Goal: Task Accomplishment & Management: Use online tool/utility

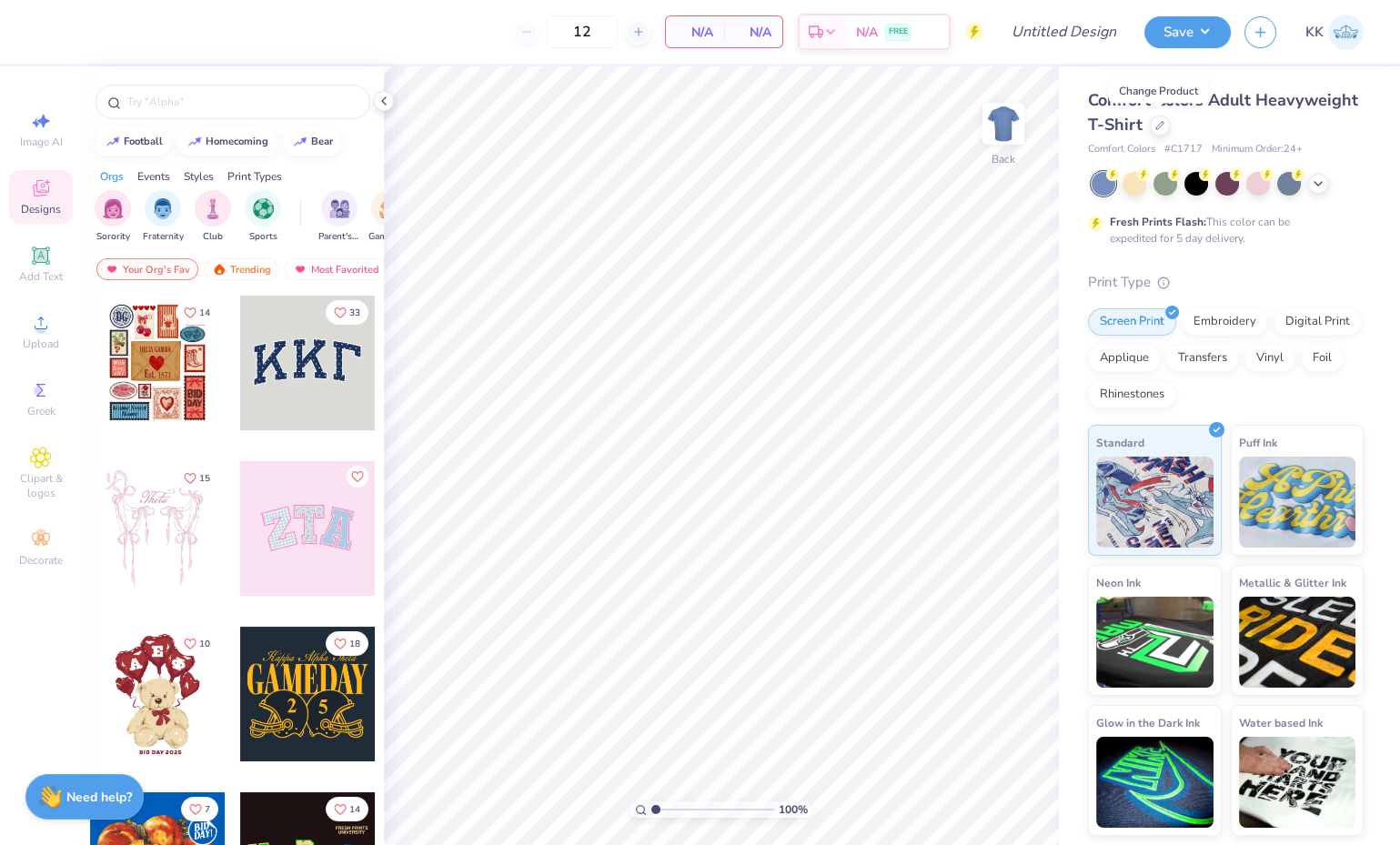
click at [1161, 128] on icon at bounding box center [1160, 126] width 9 height 9
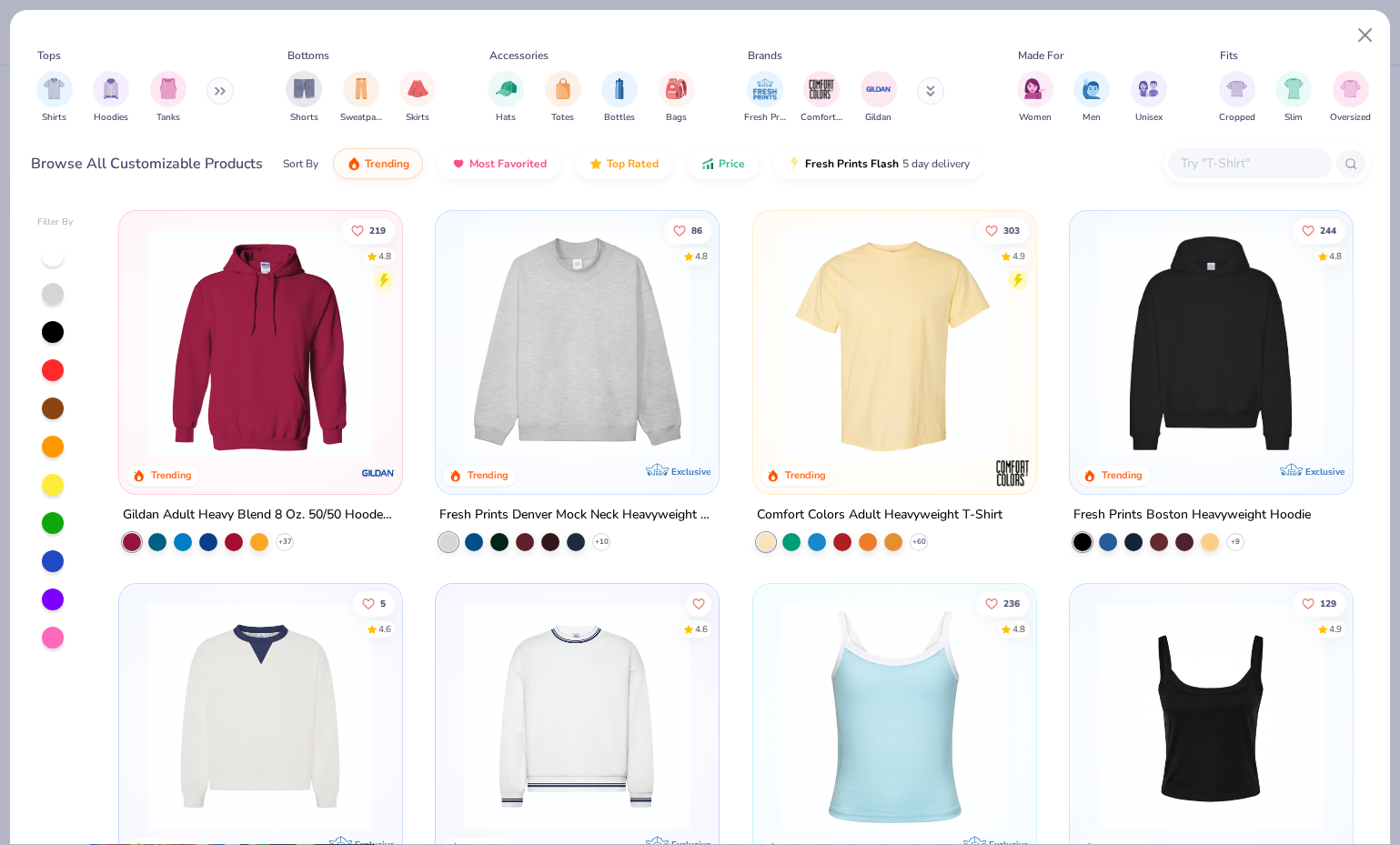
click at [249, 327] on img at bounding box center [261, 344] width 246 height 229
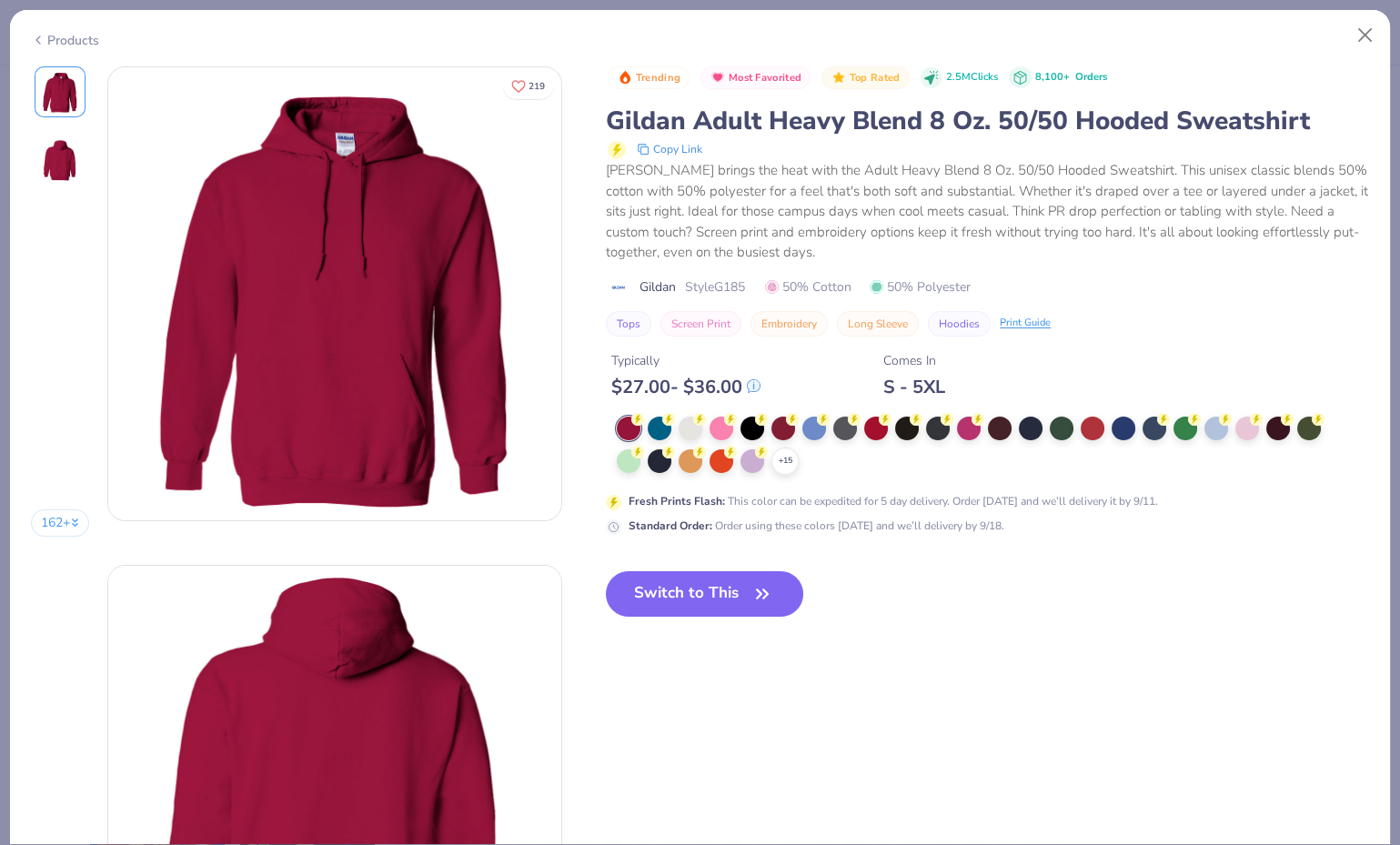
click at [661, 426] on div at bounding box center [660, 428] width 24 height 24
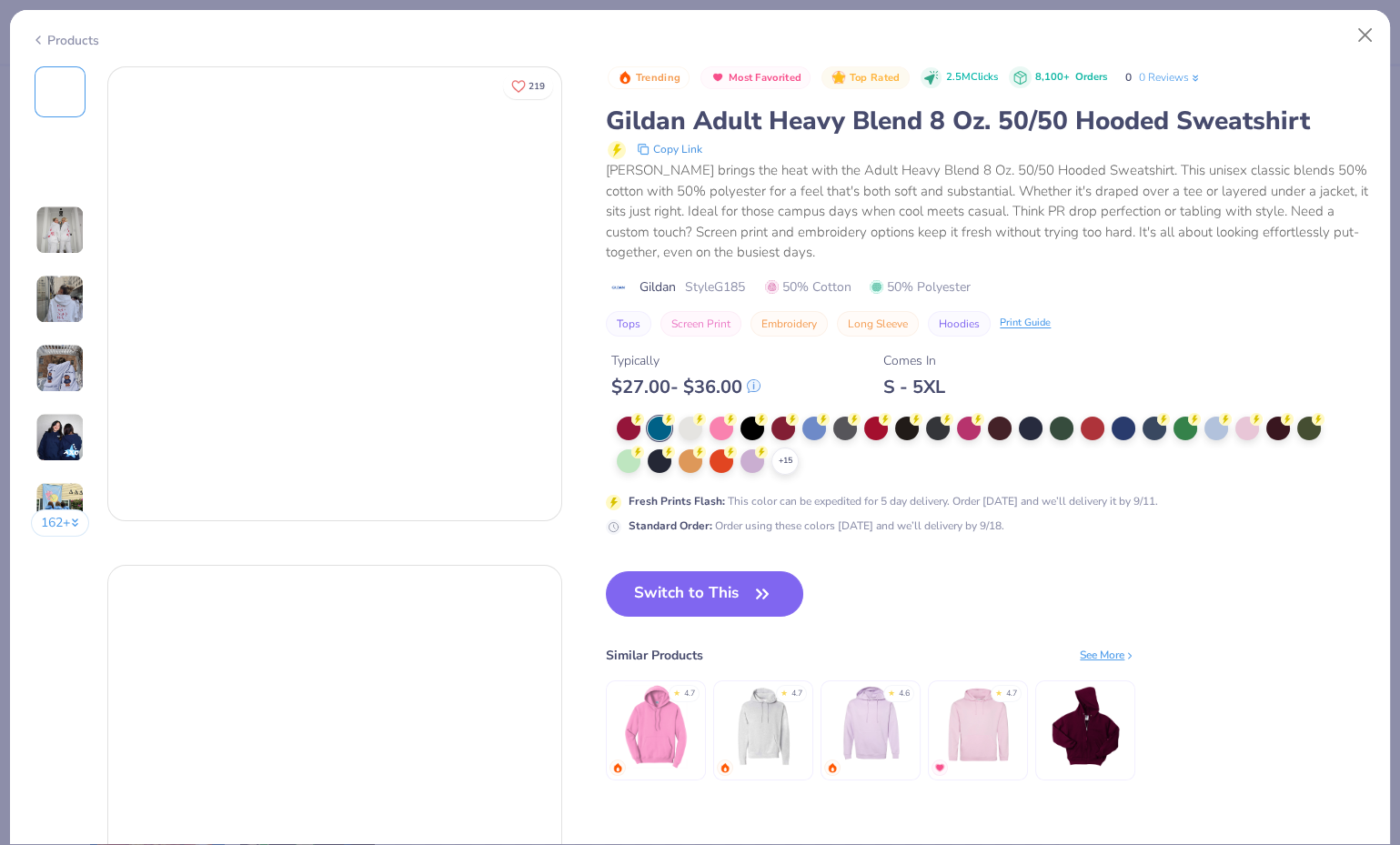
click at [695, 428] on div at bounding box center [691, 428] width 24 height 24
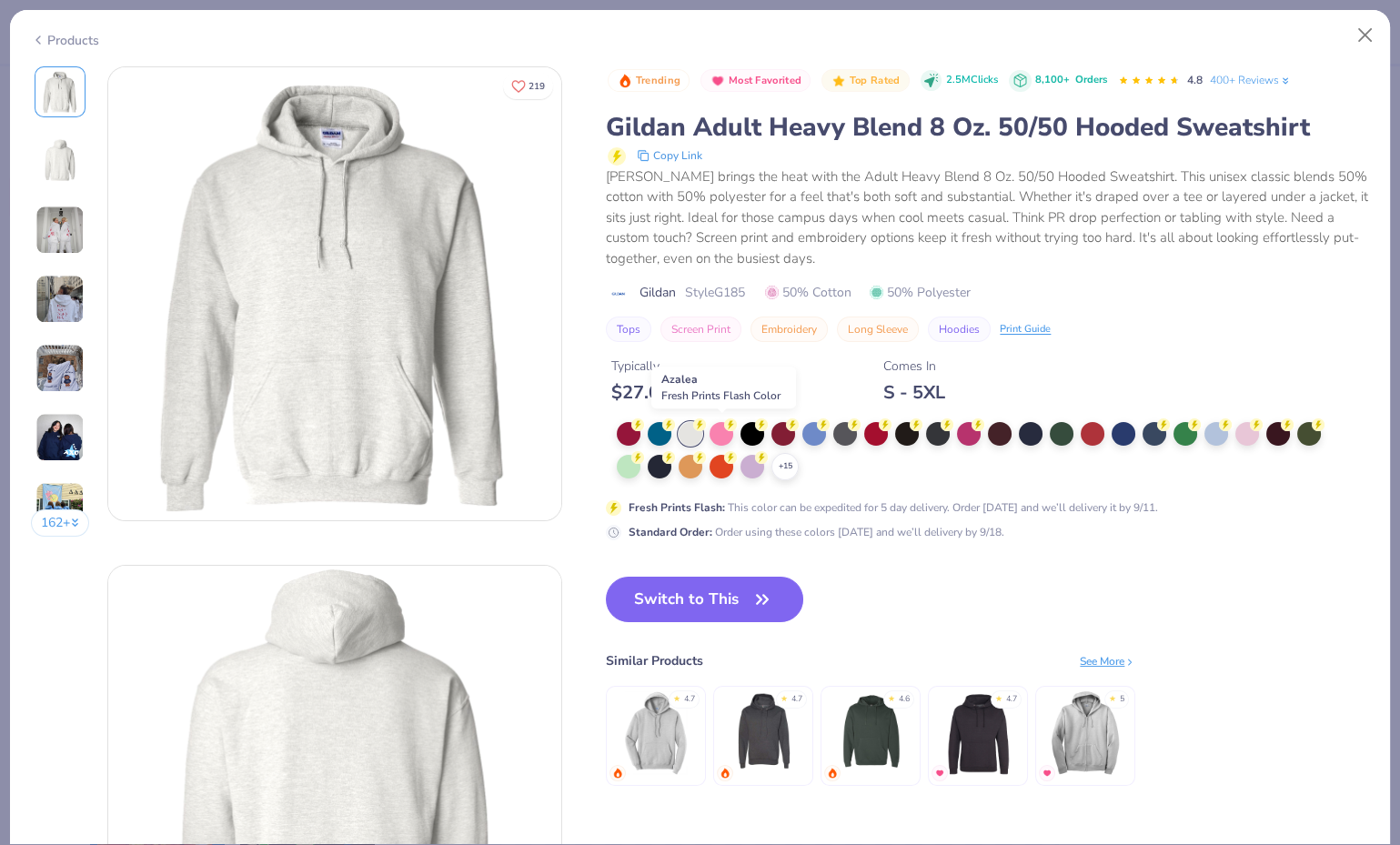
click at [726, 435] on div at bounding box center [722, 434] width 24 height 24
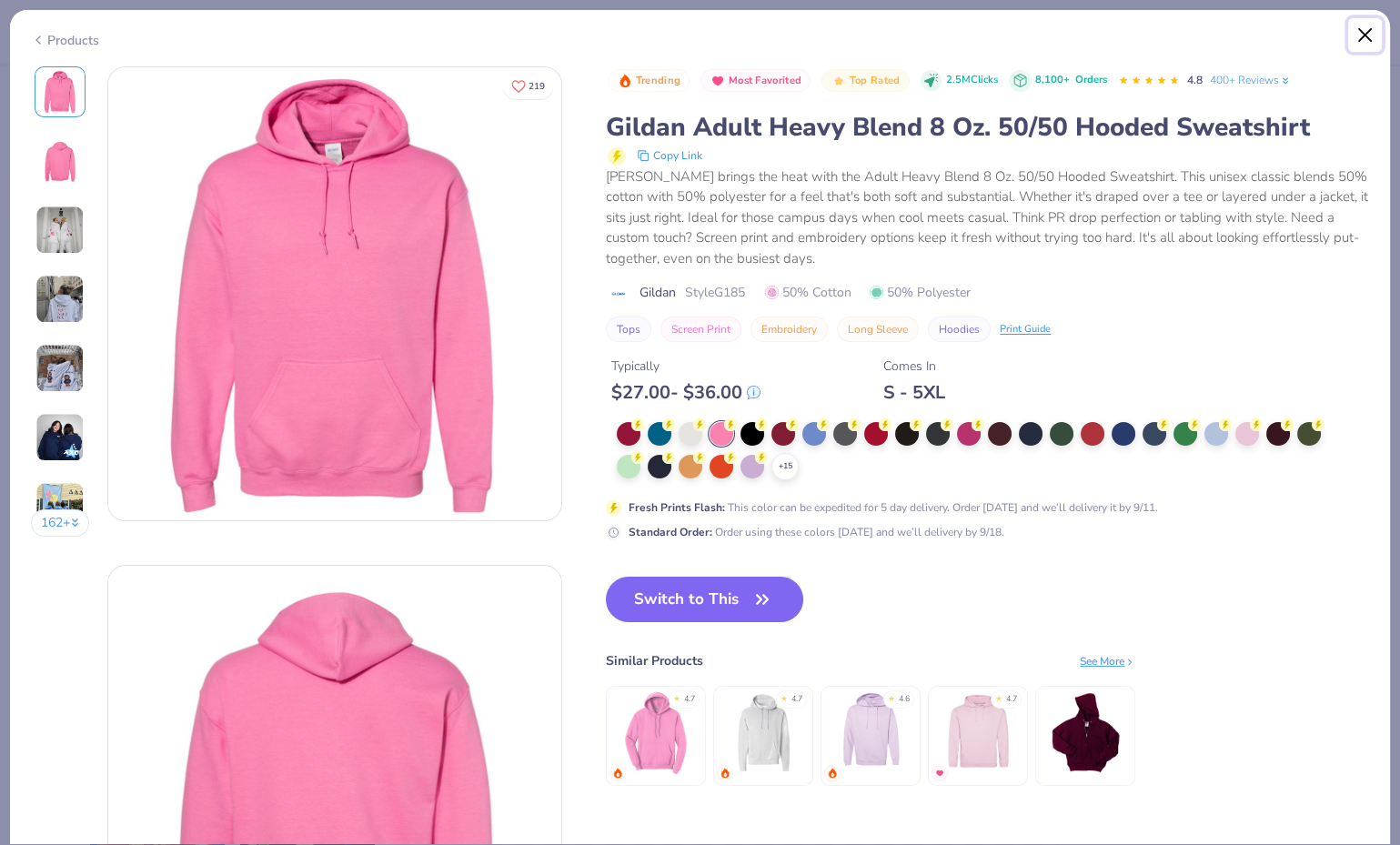
click at [1370, 35] on button "Close" at bounding box center [1365, 36] width 35 height 35
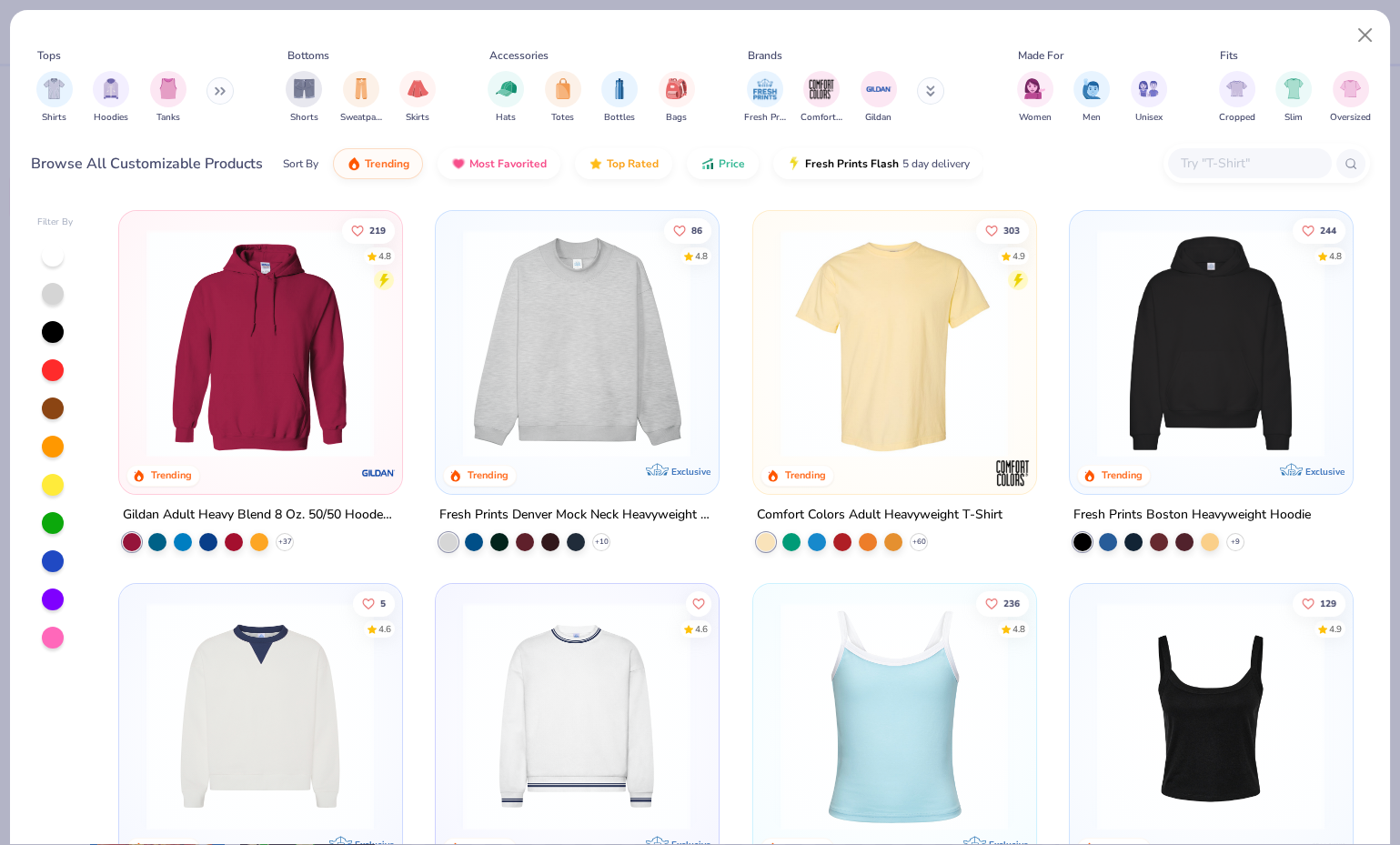
click at [117, 82] on img "filter for Hoodies" at bounding box center [111, 88] width 20 height 21
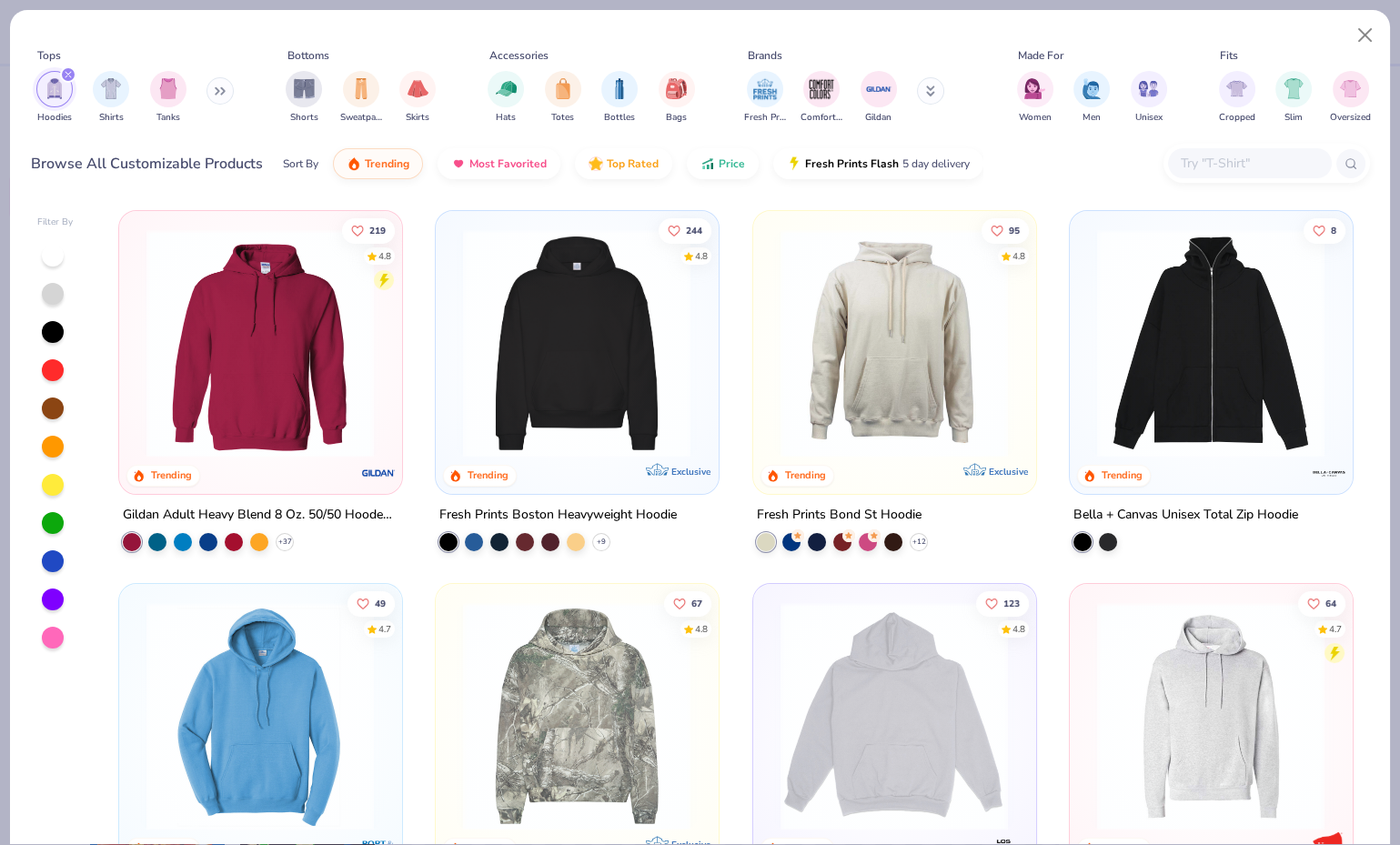
click at [502, 372] on img at bounding box center [577, 344] width 246 height 229
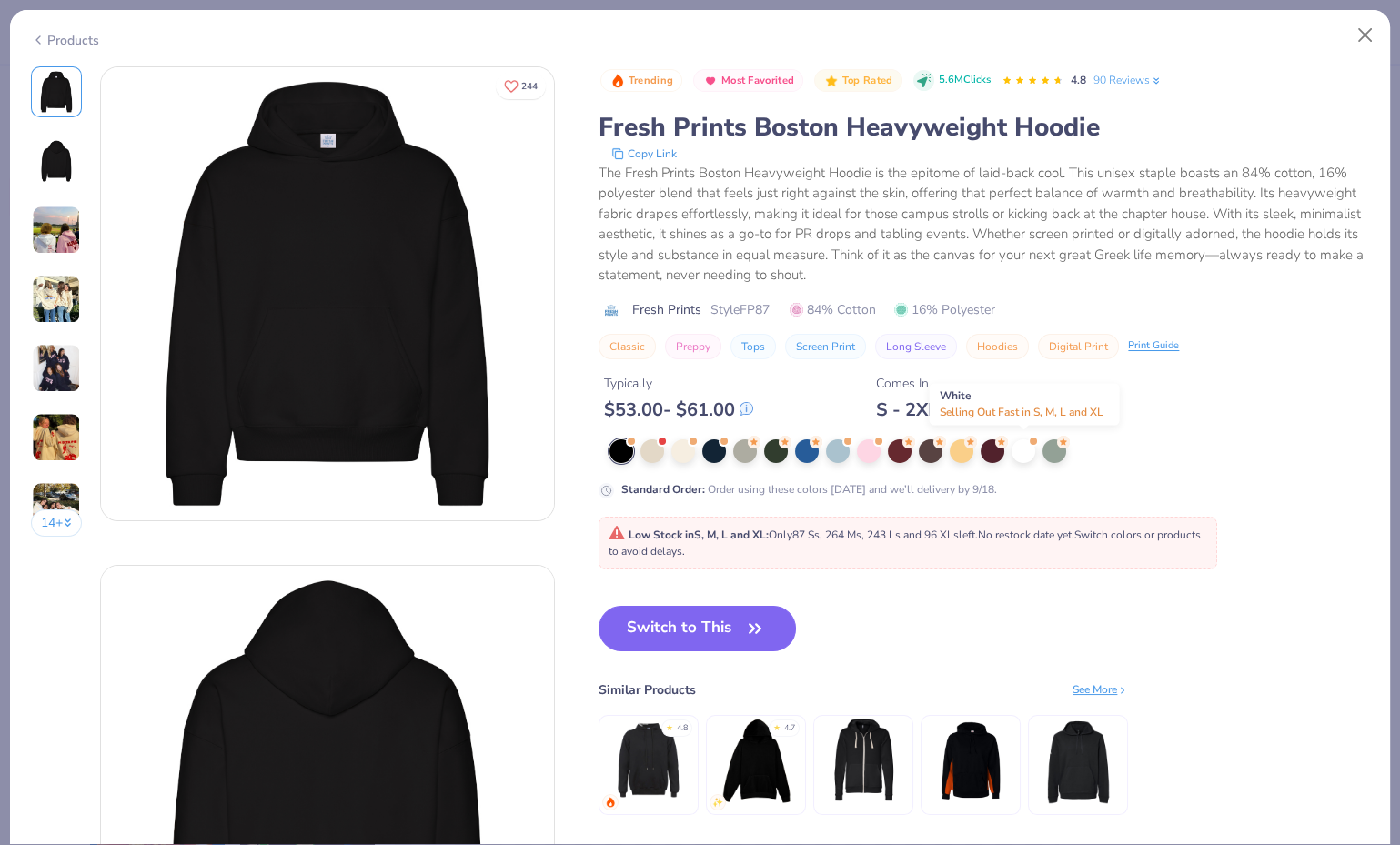
click at [1027, 452] on div at bounding box center [1024, 451] width 24 height 24
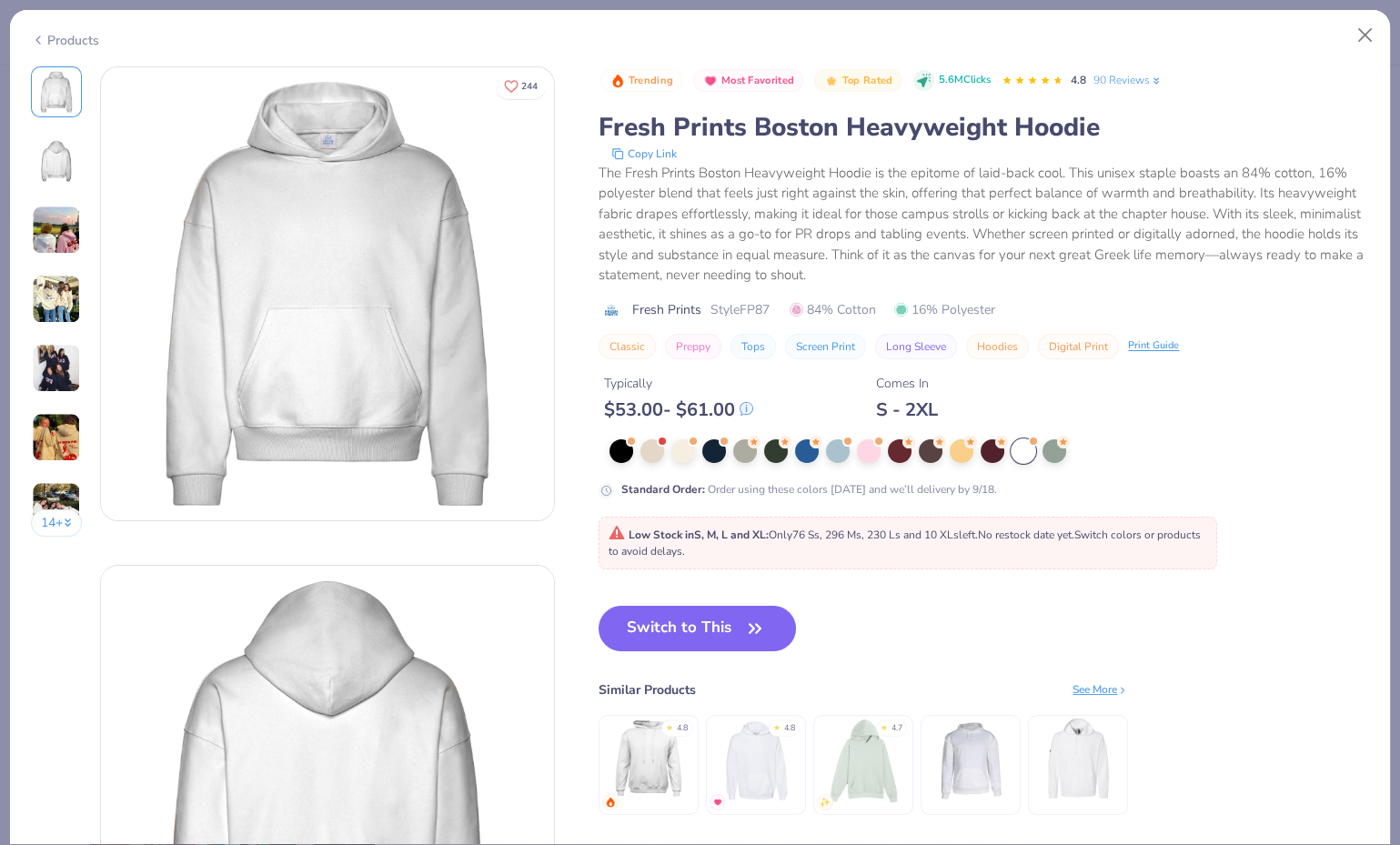
click at [675, 630] on button "Switch to This" at bounding box center [697, 629] width 198 height 46
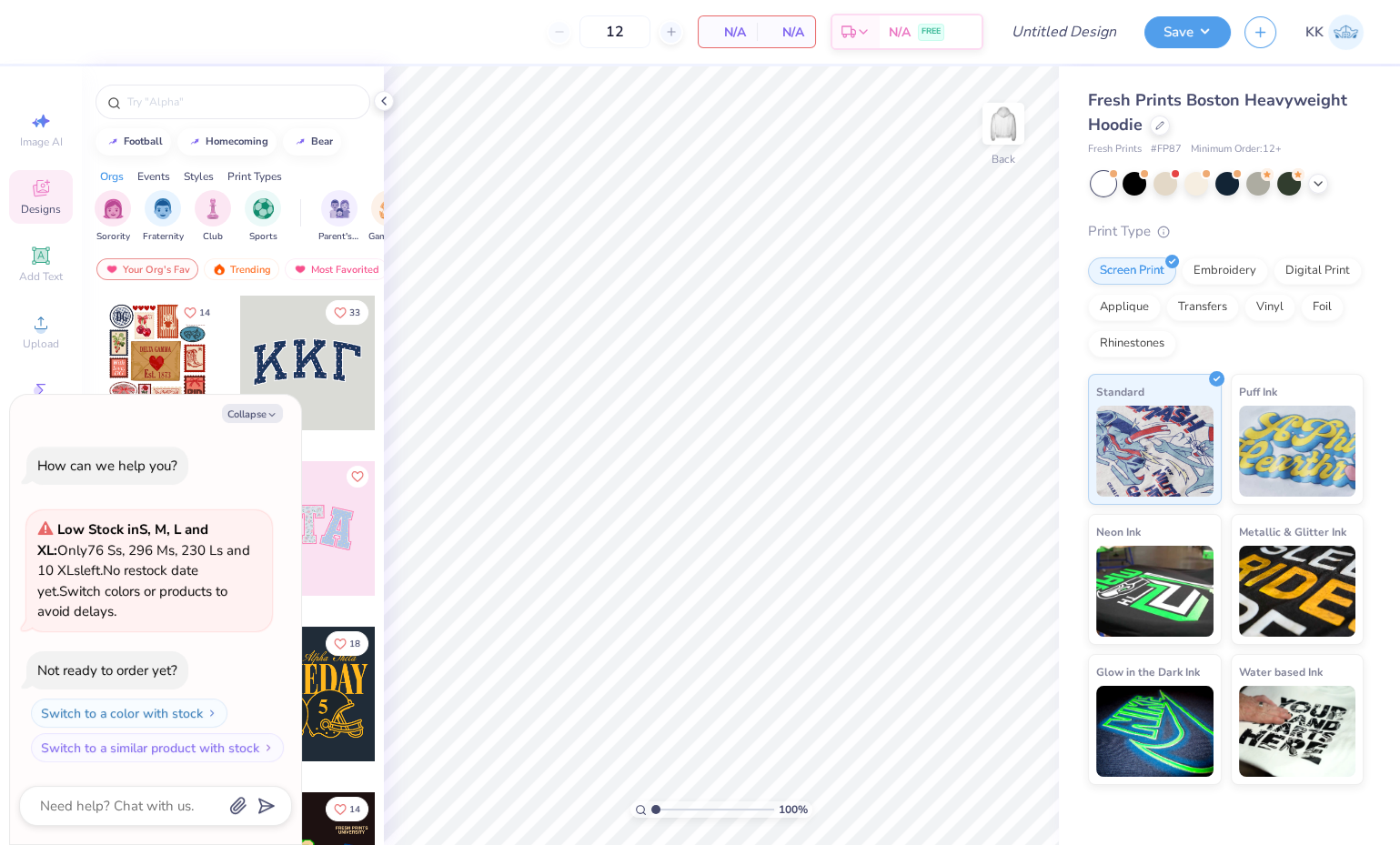
click at [268, 422] on button "Collapse" at bounding box center [252, 413] width 61 height 19
type textarea "x"
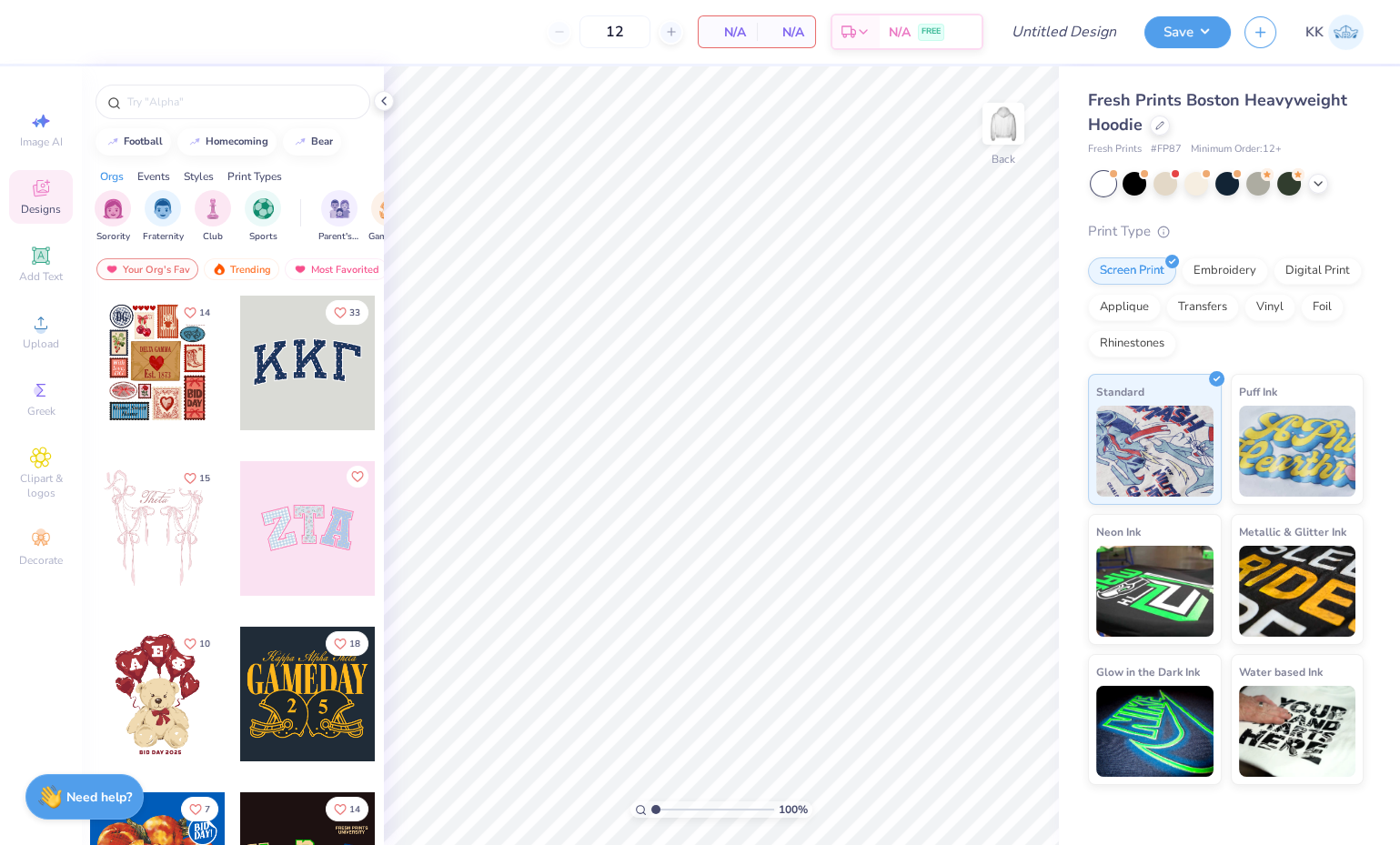
click at [38, 269] on div "Add Text" at bounding box center [41, 264] width 64 height 54
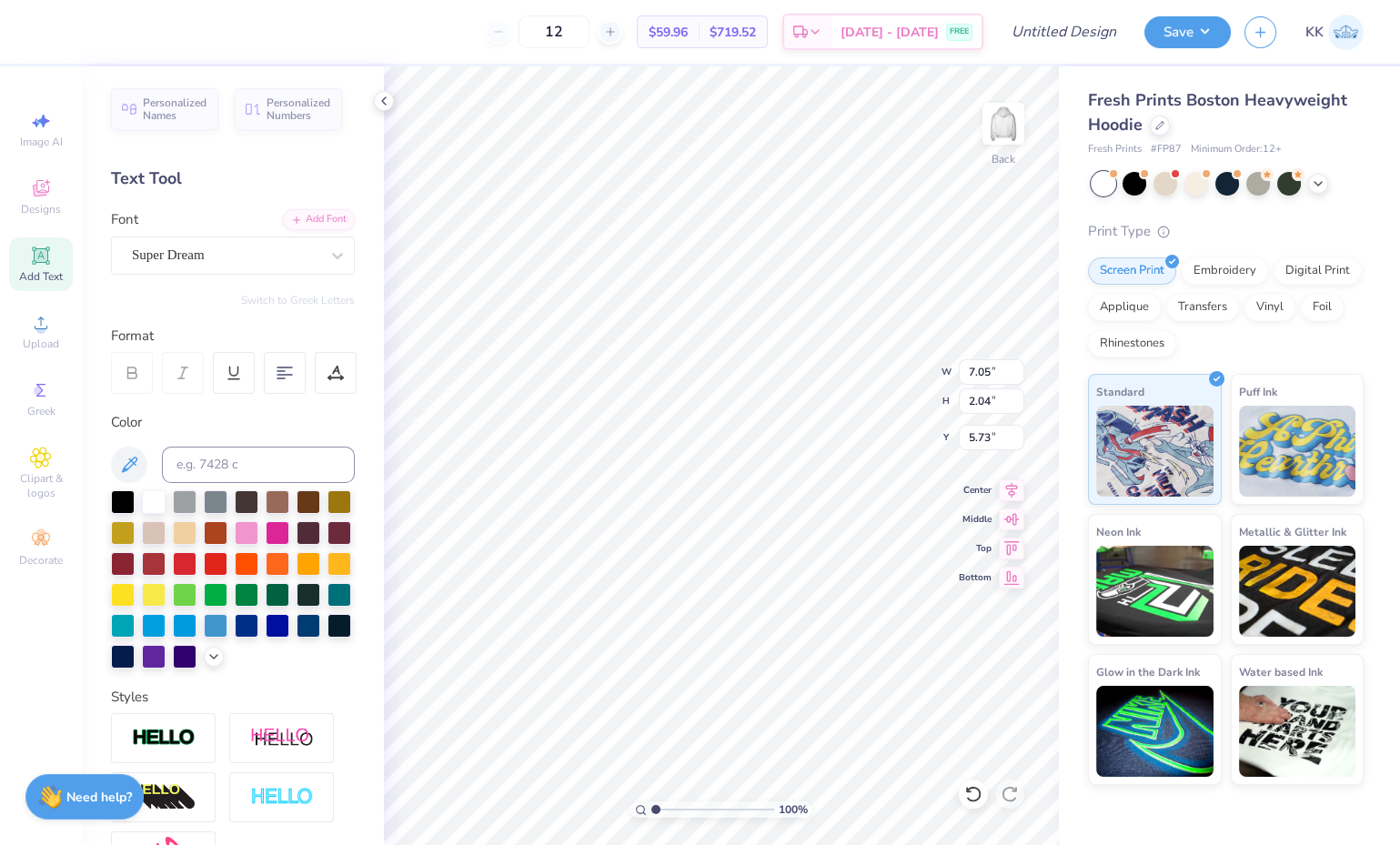
type textarea "T"
type textarea "gamecock girls lax"
click at [223, 256] on div "Super Dream" at bounding box center [226, 255] width 191 height 28
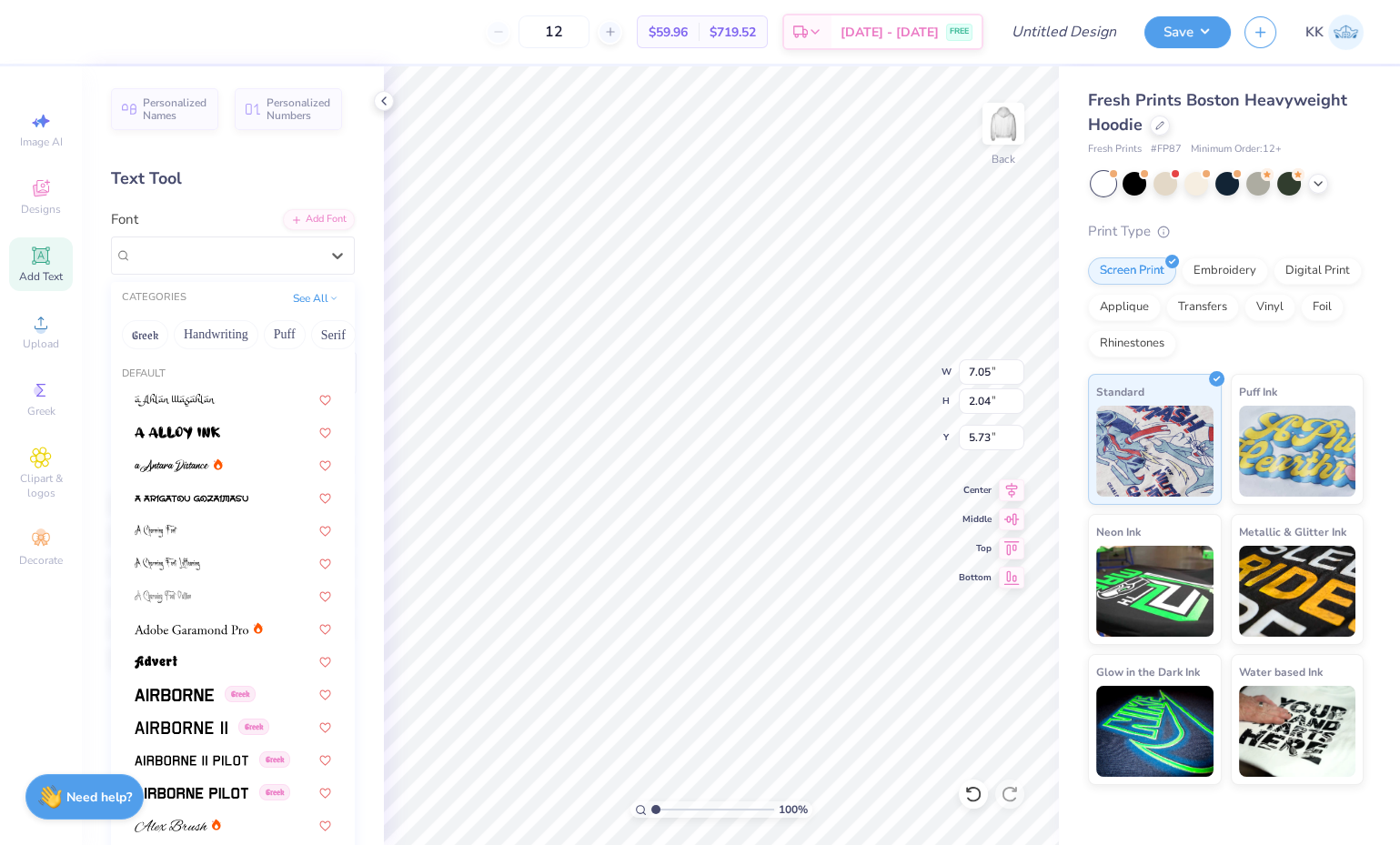
click at [231, 333] on button "Handwriting" at bounding box center [216, 335] width 85 height 29
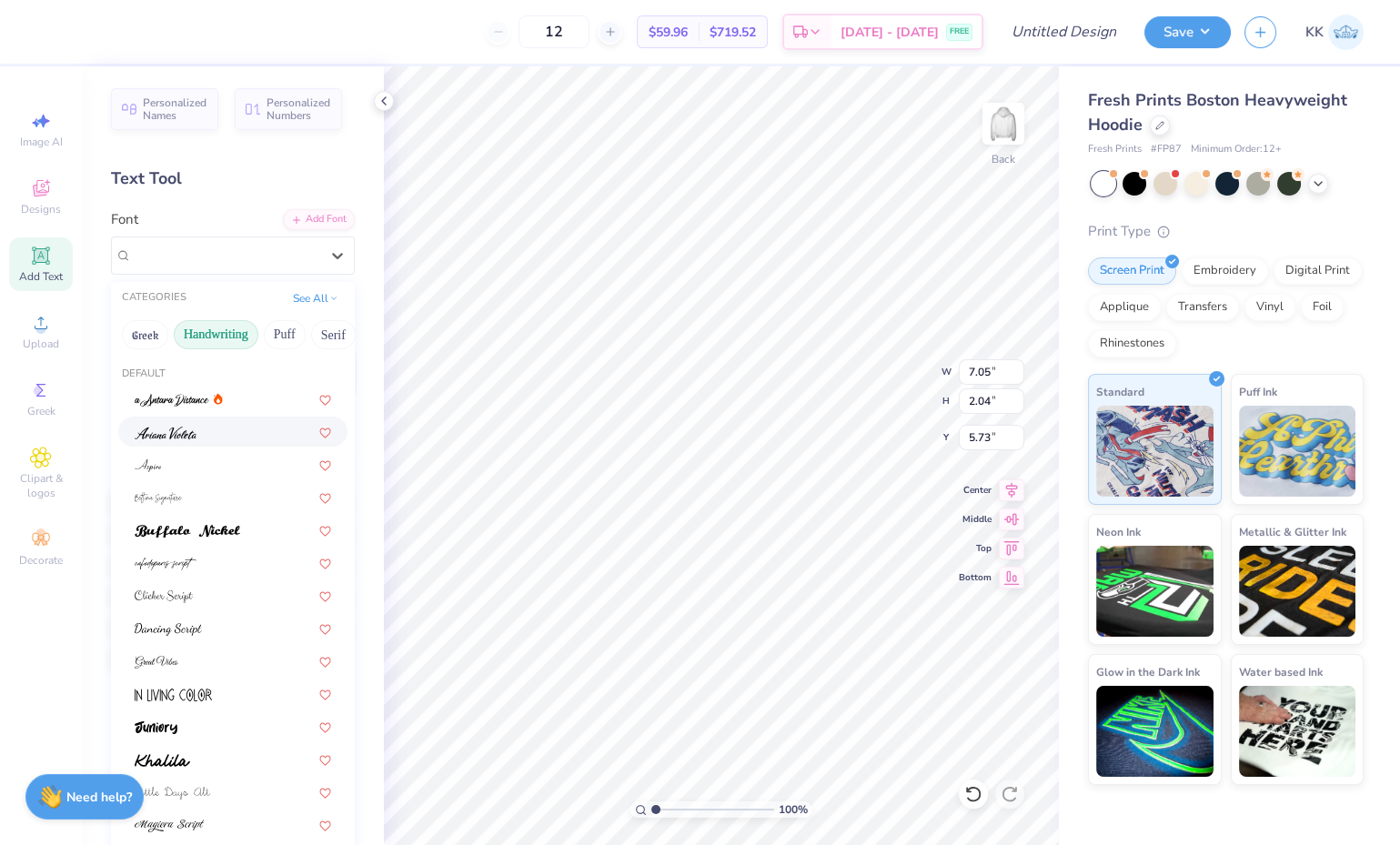
click at [197, 436] on div at bounding box center [233, 431] width 197 height 19
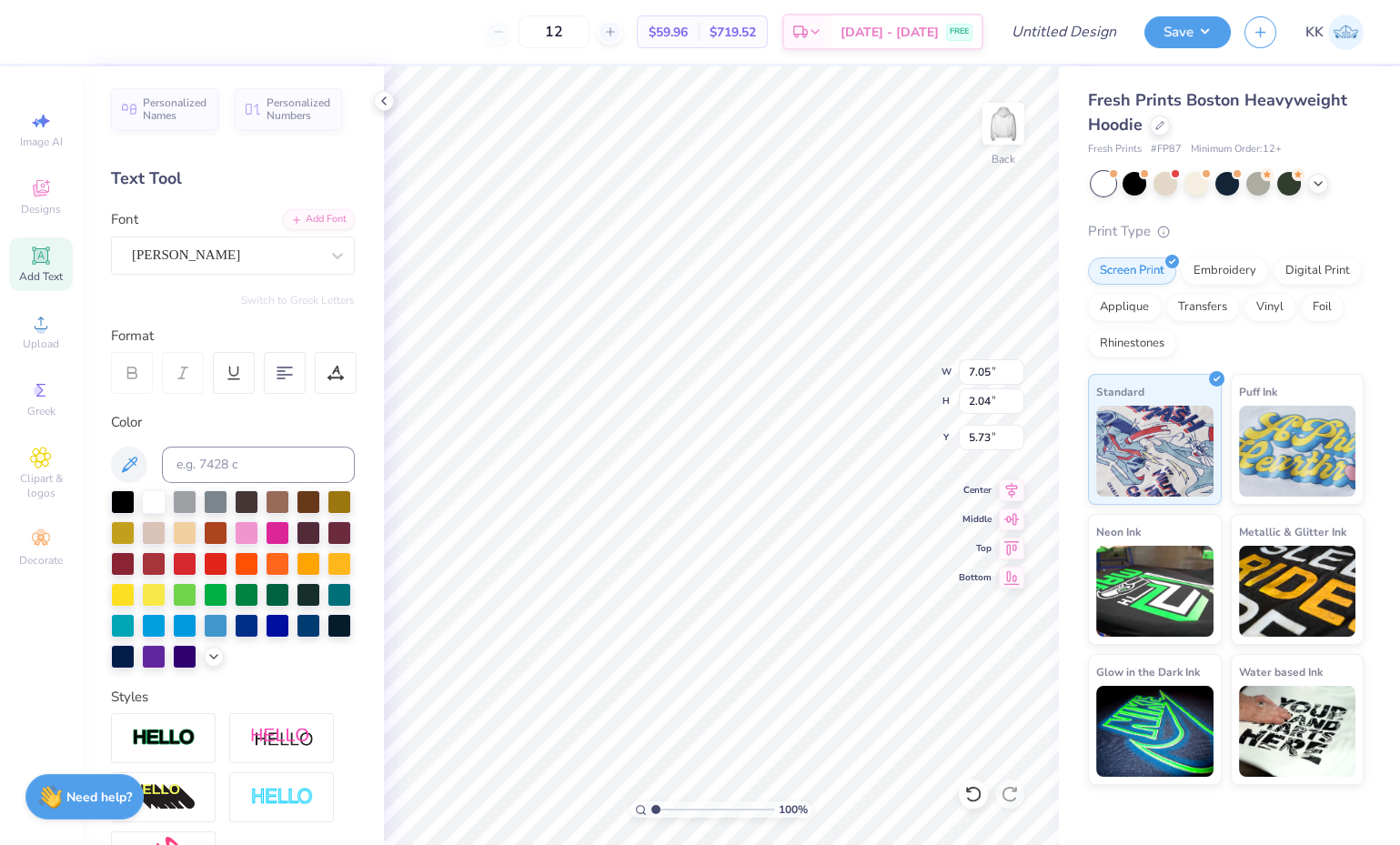
click at [234, 258] on div "Ariana Violeta" at bounding box center [226, 255] width 191 height 28
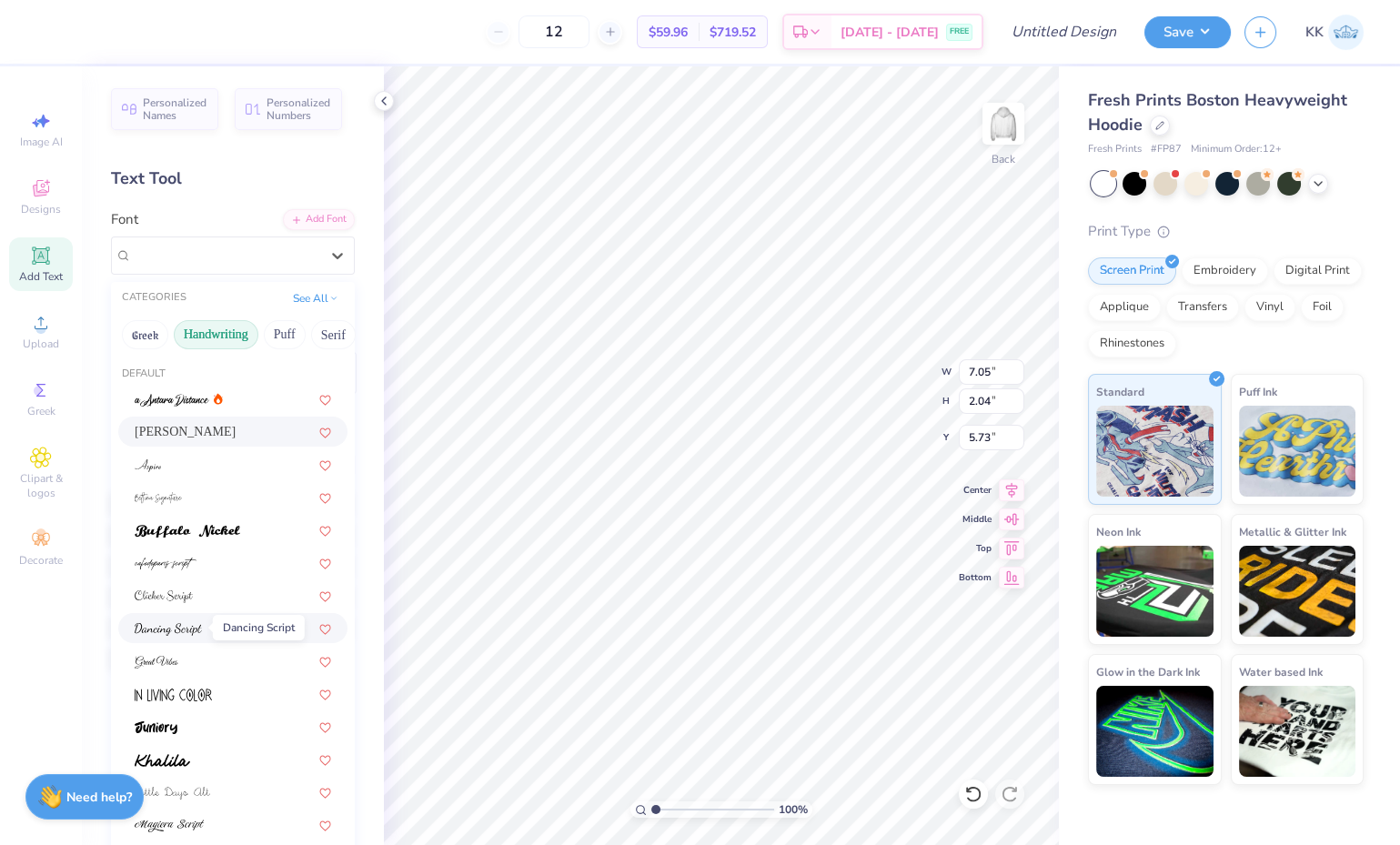
click at [197, 633] on img at bounding box center [169, 630] width 67 height 13
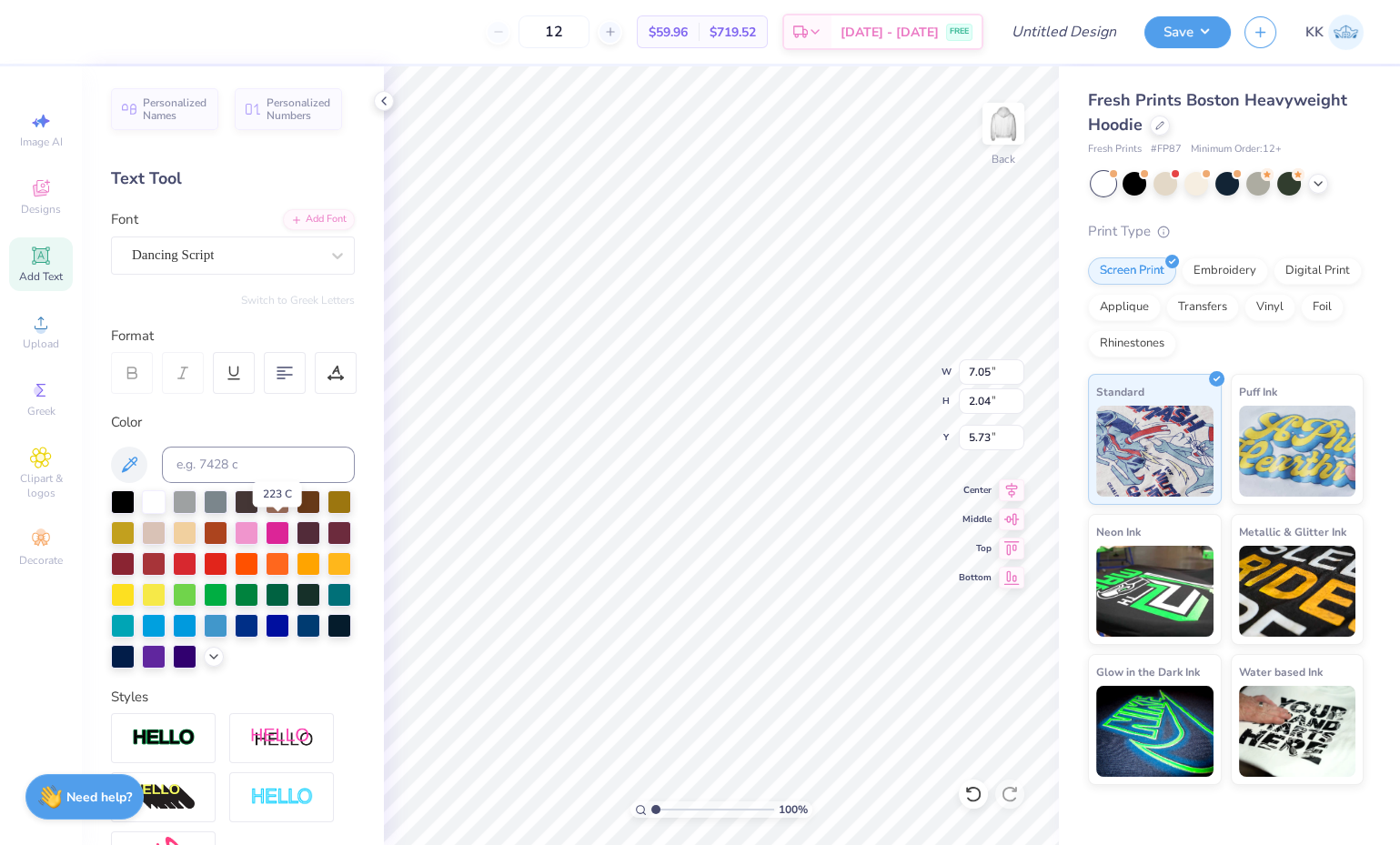
click at [259, 531] on div at bounding box center [247, 533] width 24 height 24
click at [211, 659] on polyline at bounding box center [214, 657] width 7 height 4
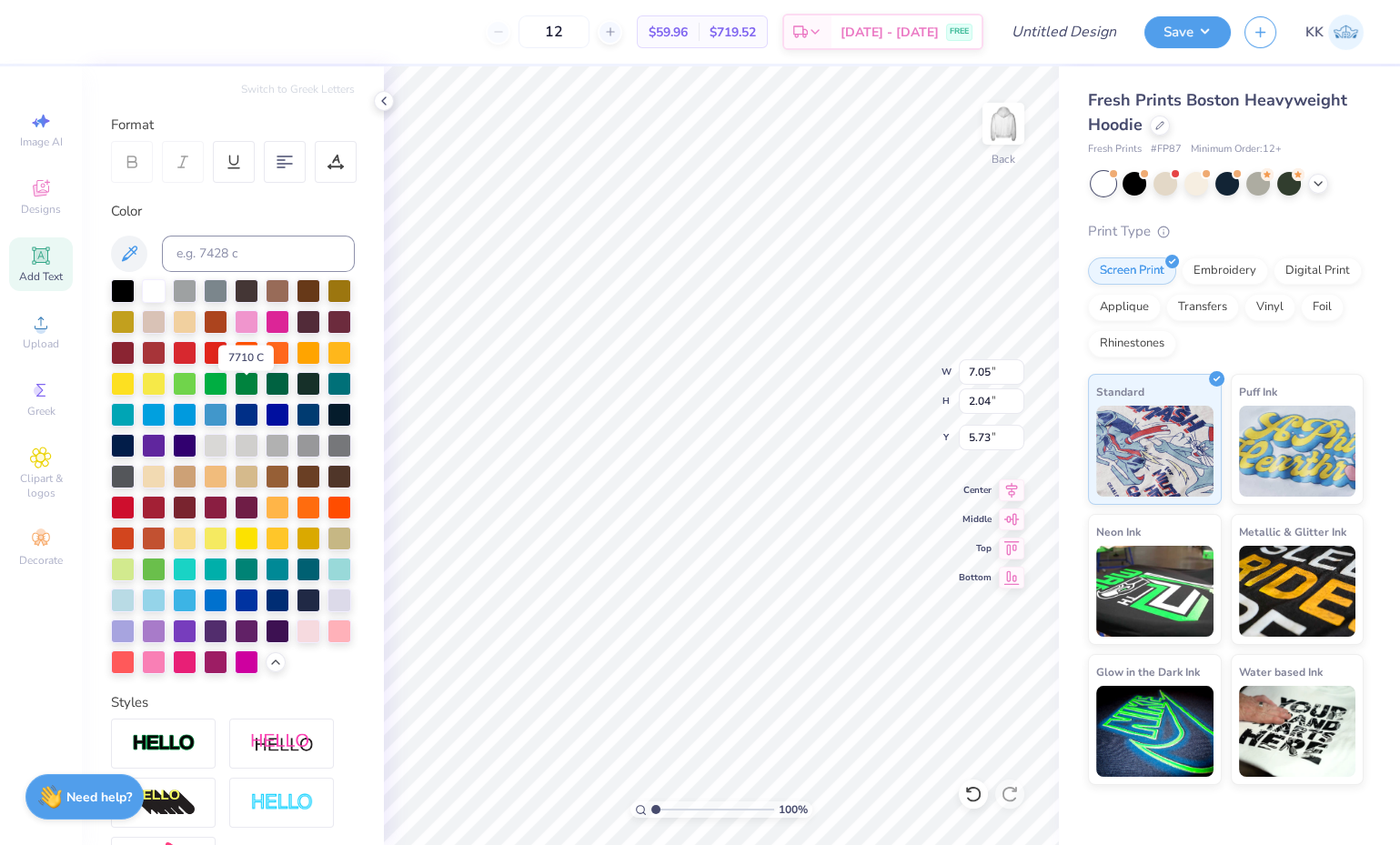
scroll to position [230, 0]
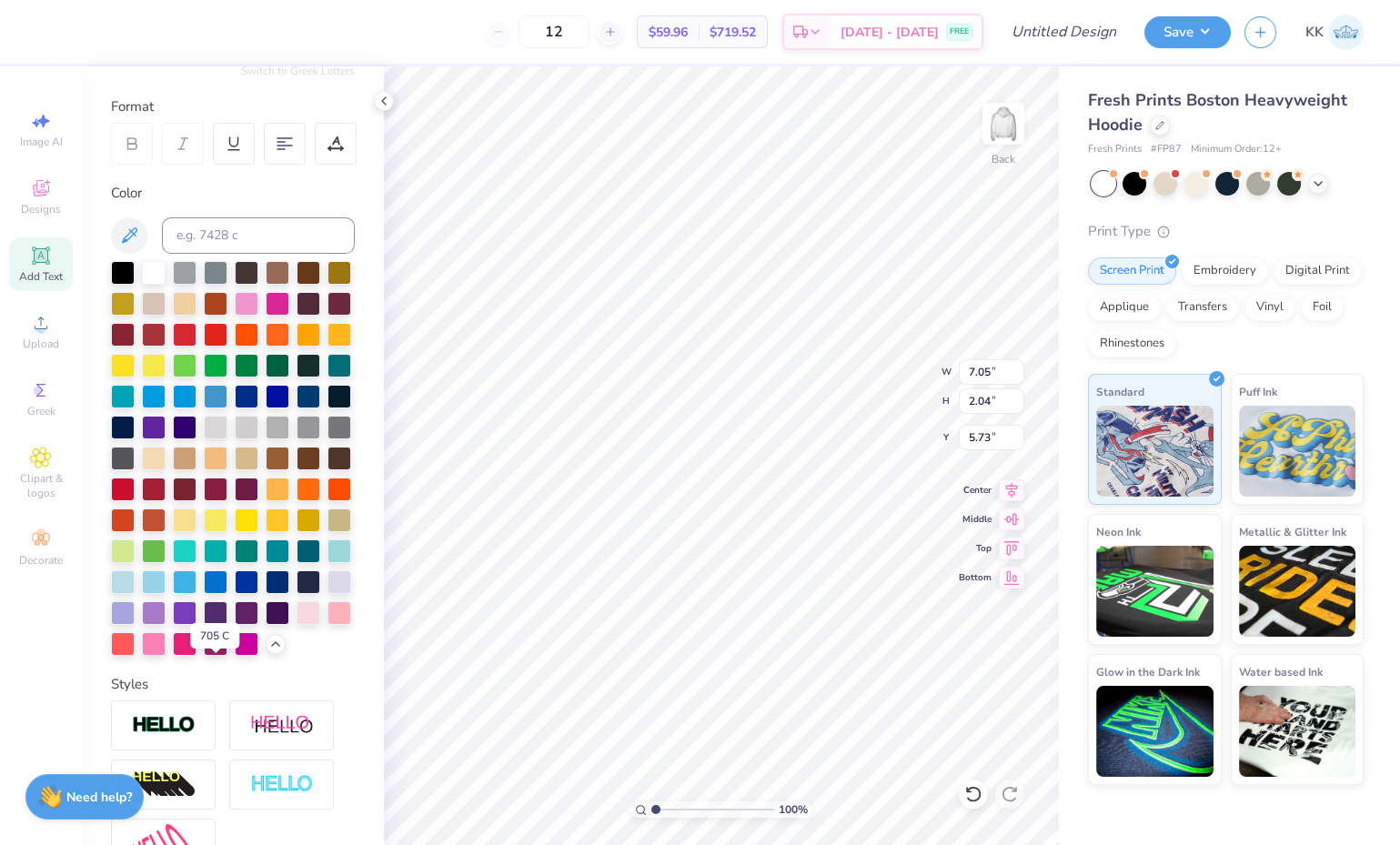
click at [296, 625] on div at bounding box center [308, 613] width 24 height 24
click at [166, 656] on div at bounding box center [154, 644] width 24 height 24
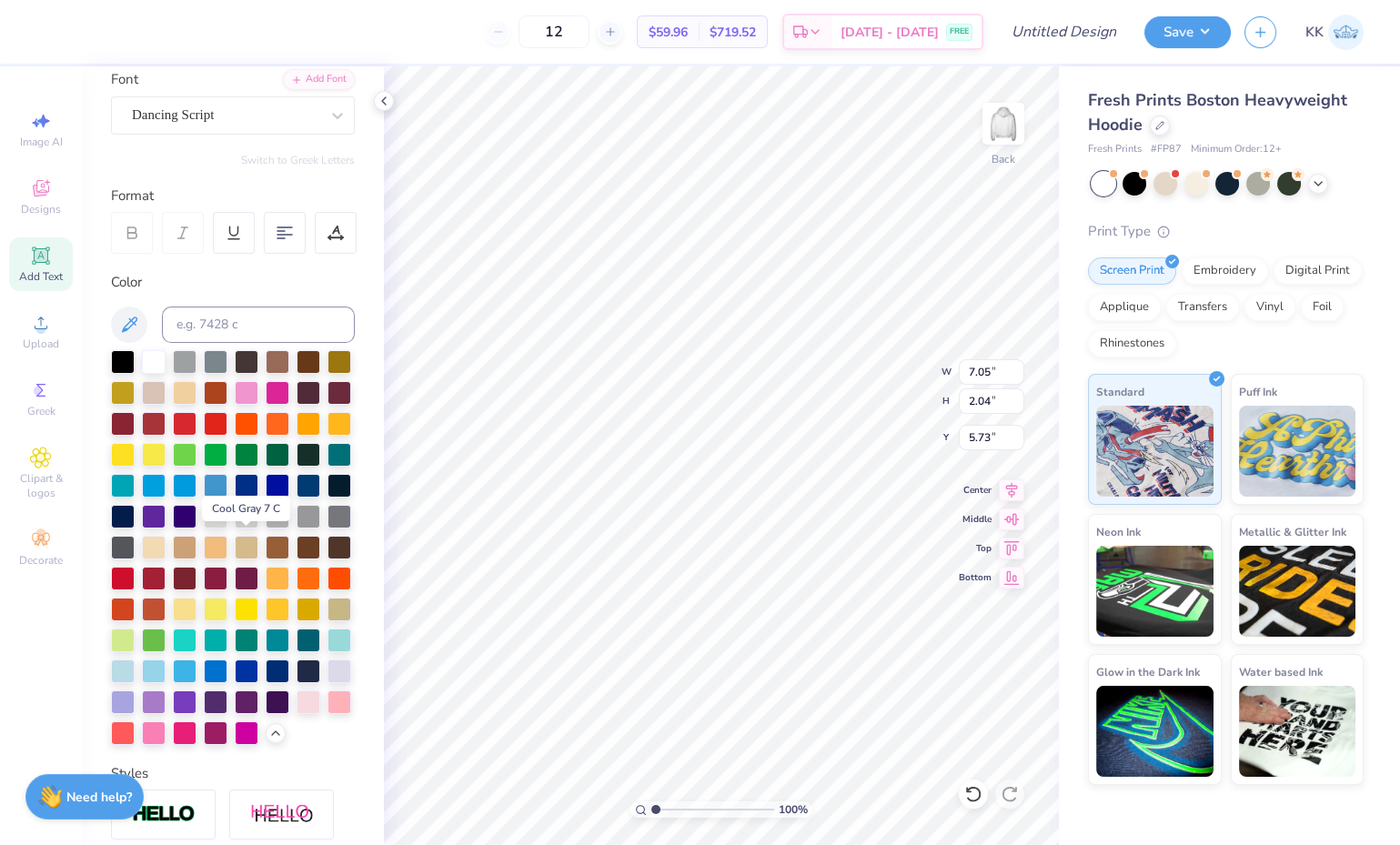
scroll to position [139, 0]
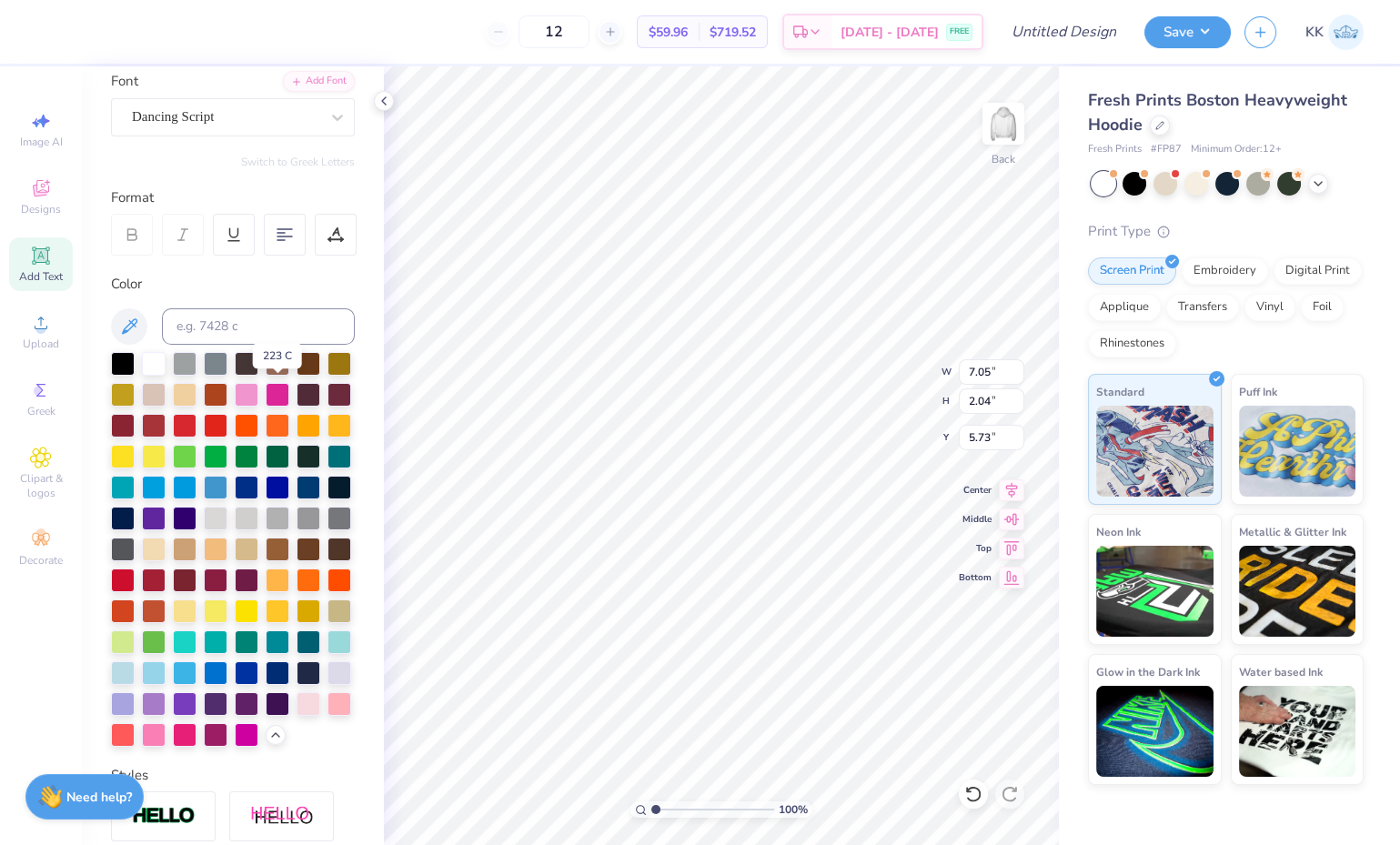
click at [259, 392] on div at bounding box center [247, 395] width 24 height 24
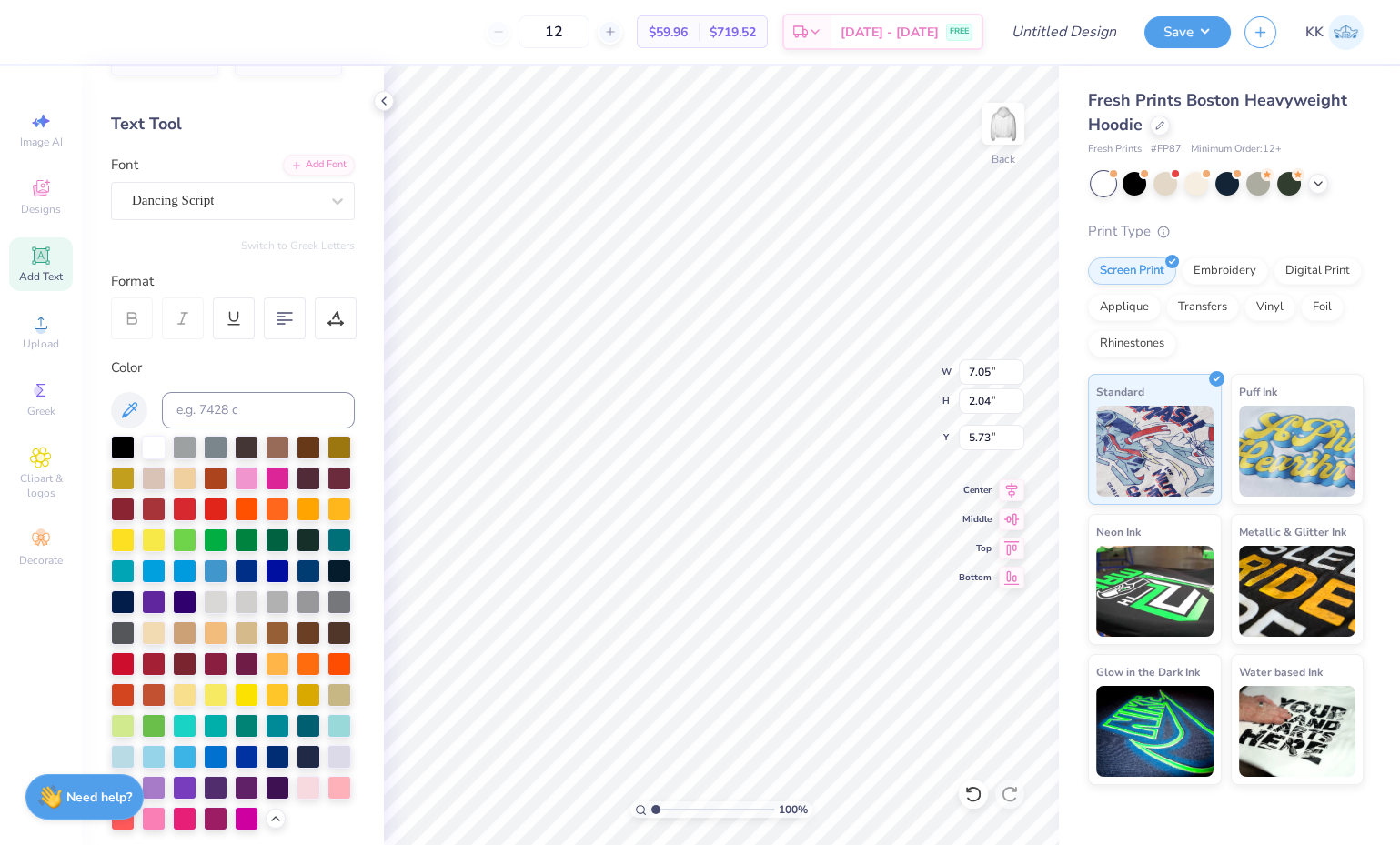
click at [234, 211] on div at bounding box center [226, 201] width 188 height 25
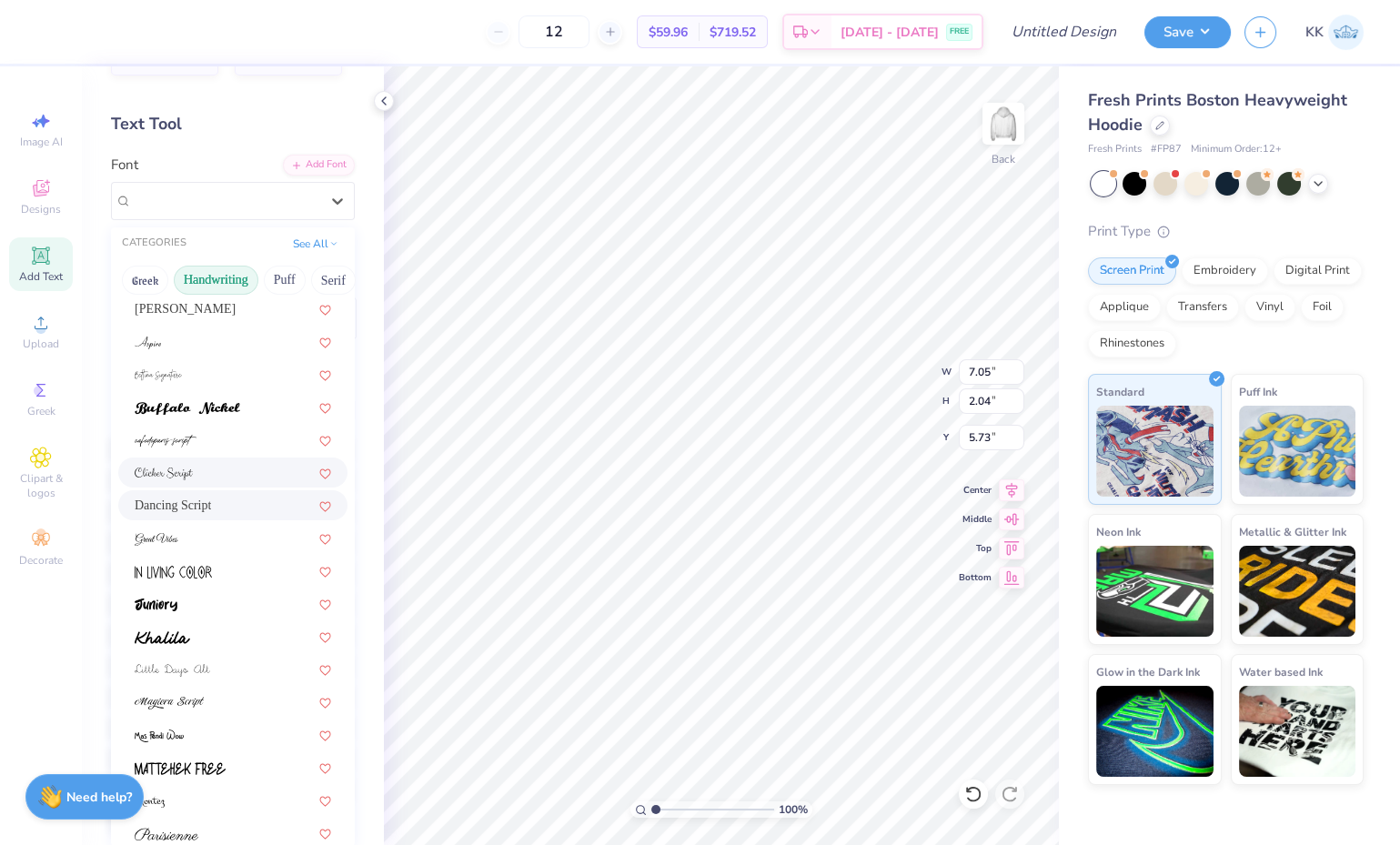
scroll to position [208, 0]
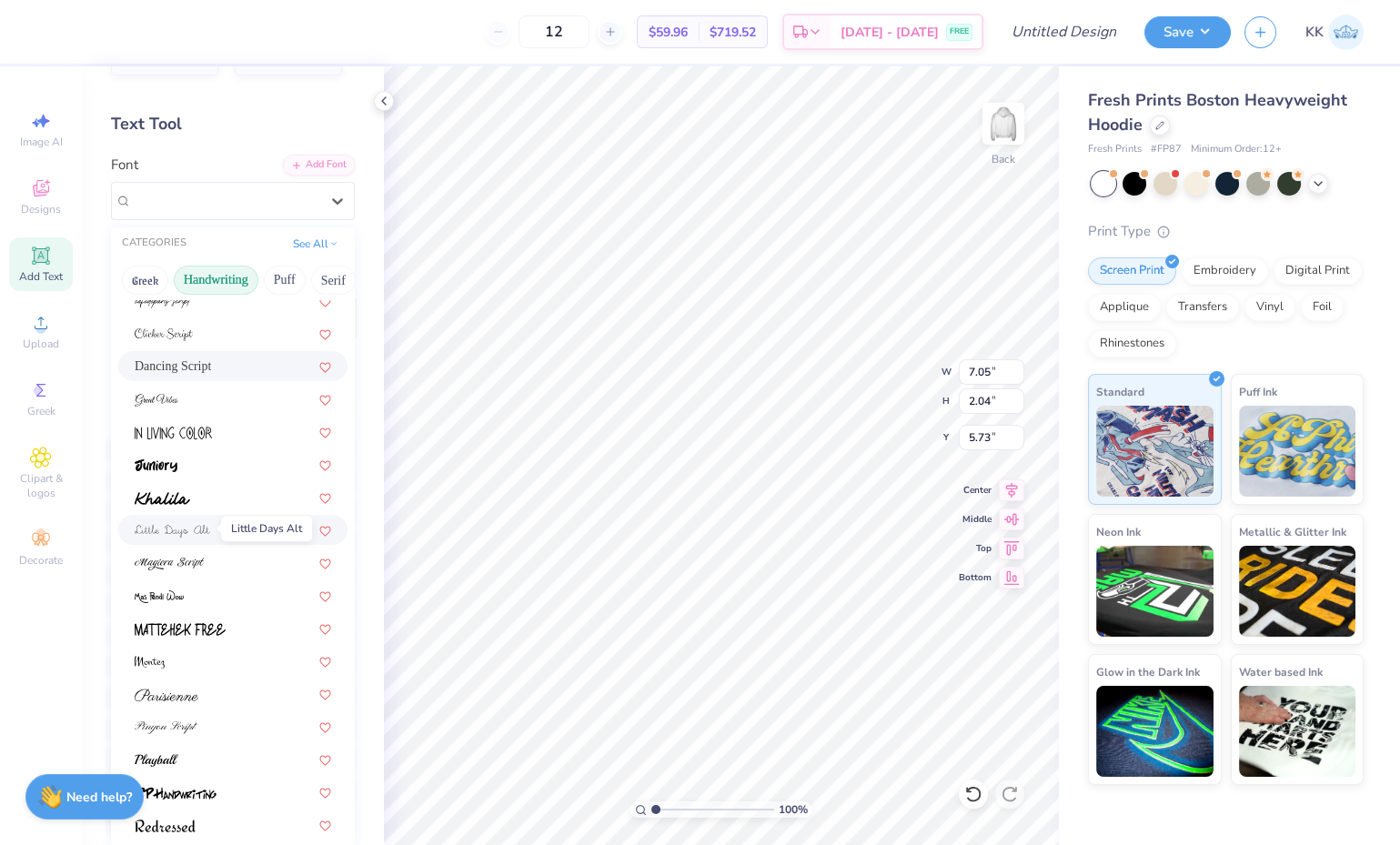
click at [176, 525] on img at bounding box center [172, 531] width 76 height 13
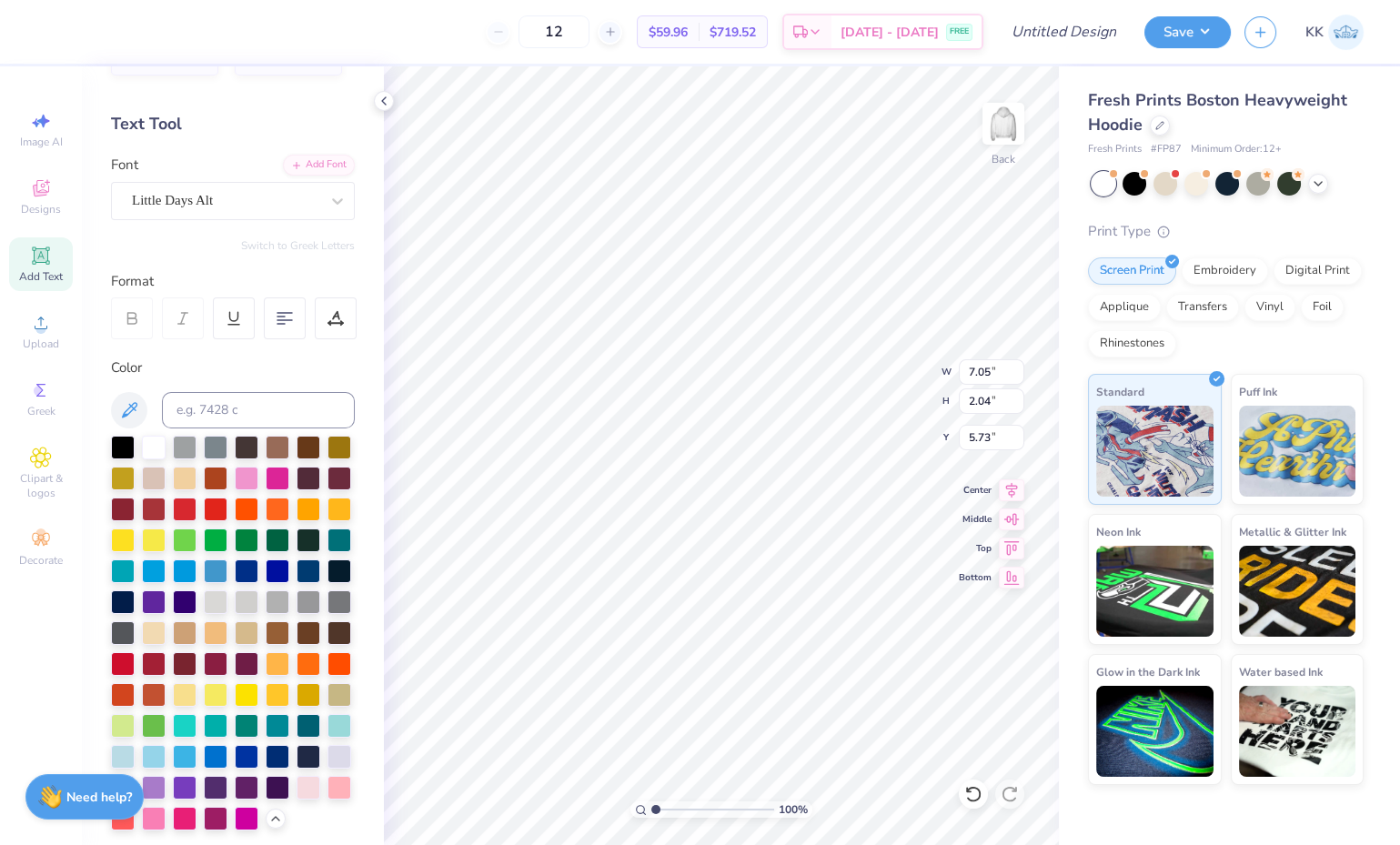
click at [273, 206] on div "Little Days Alt" at bounding box center [226, 201] width 191 height 28
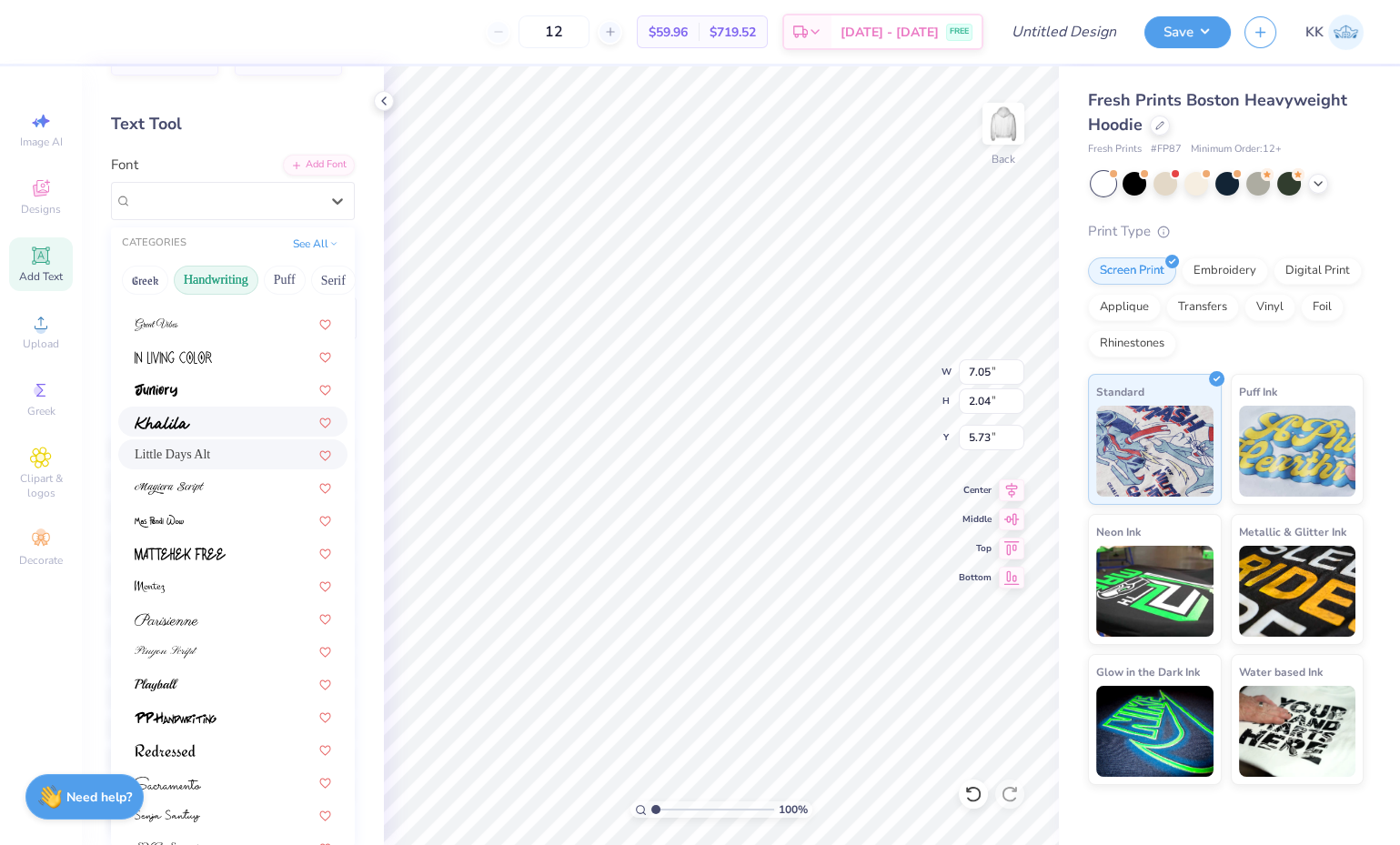
scroll to position [289, 0]
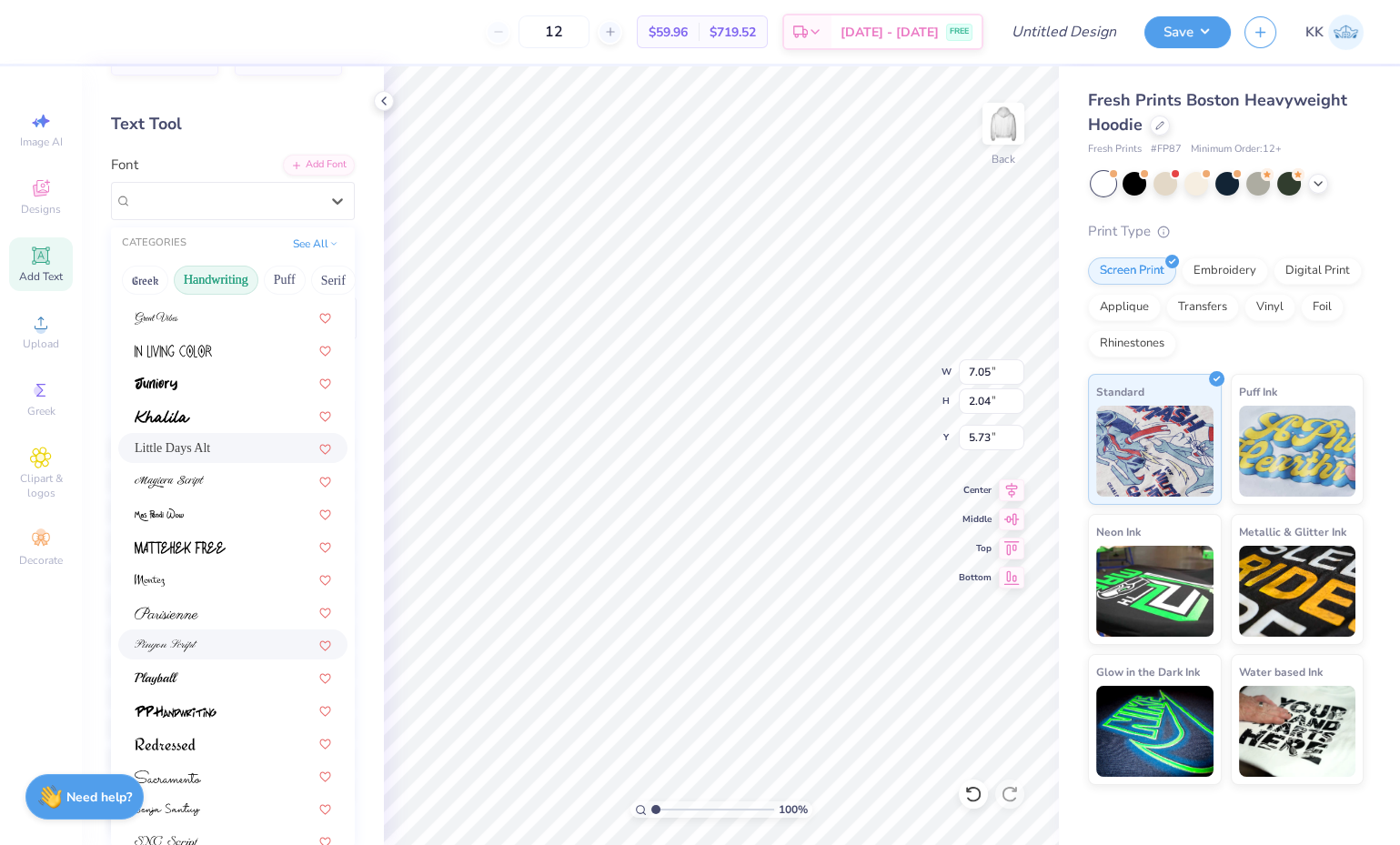
click at [193, 630] on div at bounding box center [233, 644] width 230 height 30
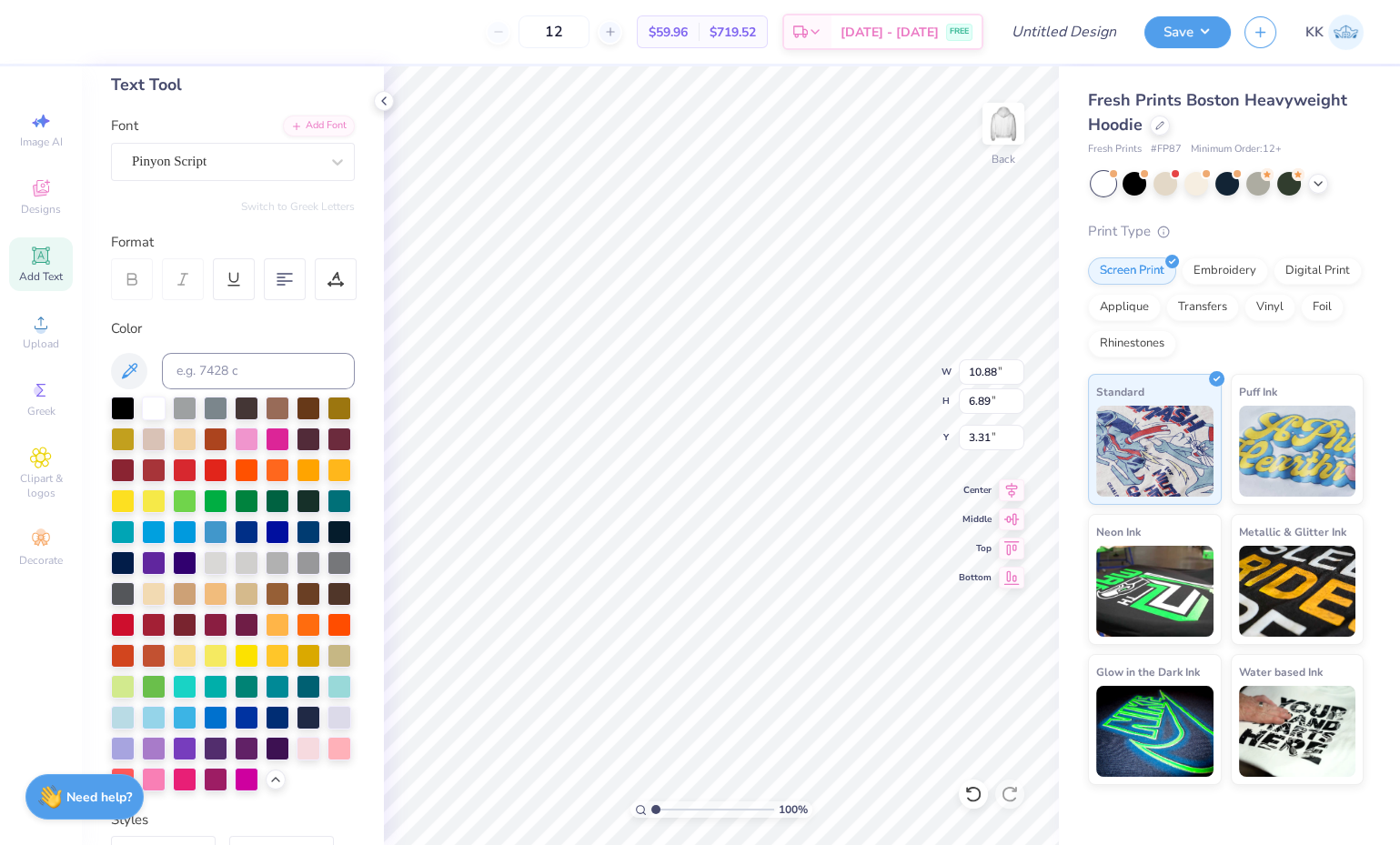
scroll to position [6, 0]
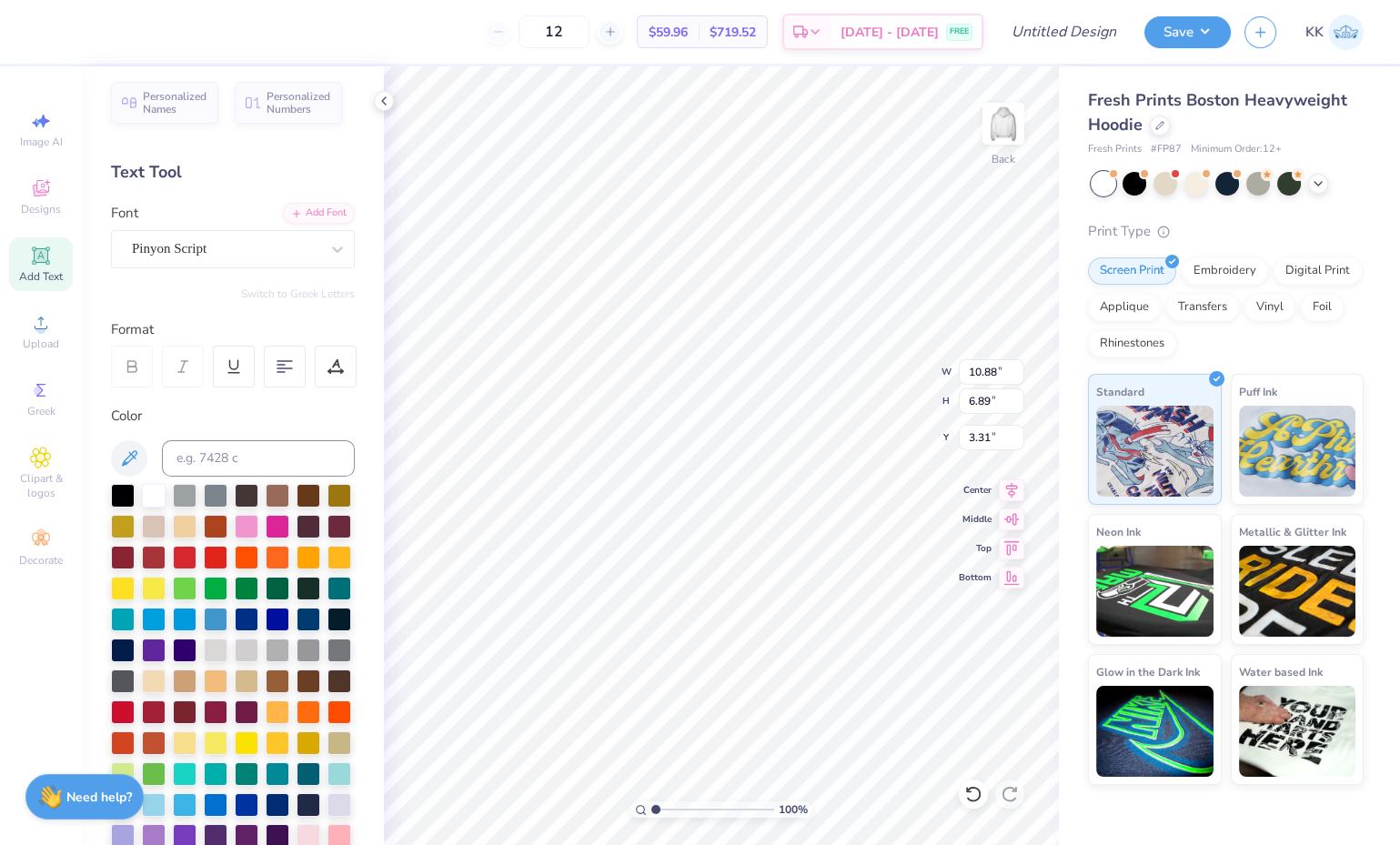
type textarea "gamecock girls lax"
click at [334, 366] on icon at bounding box center [335, 366] width 16 height 16
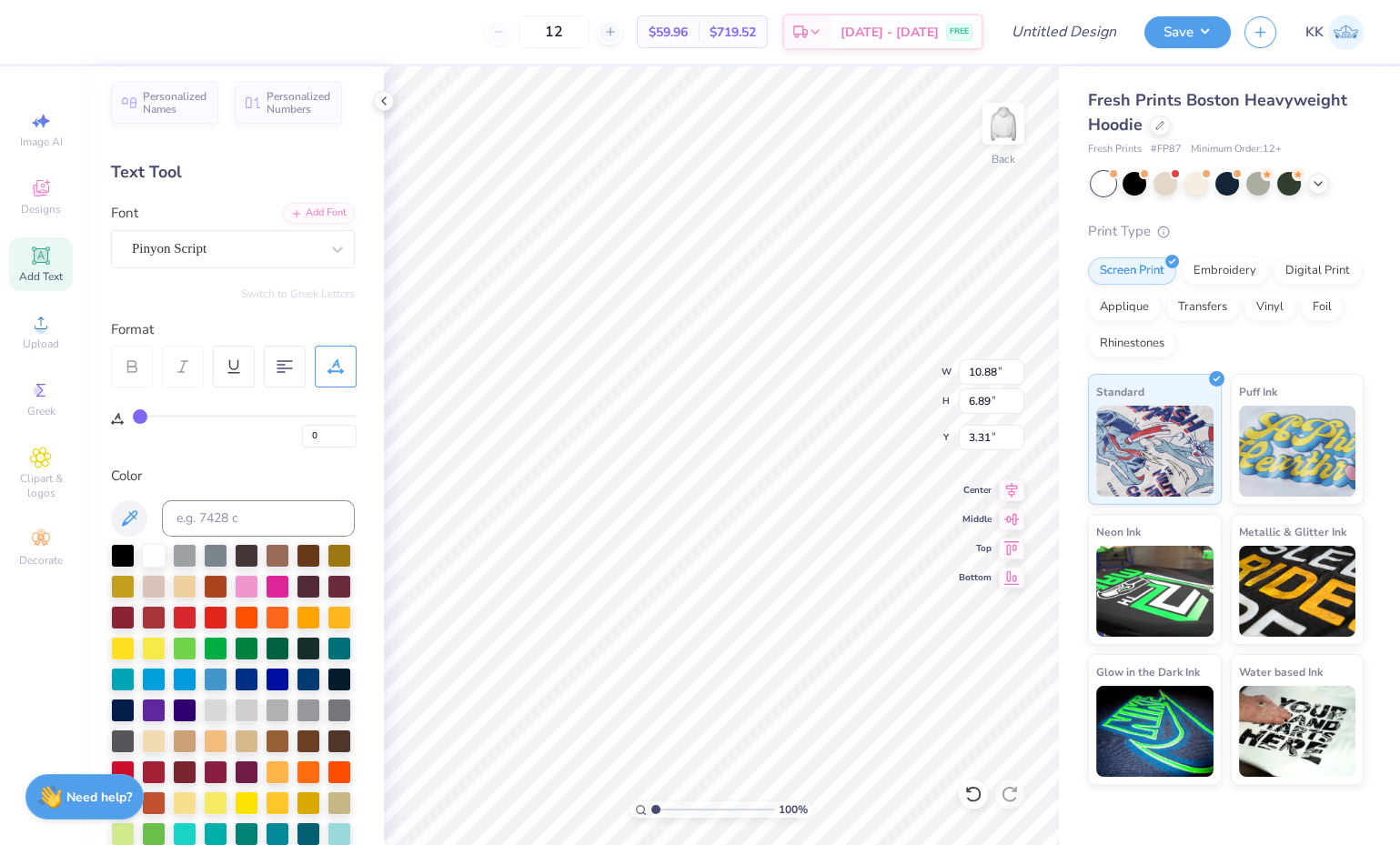
type input "1"
type input "2"
type input "3"
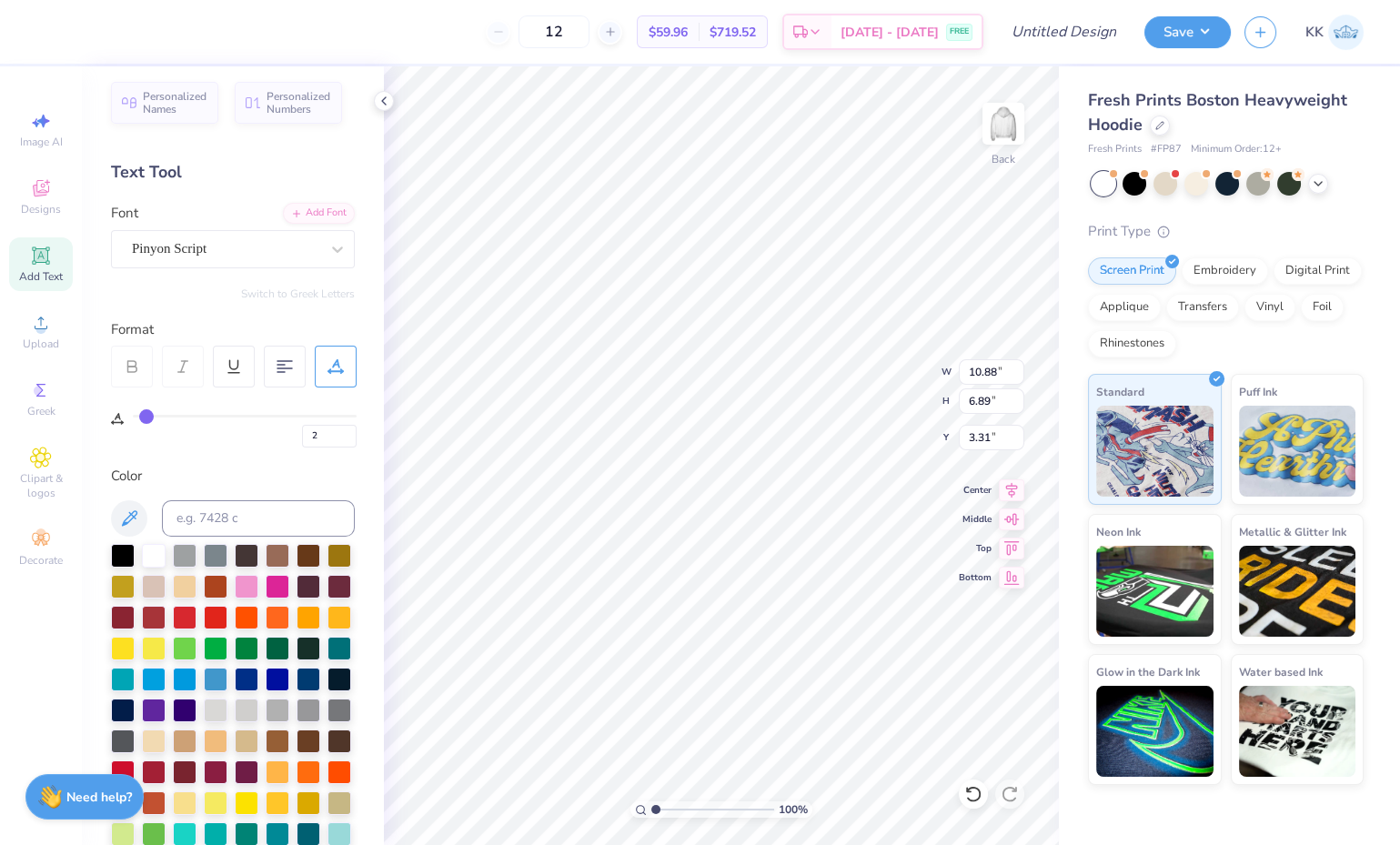
type input "3"
type input "4"
type input "5"
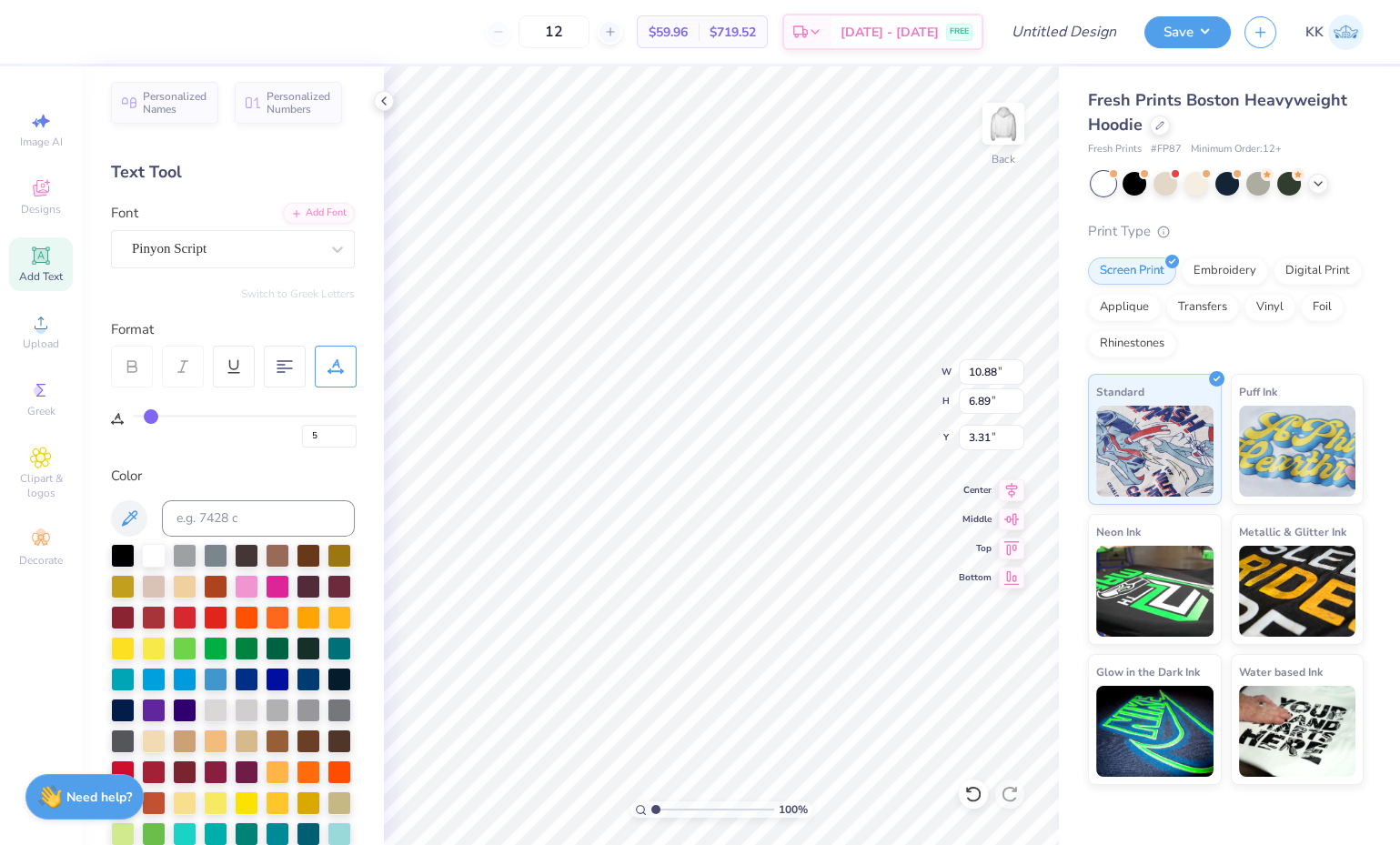
type input "6"
type input "7"
drag, startPoint x: 140, startPoint y: 415, endPoint x: 154, endPoint y: 421, distance: 15.2
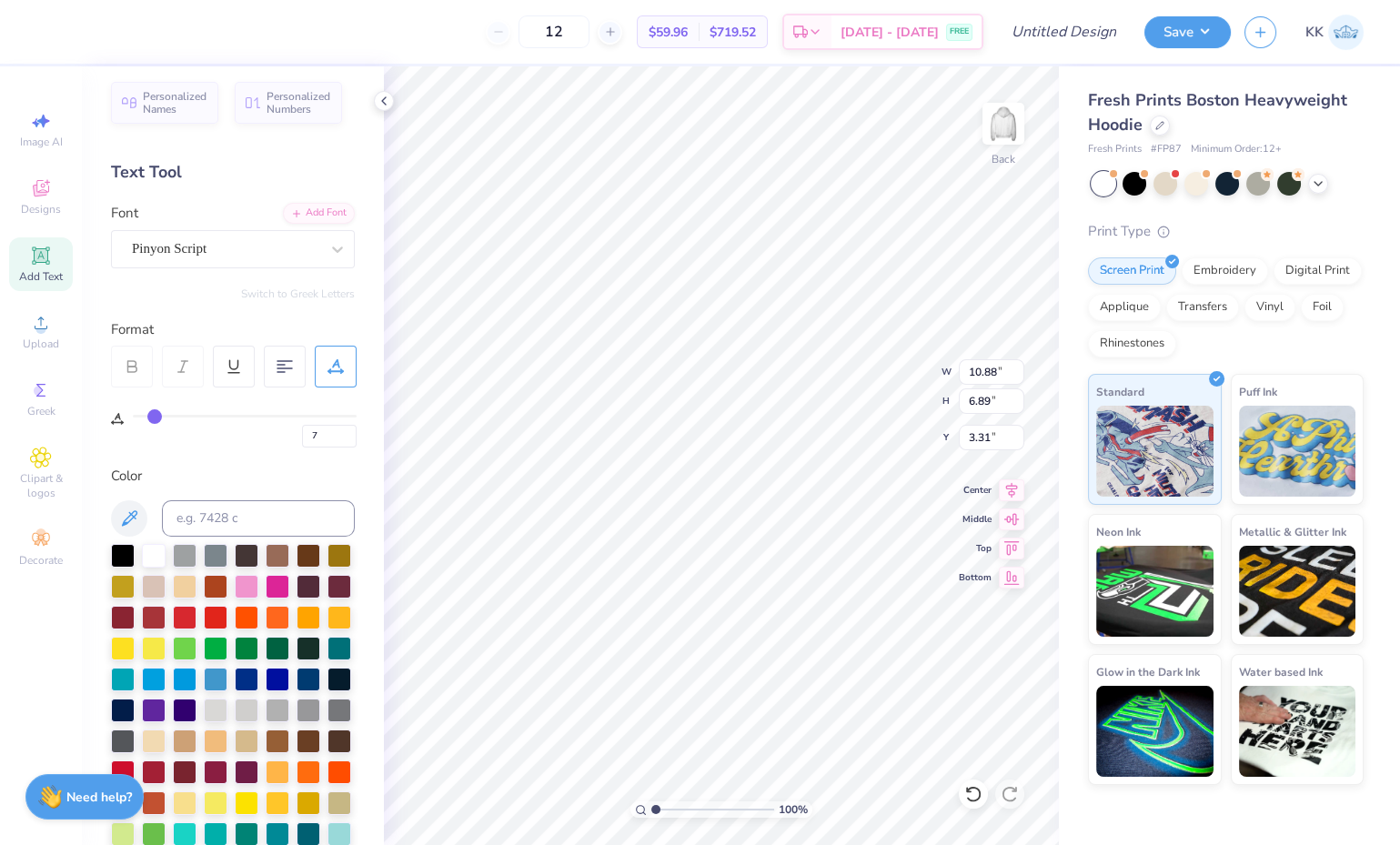
type input "7"
click at [154, 417] on input "range" at bounding box center [245, 416] width 224 height 3
type textarea "gamecock girls lacrosse"
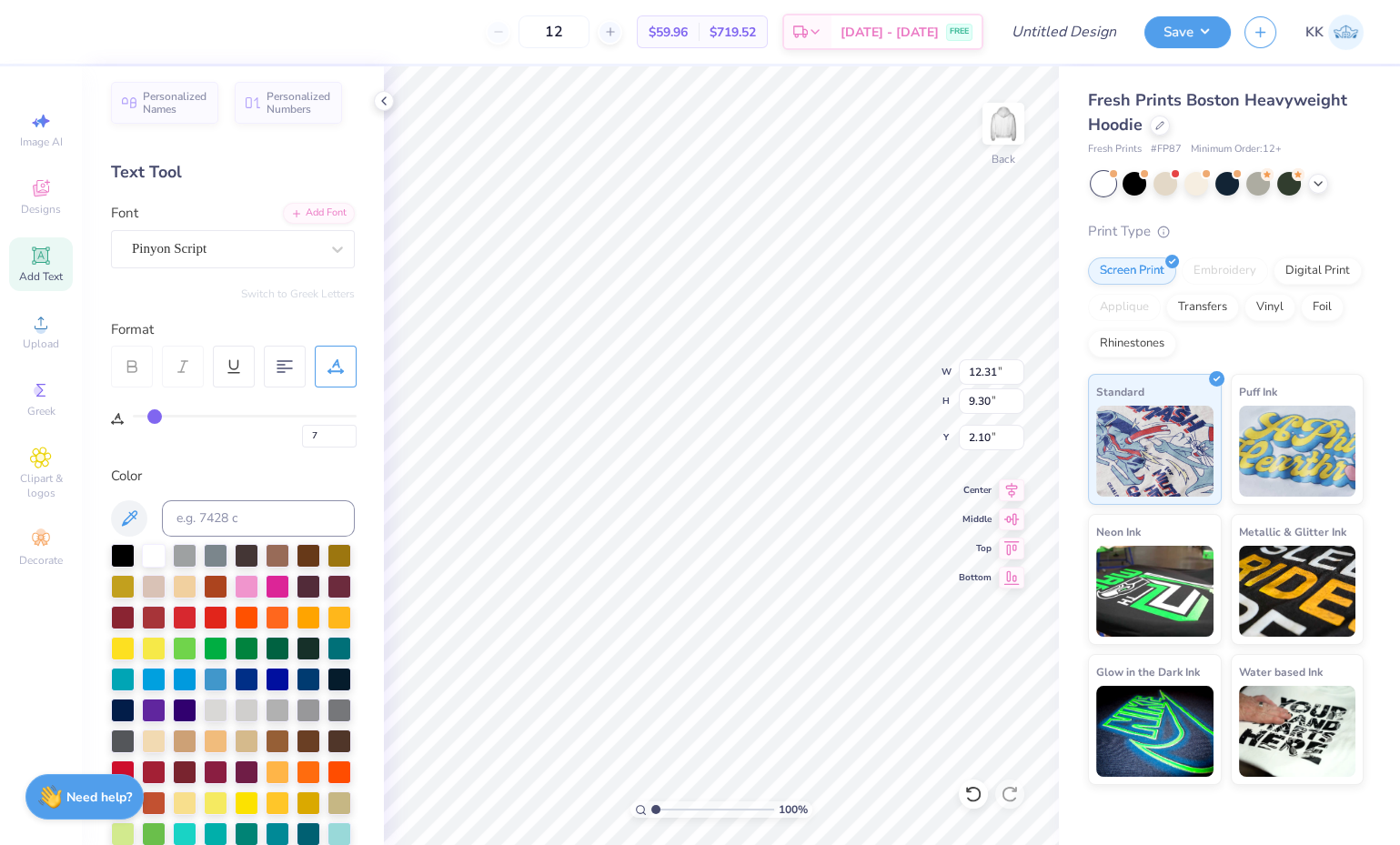
click at [286, 364] on icon at bounding box center [284, 366] width 16 height 16
type input "5.97"
type input "4.51"
type input "6.89"
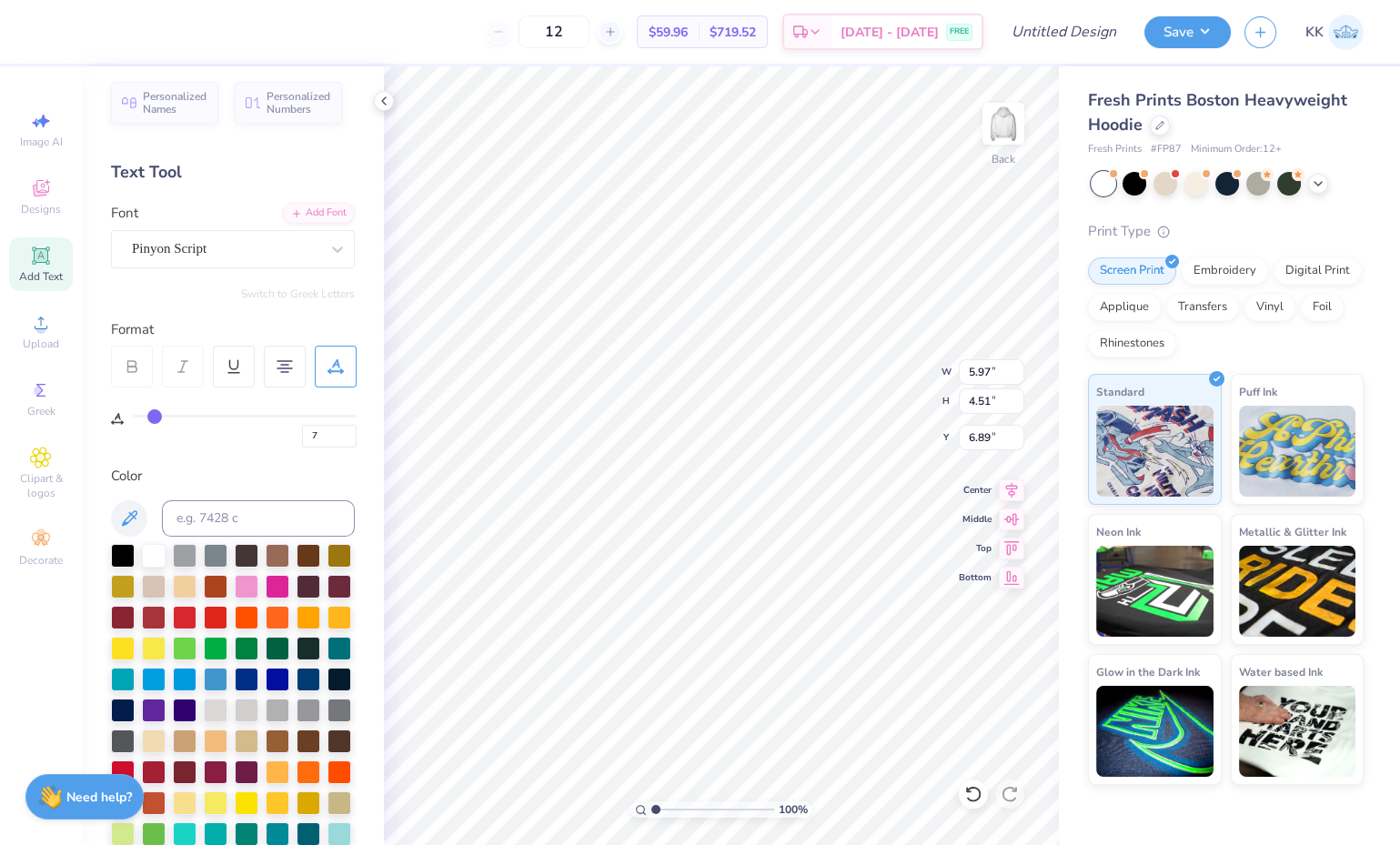
type textarea "gamecock lacrosse"
type input "9.38"
click at [999, 132] on img at bounding box center [1004, 124] width 36 height 36
click at [1001, 123] on img at bounding box center [1004, 124] width 36 height 36
click at [262, 247] on div "Pinyon Script" at bounding box center [226, 249] width 191 height 28
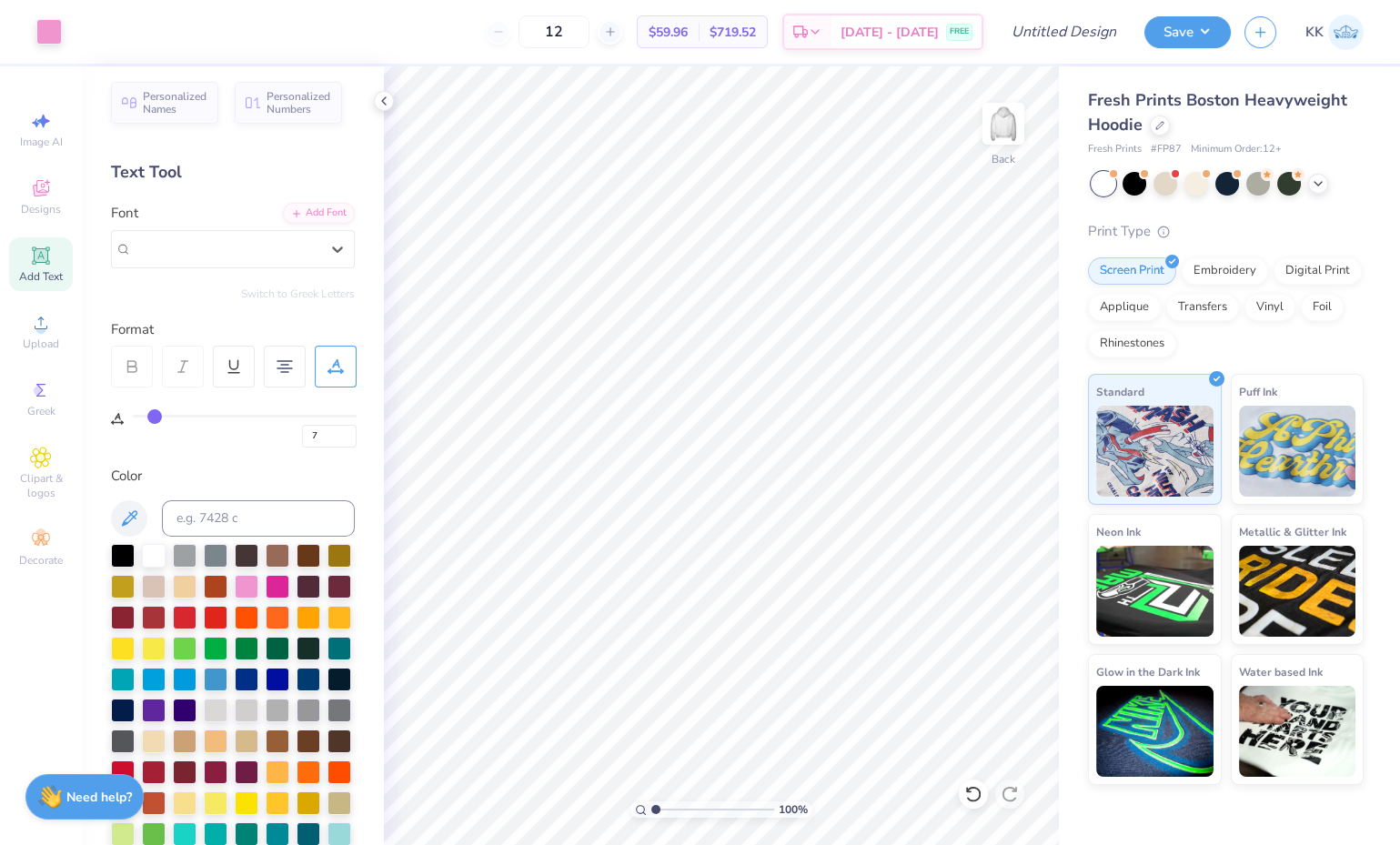
click at [328, 248] on icon at bounding box center [337, 250] width 18 height 18
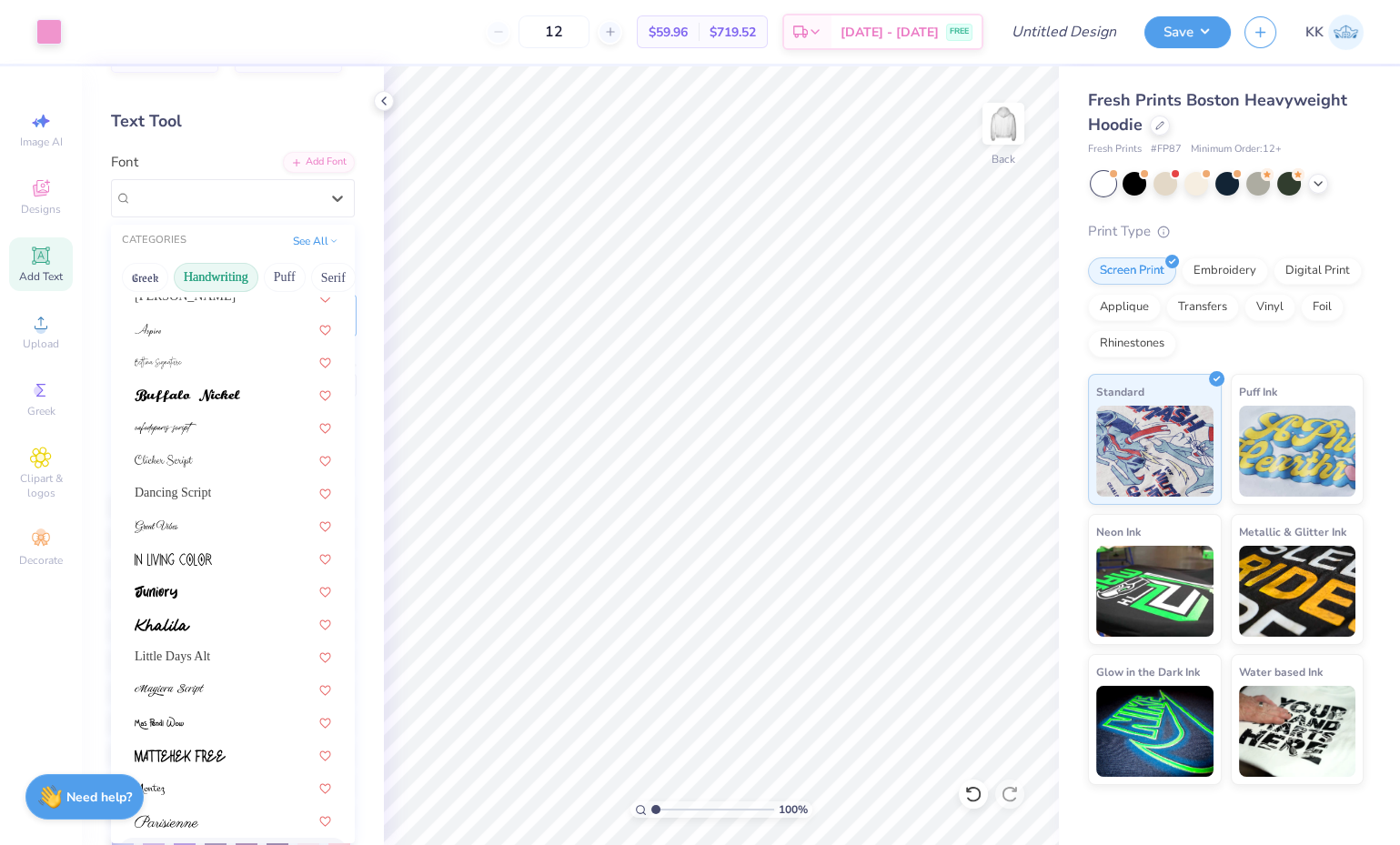
scroll to position [77, 0]
click at [188, 456] on img at bounding box center [164, 462] width 58 height 13
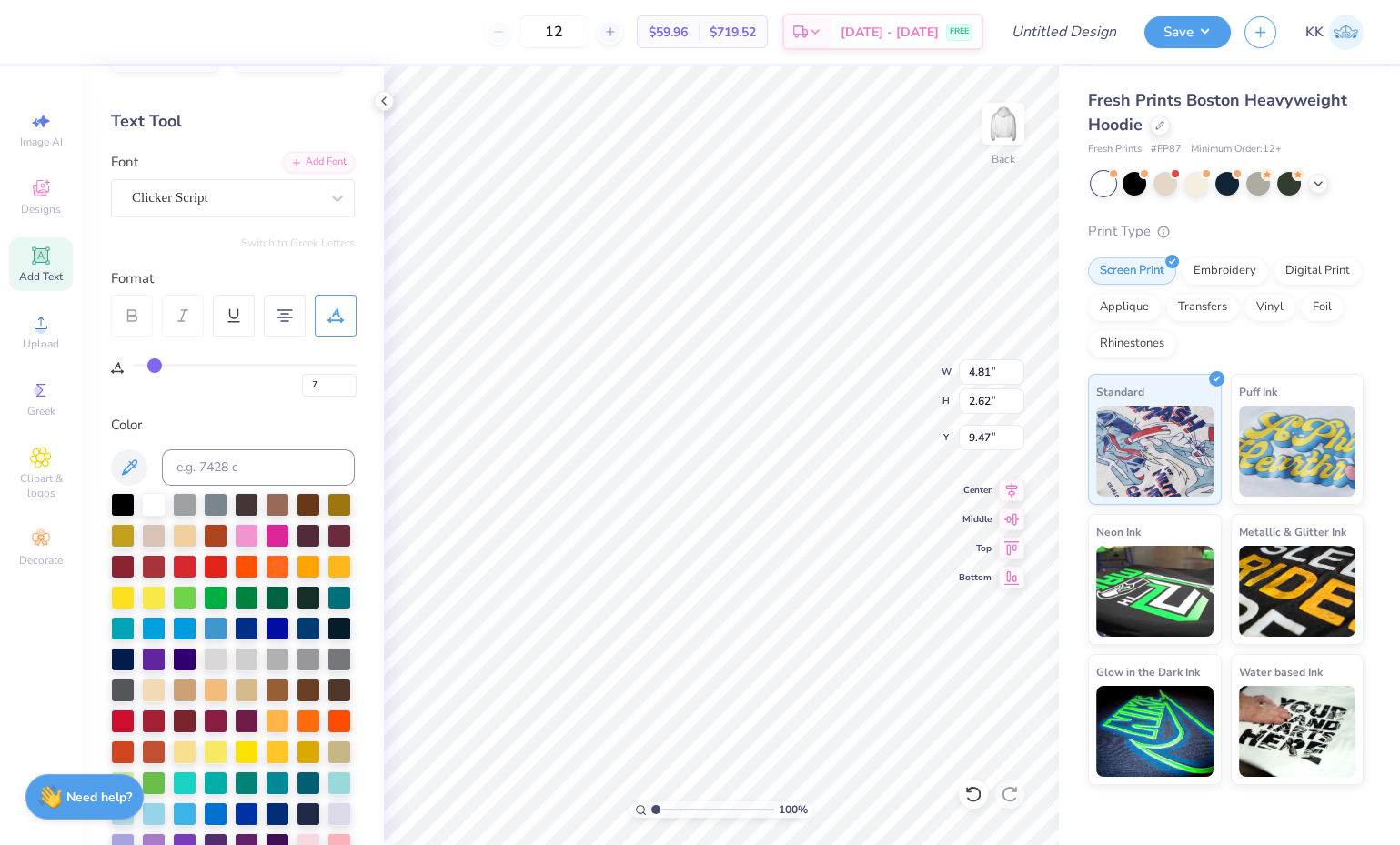
click at [223, 191] on div "Clicker Script" at bounding box center [226, 198] width 191 height 28
type textarea "Gamecock Lacrosse"
click at [270, 201] on div "Clicker Script" at bounding box center [226, 198] width 191 height 28
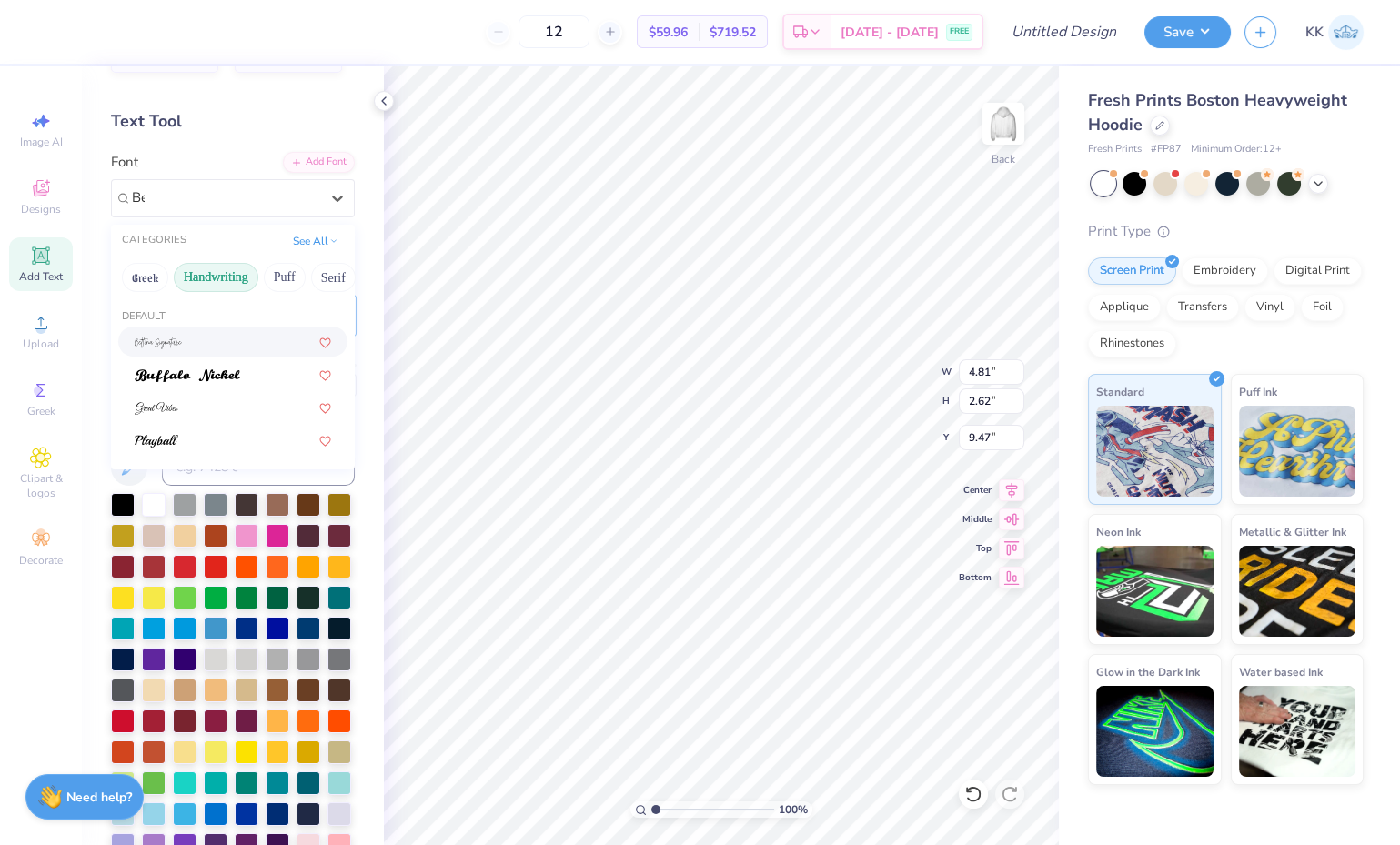
type input "B"
click at [194, 339] on div at bounding box center [233, 341] width 197 height 19
type input "bett"
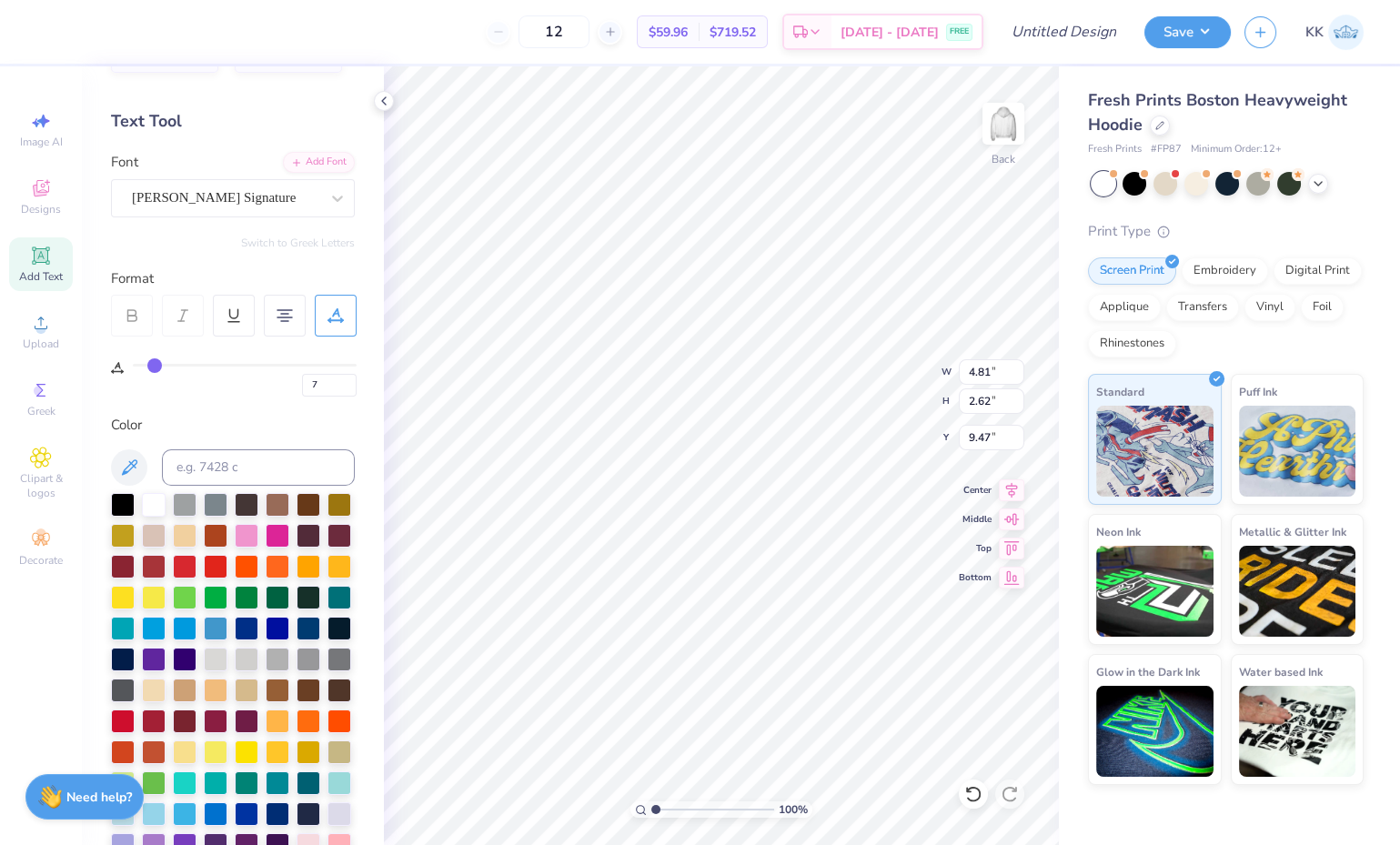
click at [262, 191] on div "Bettina Signature" at bounding box center [226, 198] width 191 height 28
click at [206, 343] on span "Bettina Signature" at bounding box center [211, 341] width 153 height 19
type input "sign"
click at [376, 102] on icon at bounding box center [384, 101] width 15 height 15
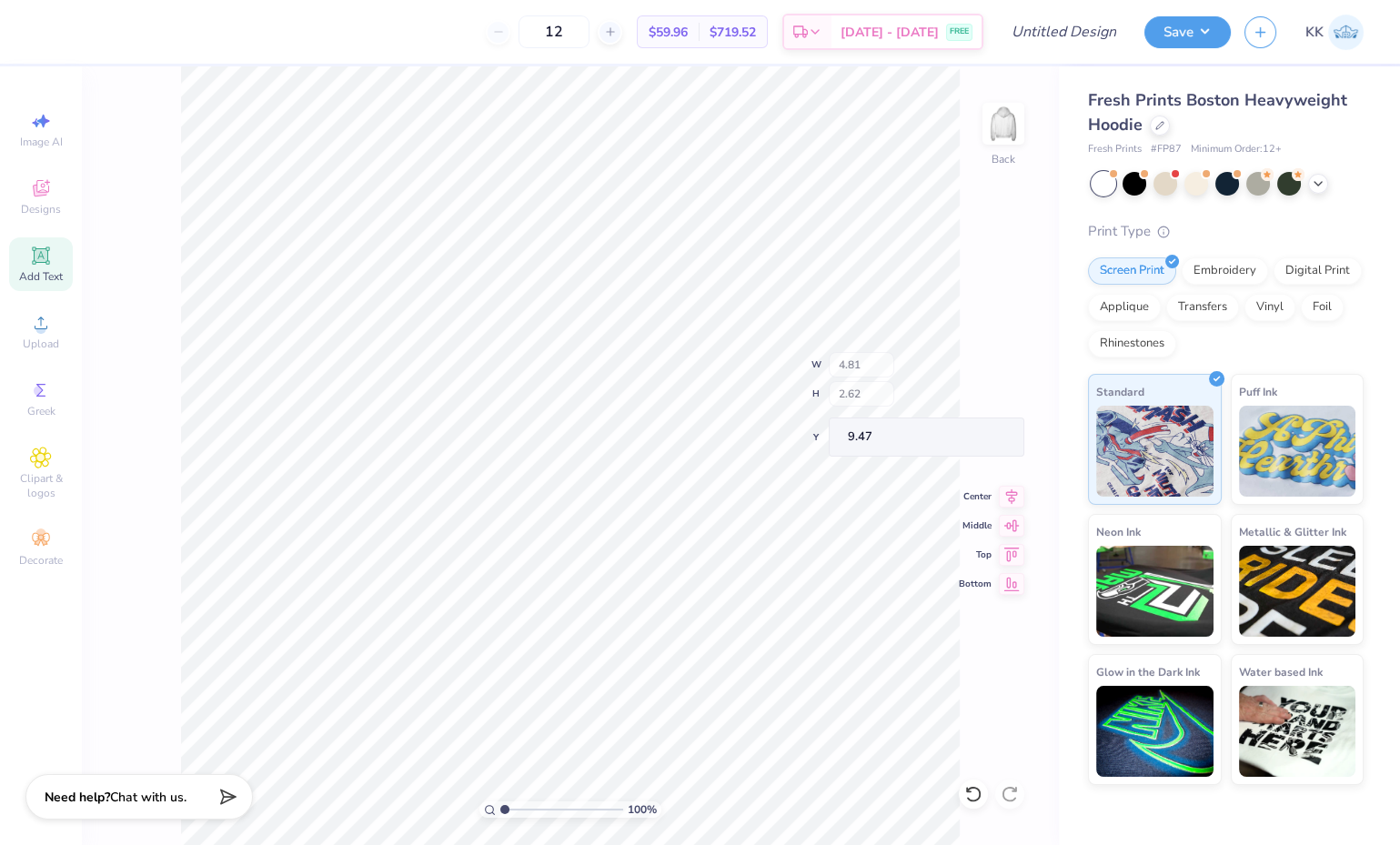
type input "9.58"
type input "4.38"
type input "8.60"
click at [1336, 27] on img at bounding box center [1345, 32] width 36 height 36
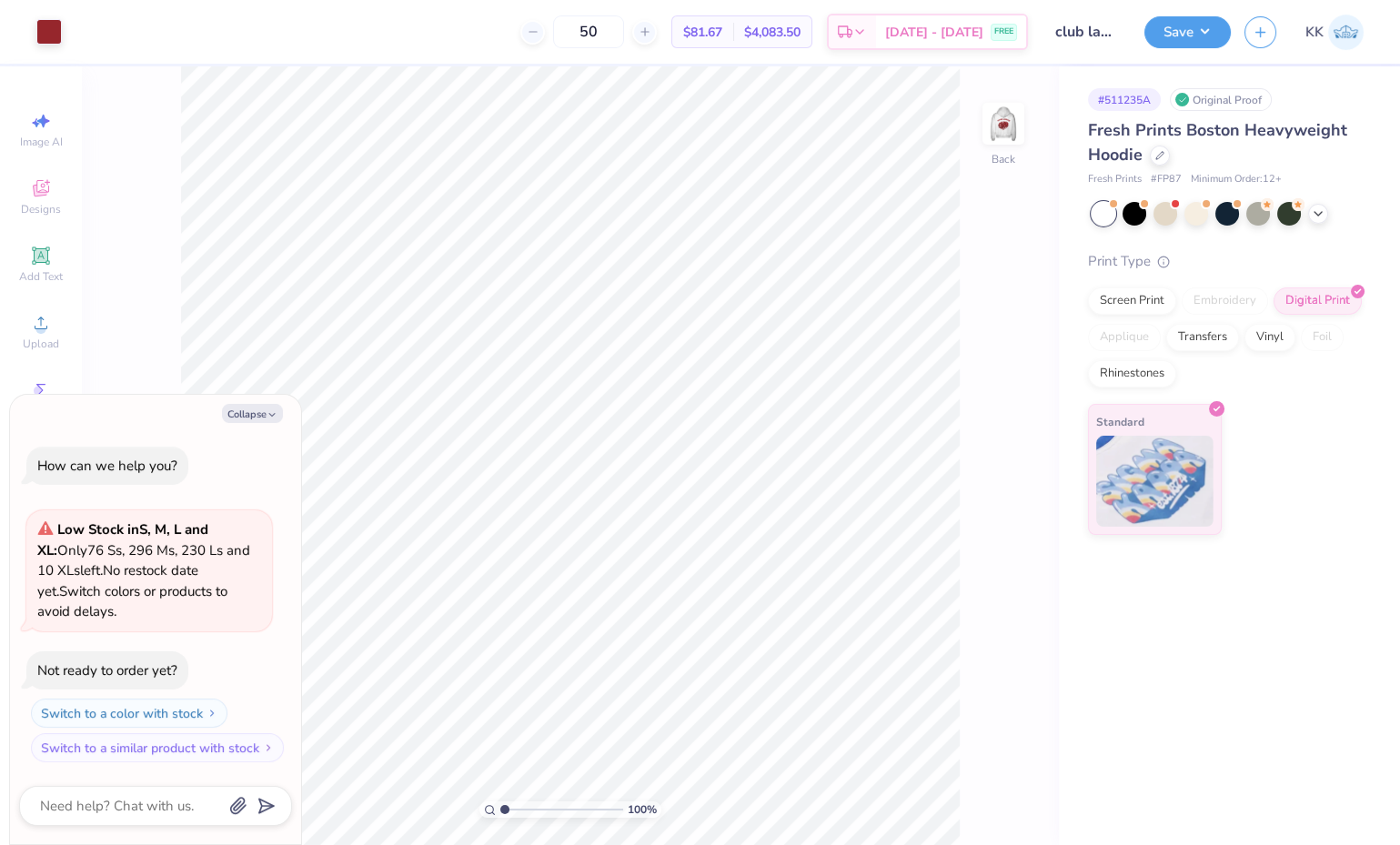
click at [998, 135] on img at bounding box center [1004, 124] width 36 height 36
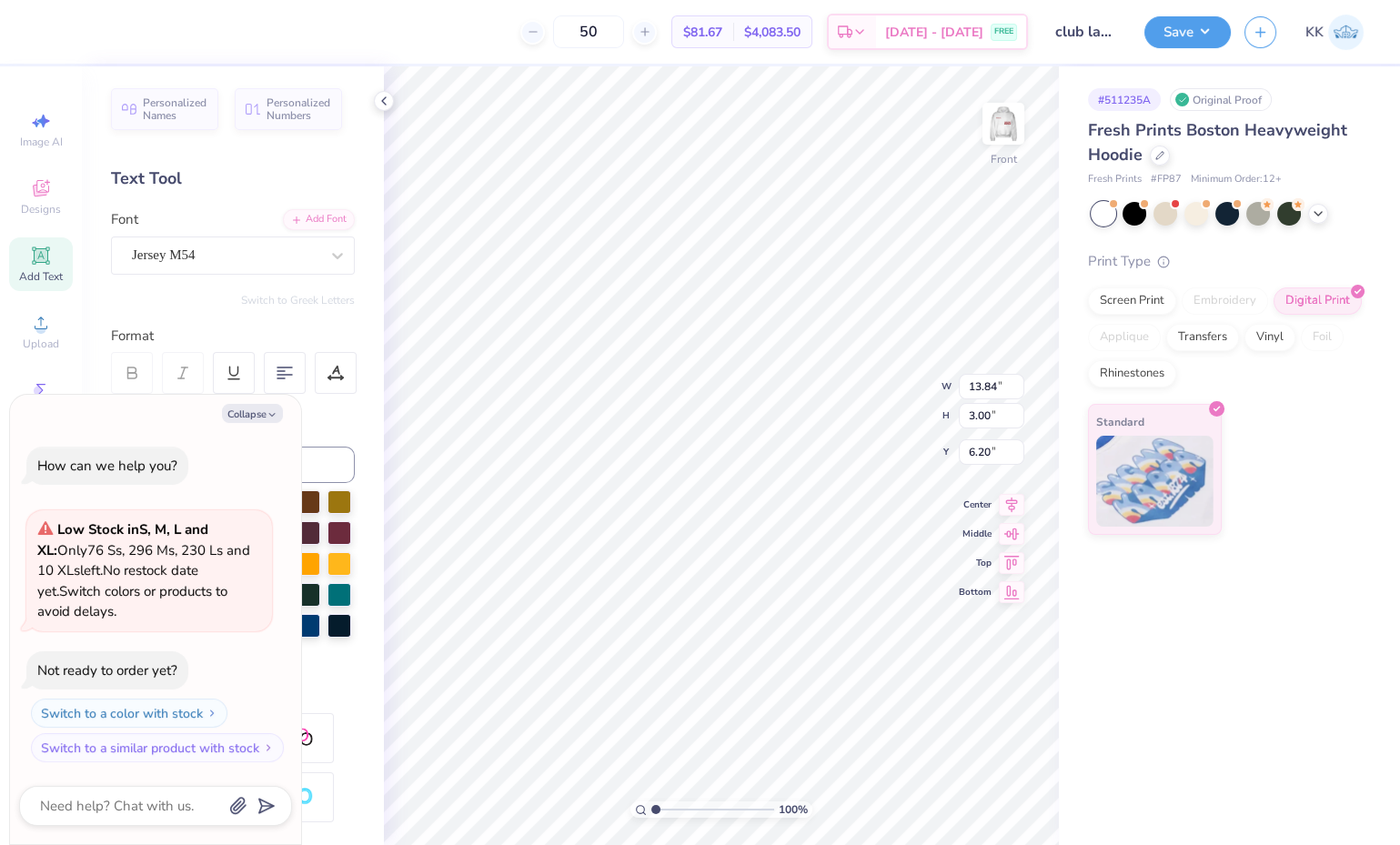
type textarea "x"
type textarea "womans [PERSON_NAME]"
type textarea "x"
type textarea "w"
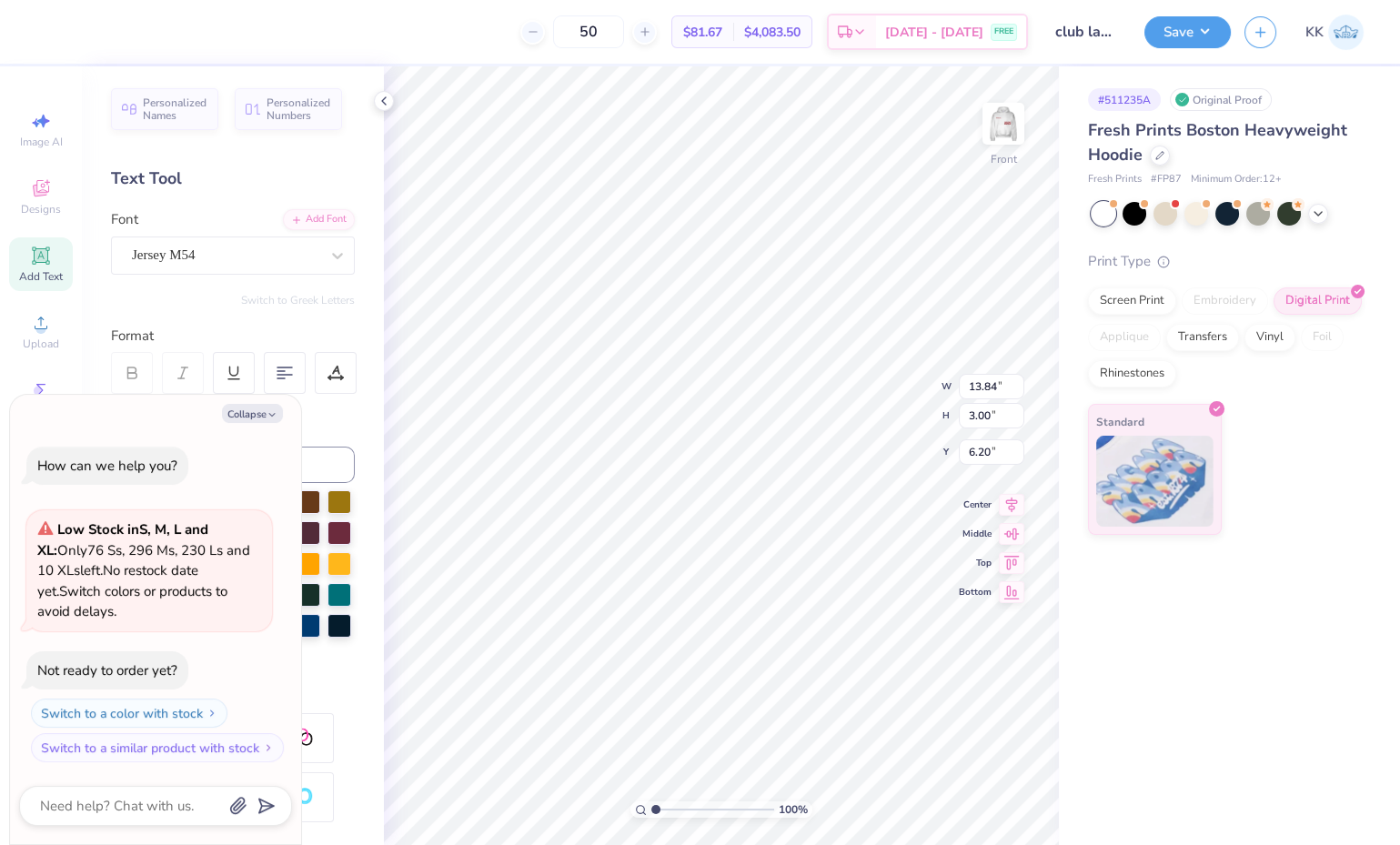
type textarea "x"
type textarea "c"
type textarea "x"
type textarea "co"
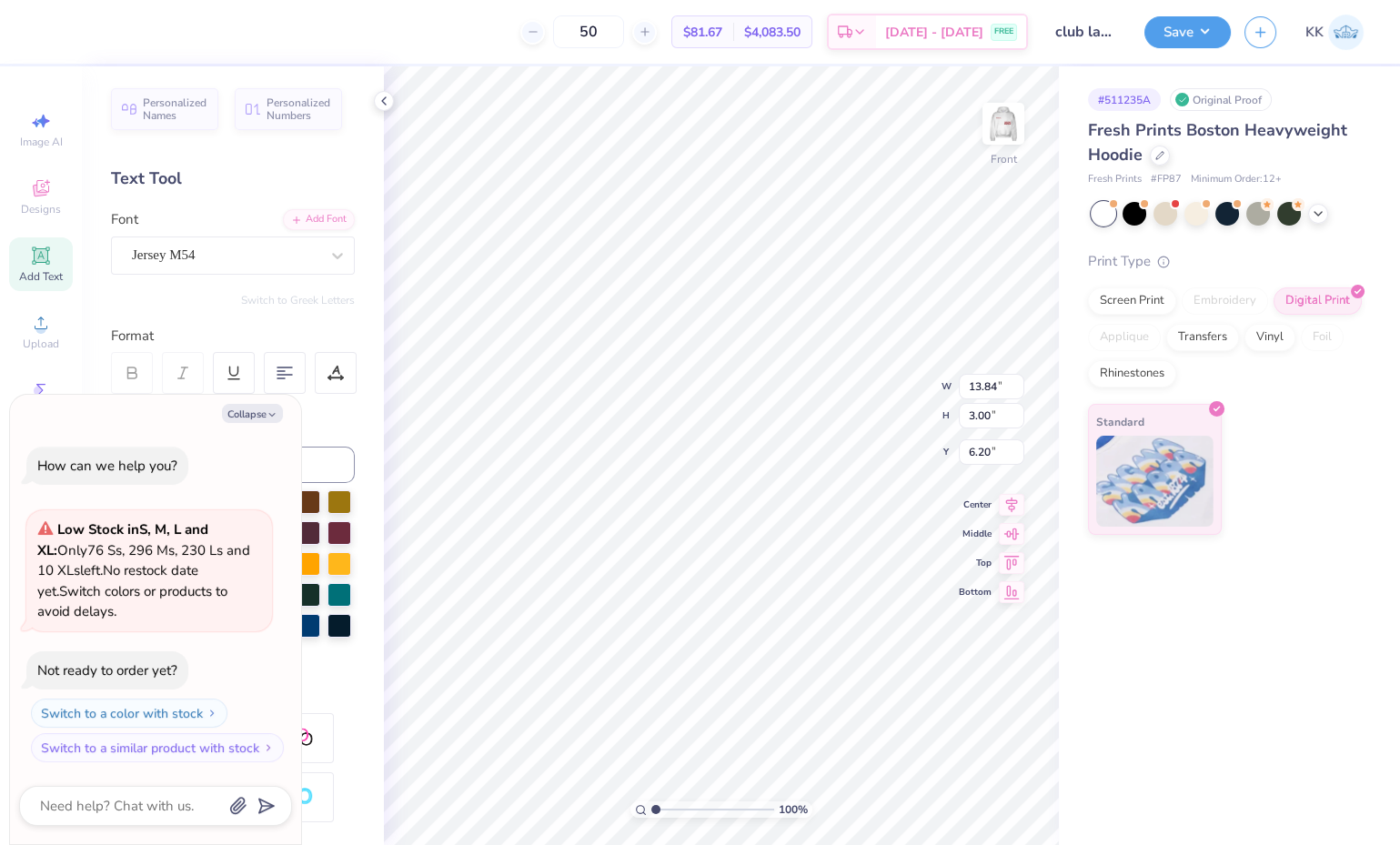
type textarea "x"
type textarea "coc"
type textarea "x"
type textarea "cock"
type textarea "x"
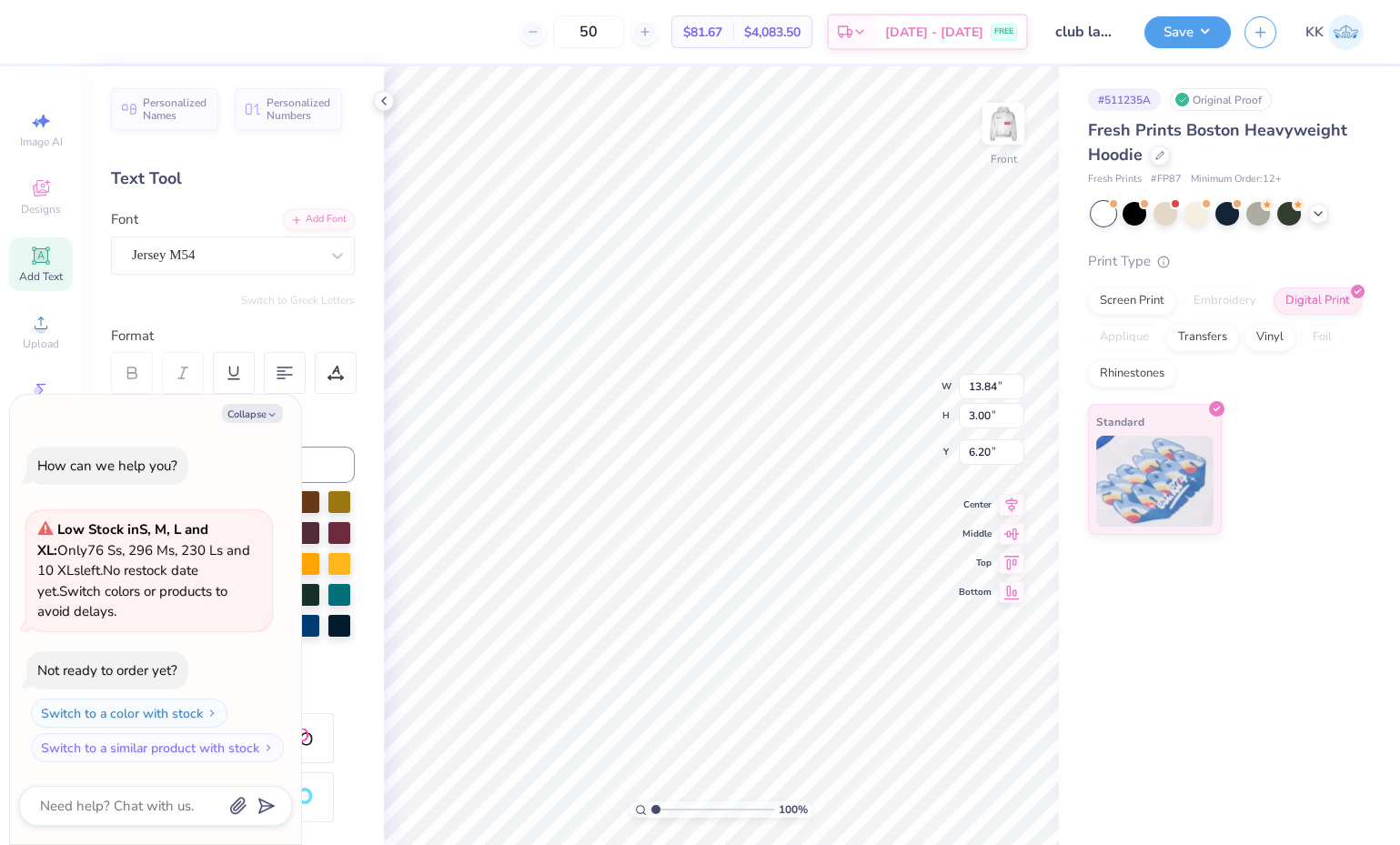
type textarea "cocks"
type textarea "x"
type textarea "cocks"
type textarea "x"
type textarea "cocks l"
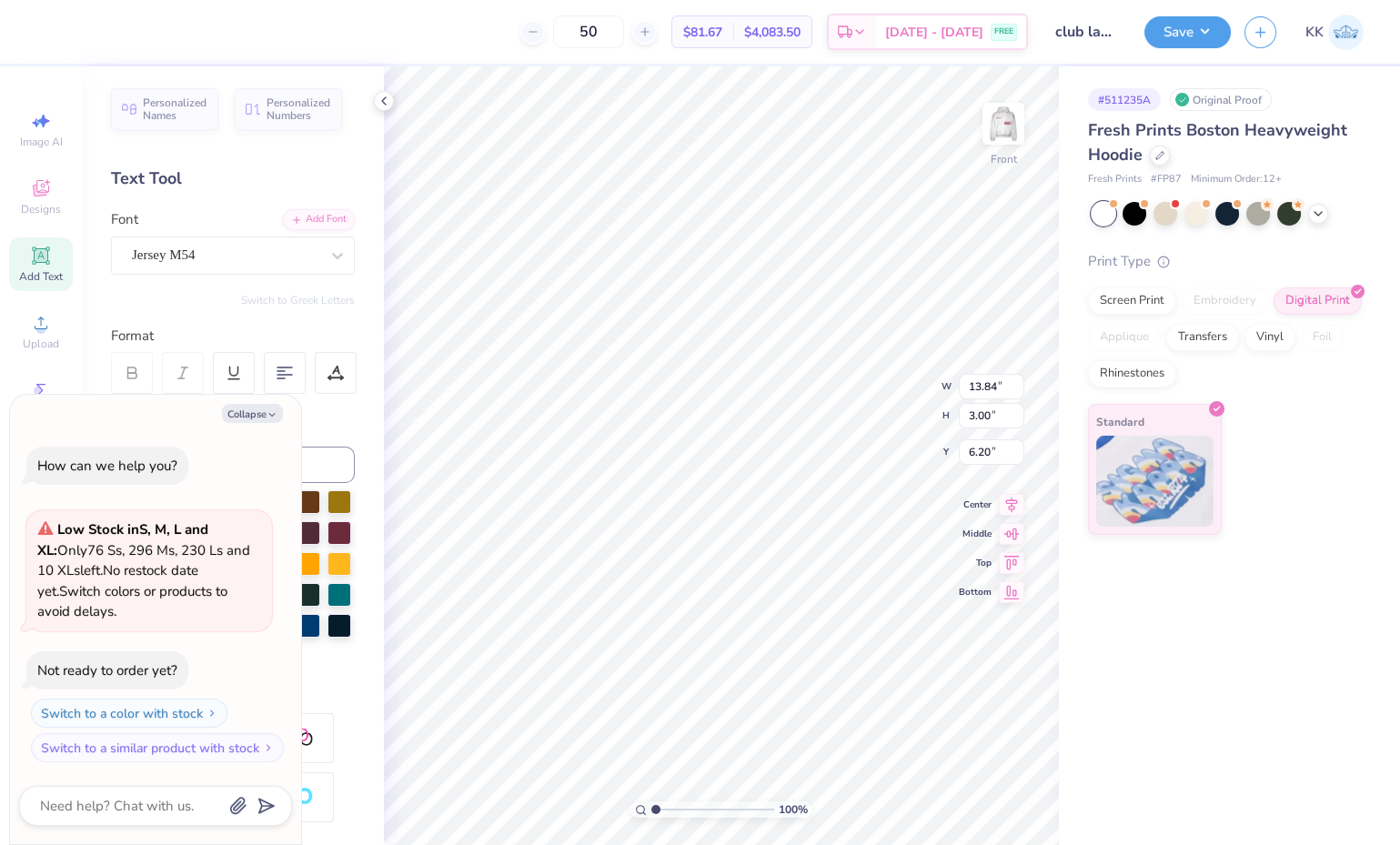
type textarea "x"
type textarea "cocks la"
type textarea "x"
type textarea "cocks lax"
type textarea "x"
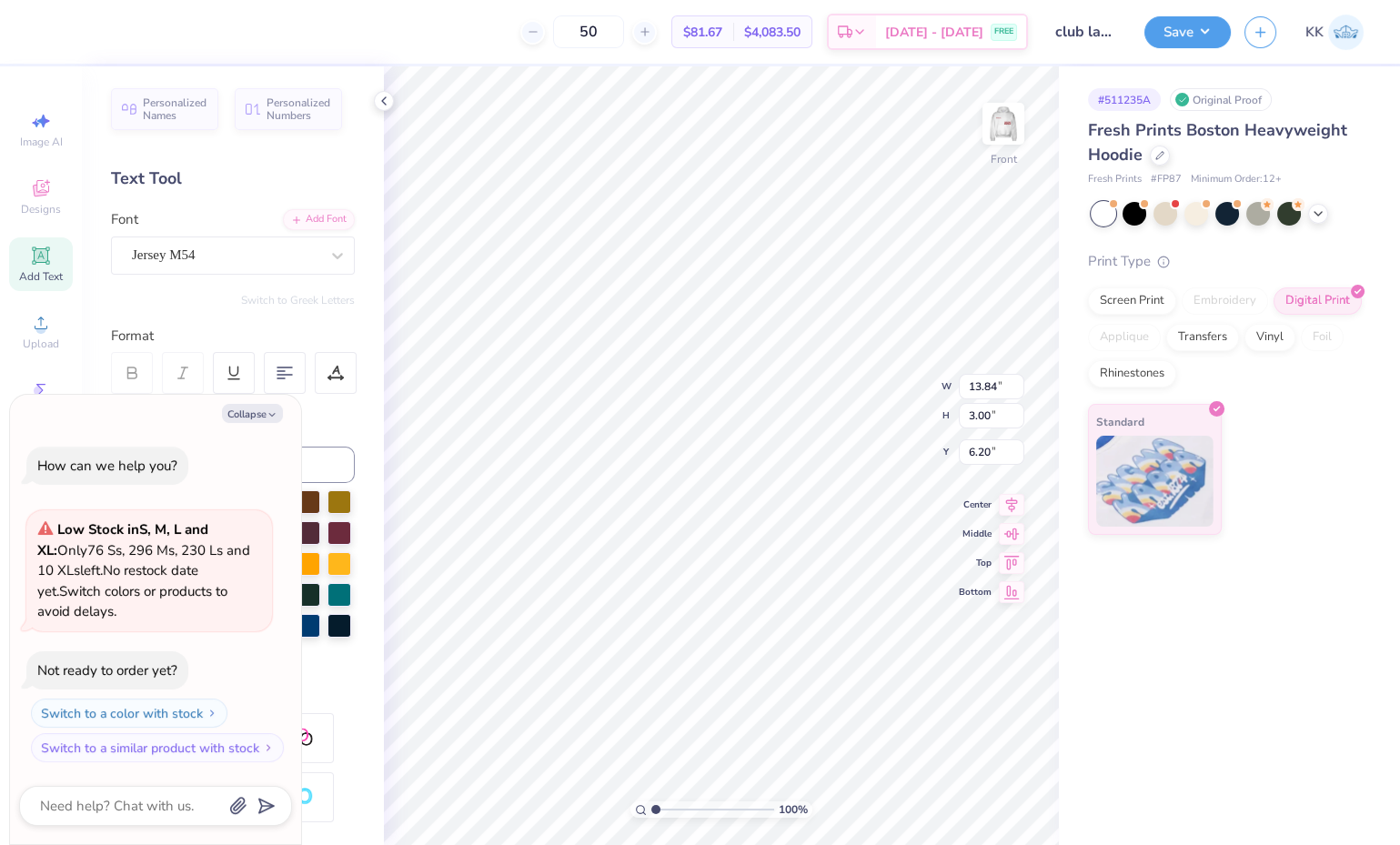
type textarea "cocks lax"
type textarea "x"
type textarea "cocks lax"
click at [996, 131] on img at bounding box center [1004, 124] width 36 height 36
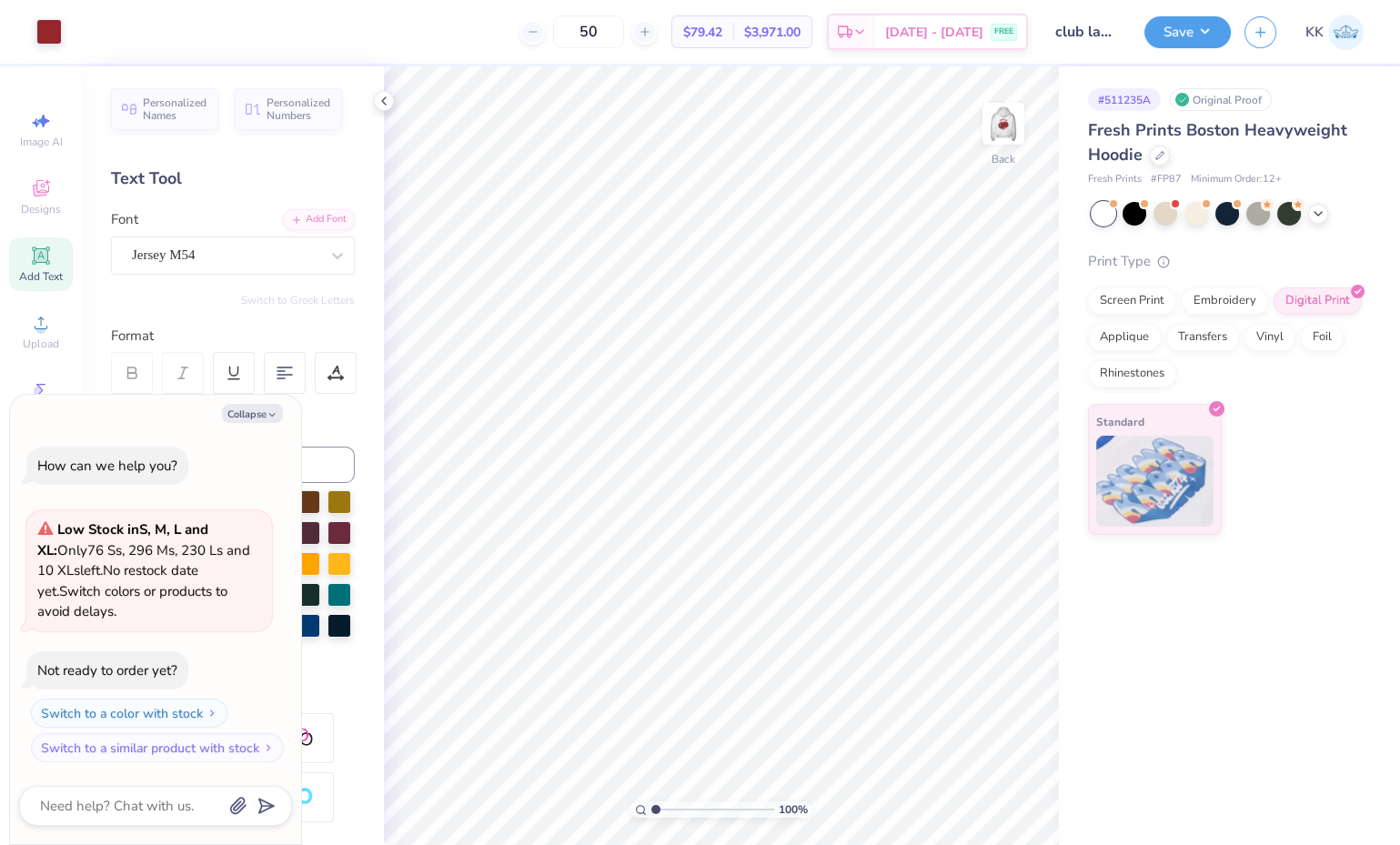
click at [386, 100] on icon at bounding box center [384, 101] width 15 height 15
type textarea "x"
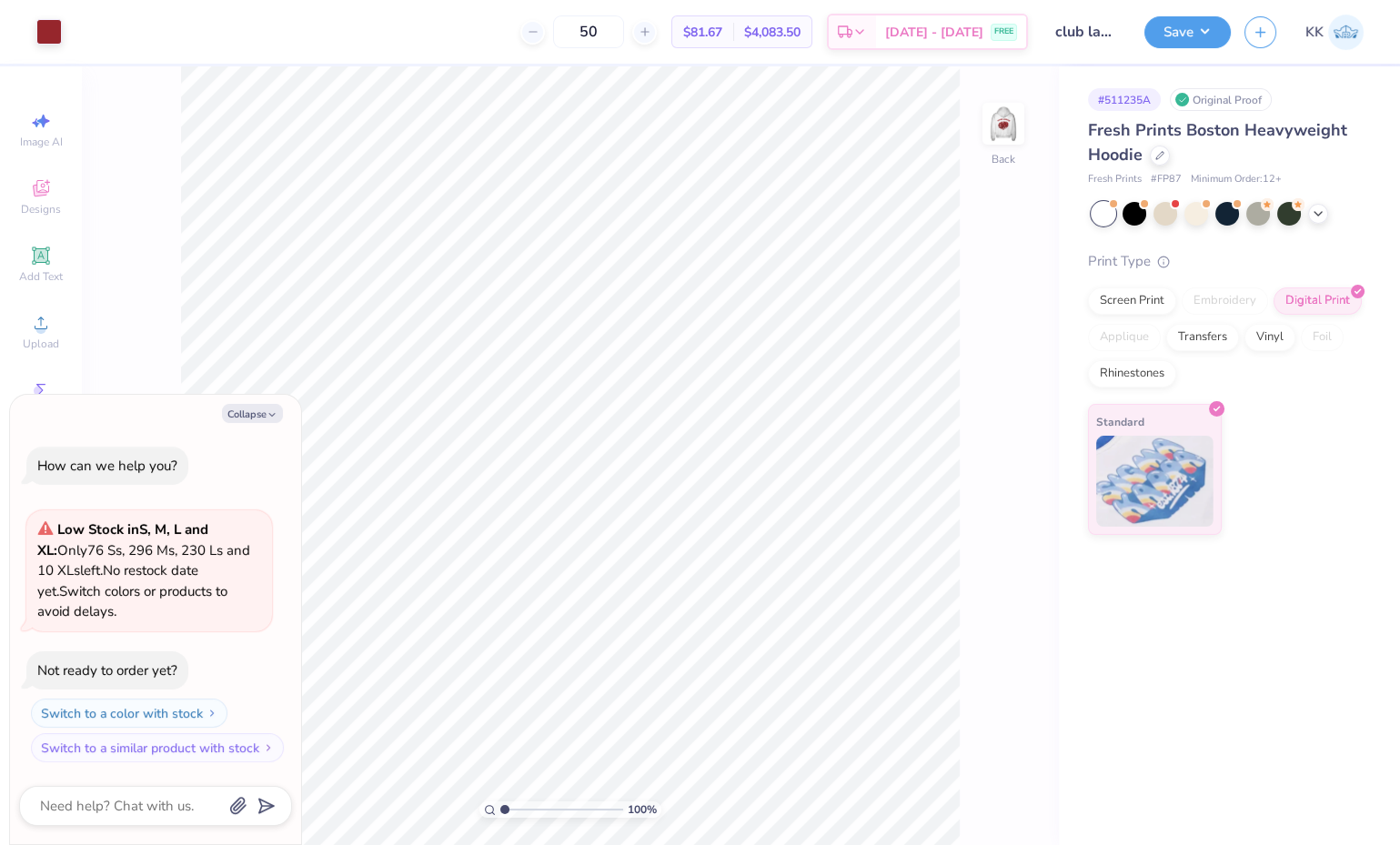
click at [999, 129] on img at bounding box center [1004, 124] width 36 height 36
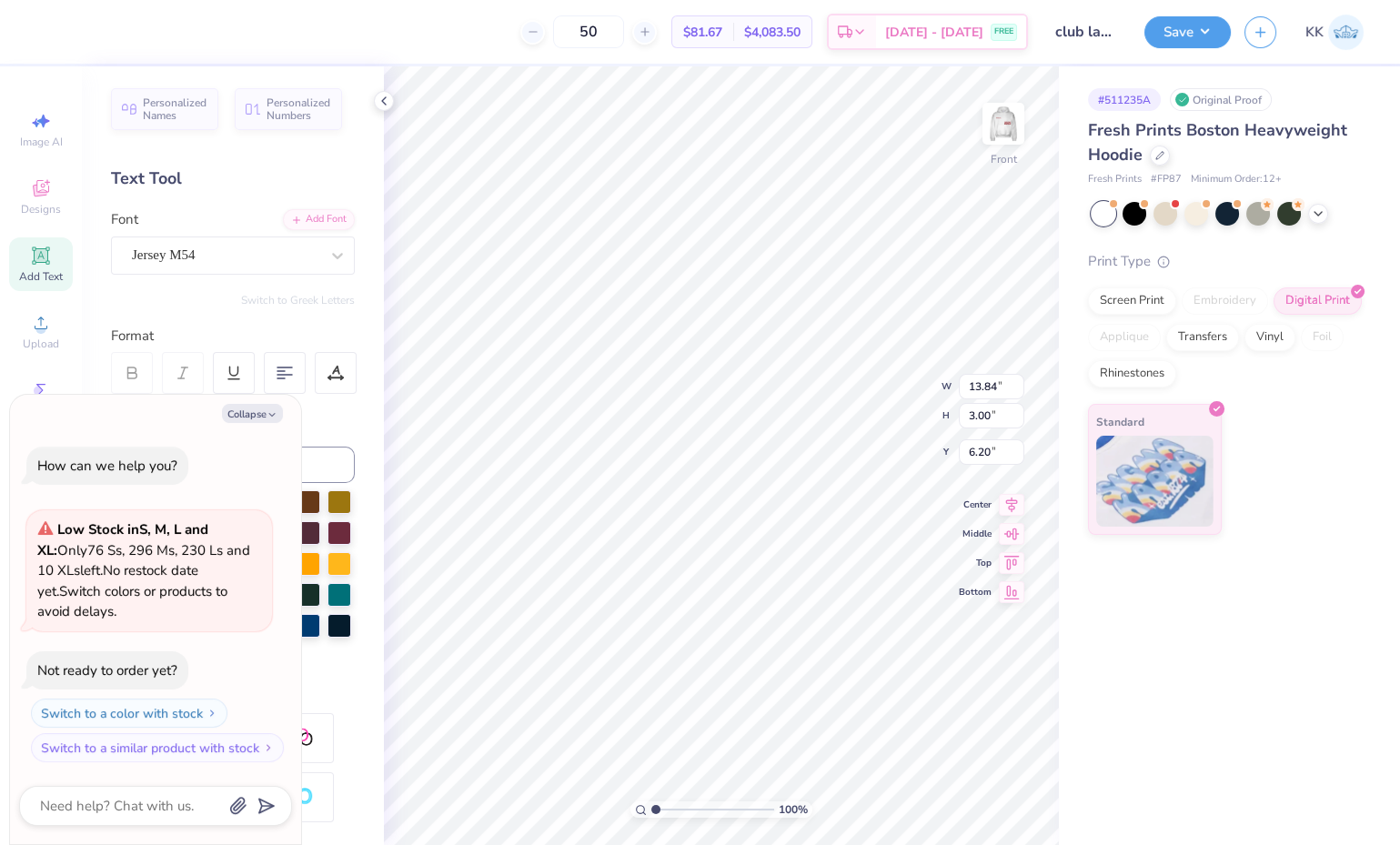
type textarea "x"
type textarea "woman lacrosse"
type textarea "x"
type textarea "woma lacrosse"
type textarea "x"
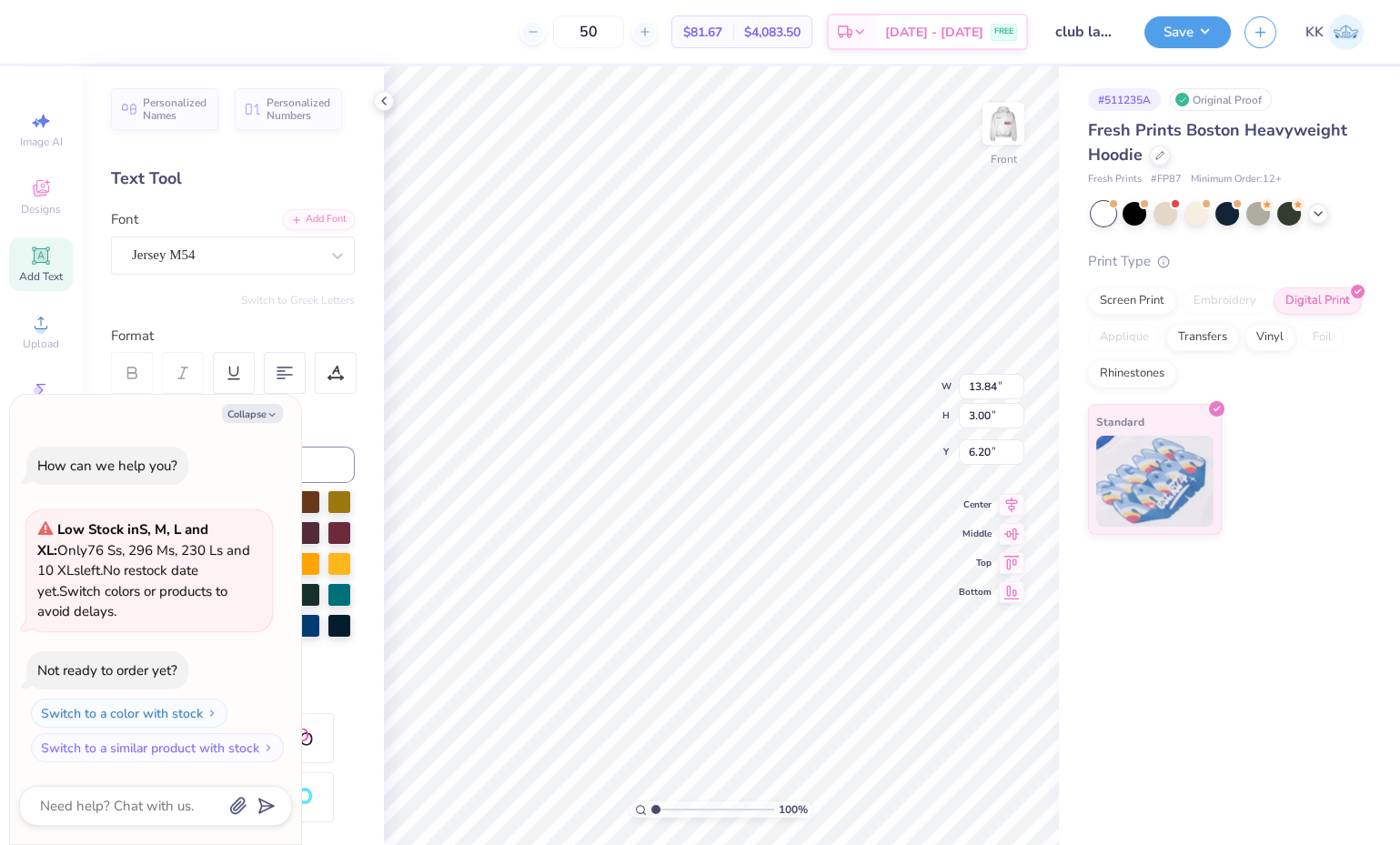
type textarea "wom lacrosse"
type textarea "x"
type textarea "wo lacrosse"
type textarea "x"
type textarea "w lacrosse"
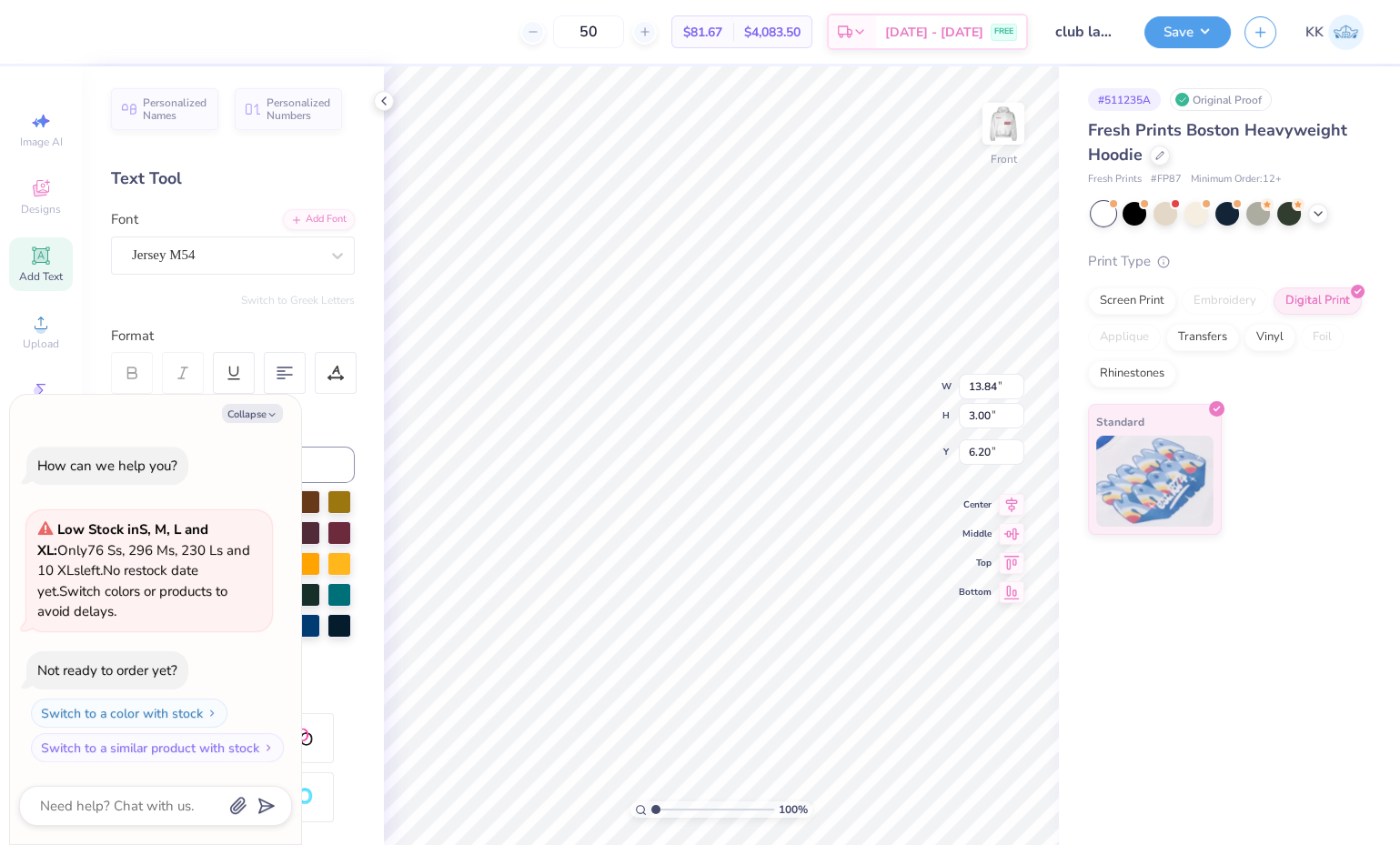
type textarea "x"
type textarea "lacrosse"
type textarea "x"
type textarea "c lacrosse"
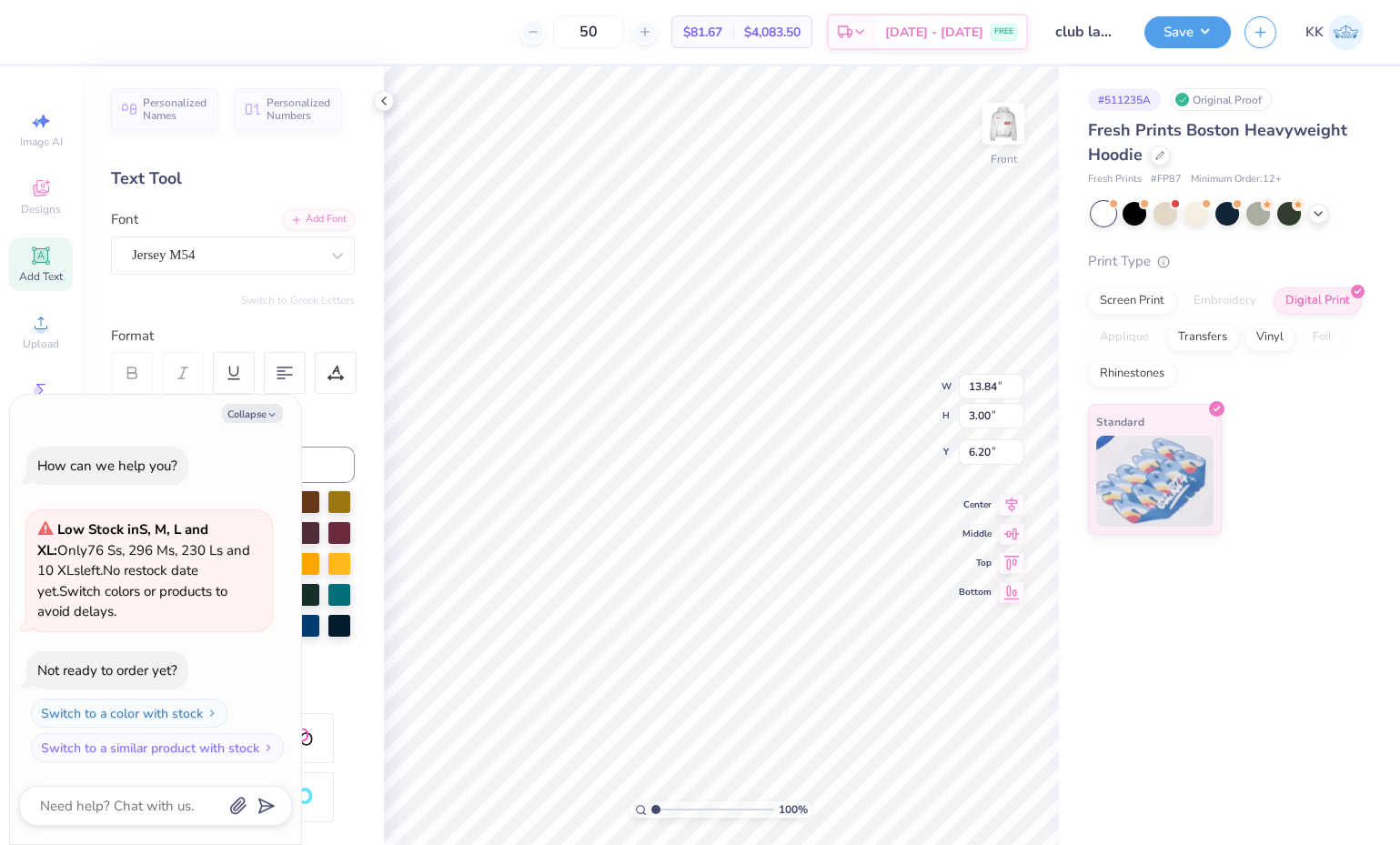
type textarea "x"
type textarea "co lacrosse"
type textarea "x"
type textarea "coc lacrosse"
type textarea "x"
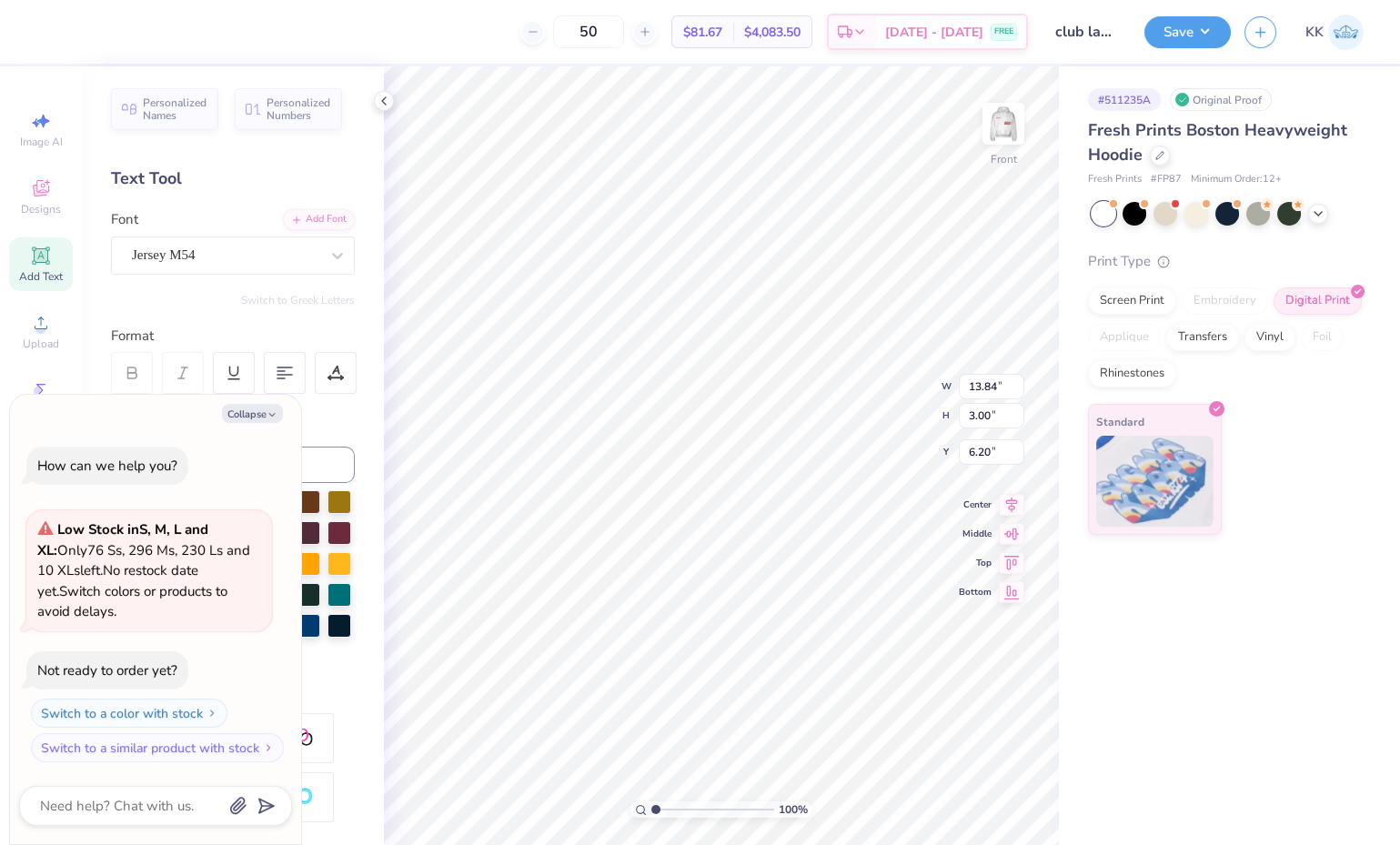
type textarea "cocks lacrosse"
type textarea "x"
type textarea "cocks lacrosse"
type textarea "x"
type textarea "cocks lacross"
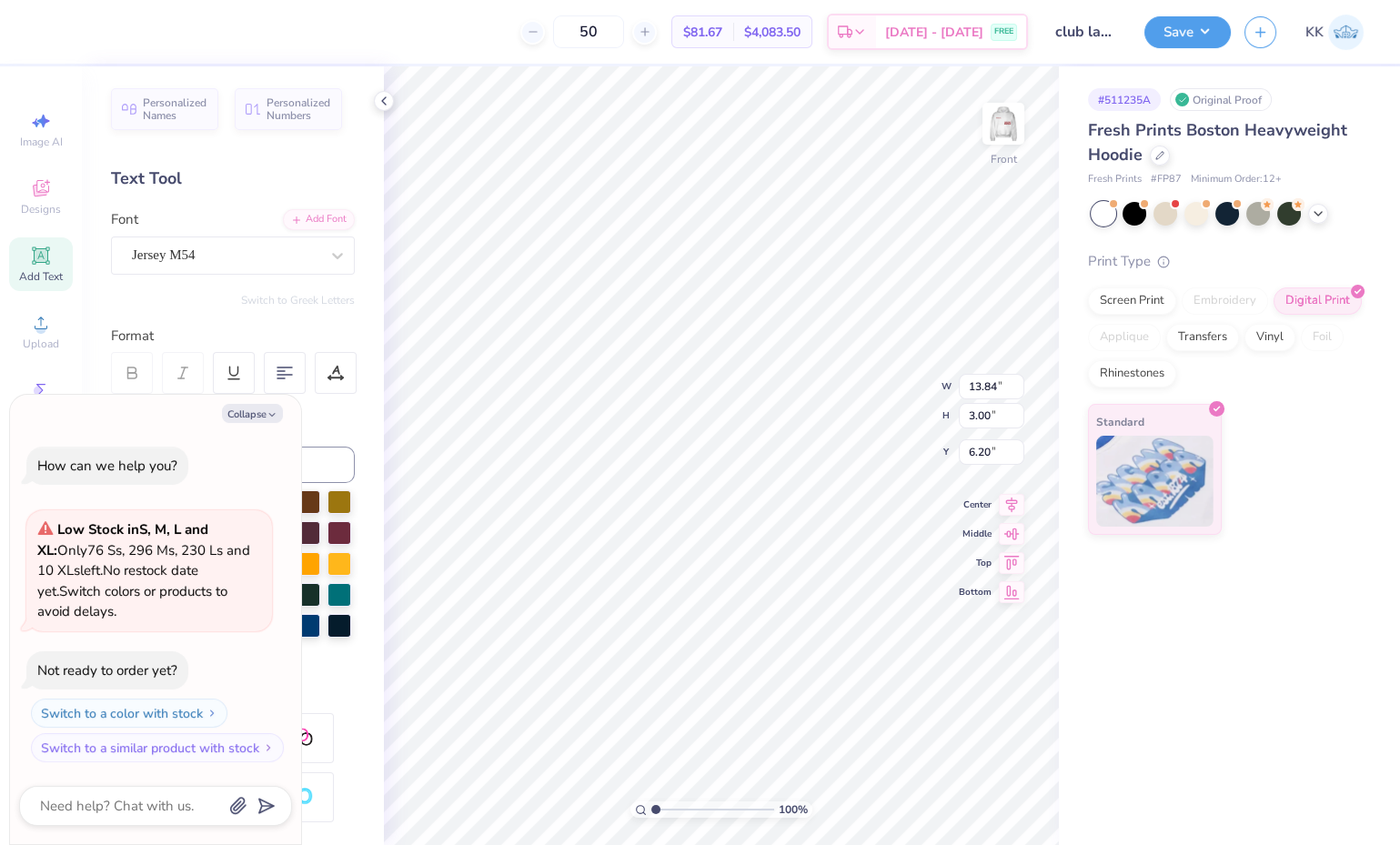
type textarea "x"
type textarea "cocks lacros"
type textarea "x"
type textarea "cocks lacro"
type textarea "x"
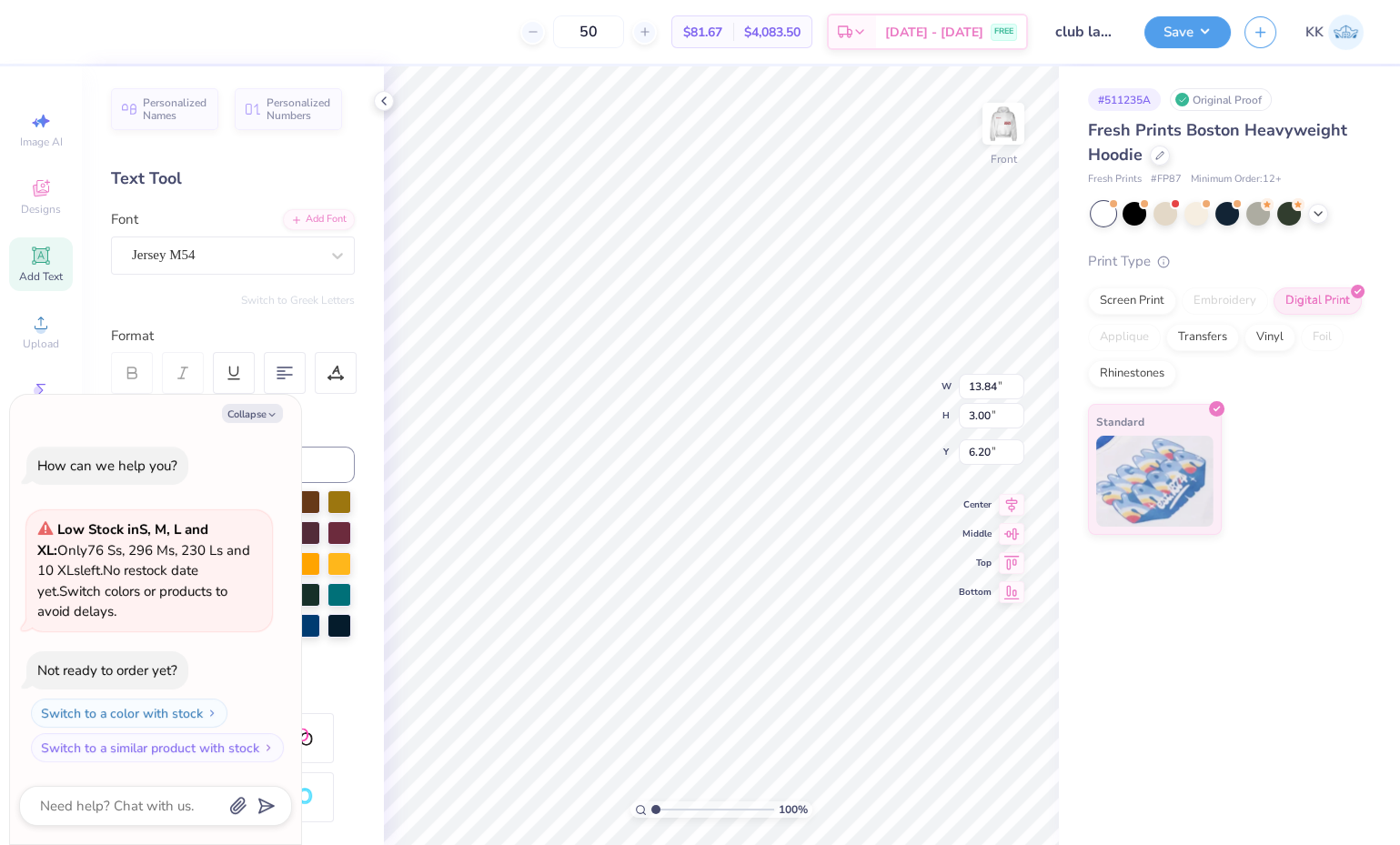
type textarea "cocks lacr"
type textarea "x"
type textarea "cocks lac"
type textarea "x"
type textarea "cocks la"
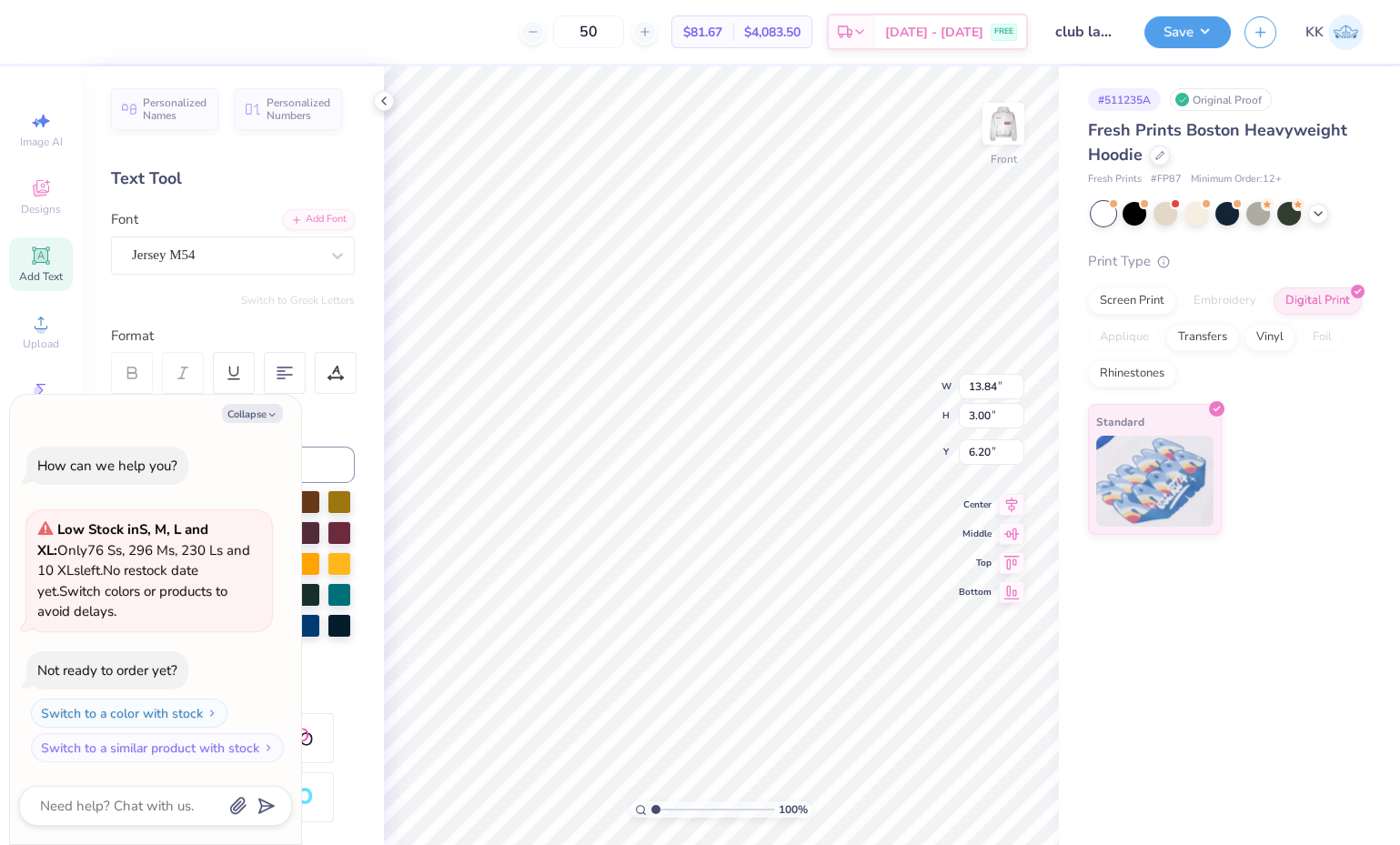
scroll to position [15, 5]
type textarea "x"
type textarea "cocks lax"
type textarea "x"
type textarea "cocks lax"
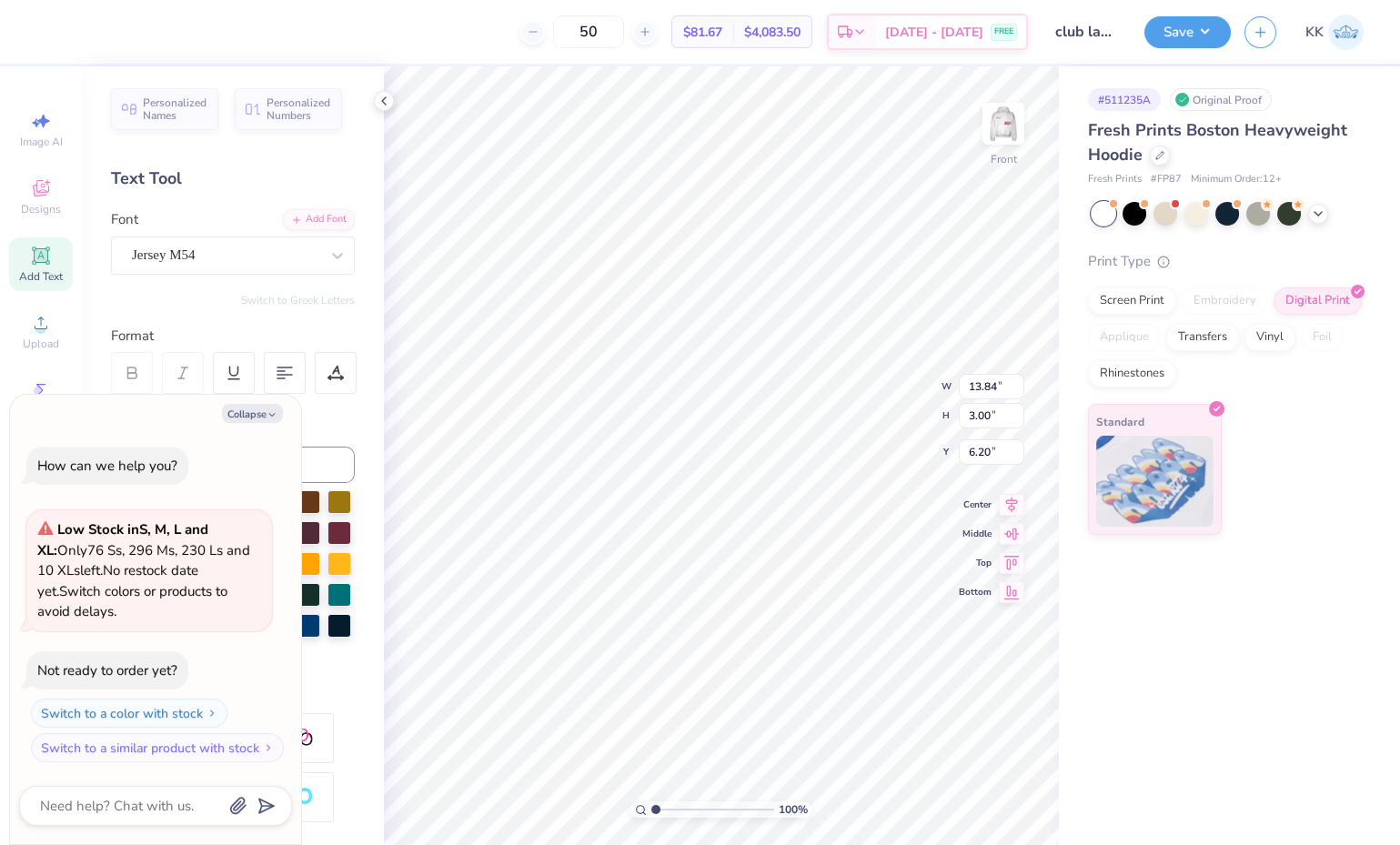
type textarea "x"
type textarea "cocks lax"
click at [1005, 119] on img at bounding box center [1004, 124] width 36 height 36
click at [1177, 41] on button "Save" at bounding box center [1188, 32] width 87 height 32
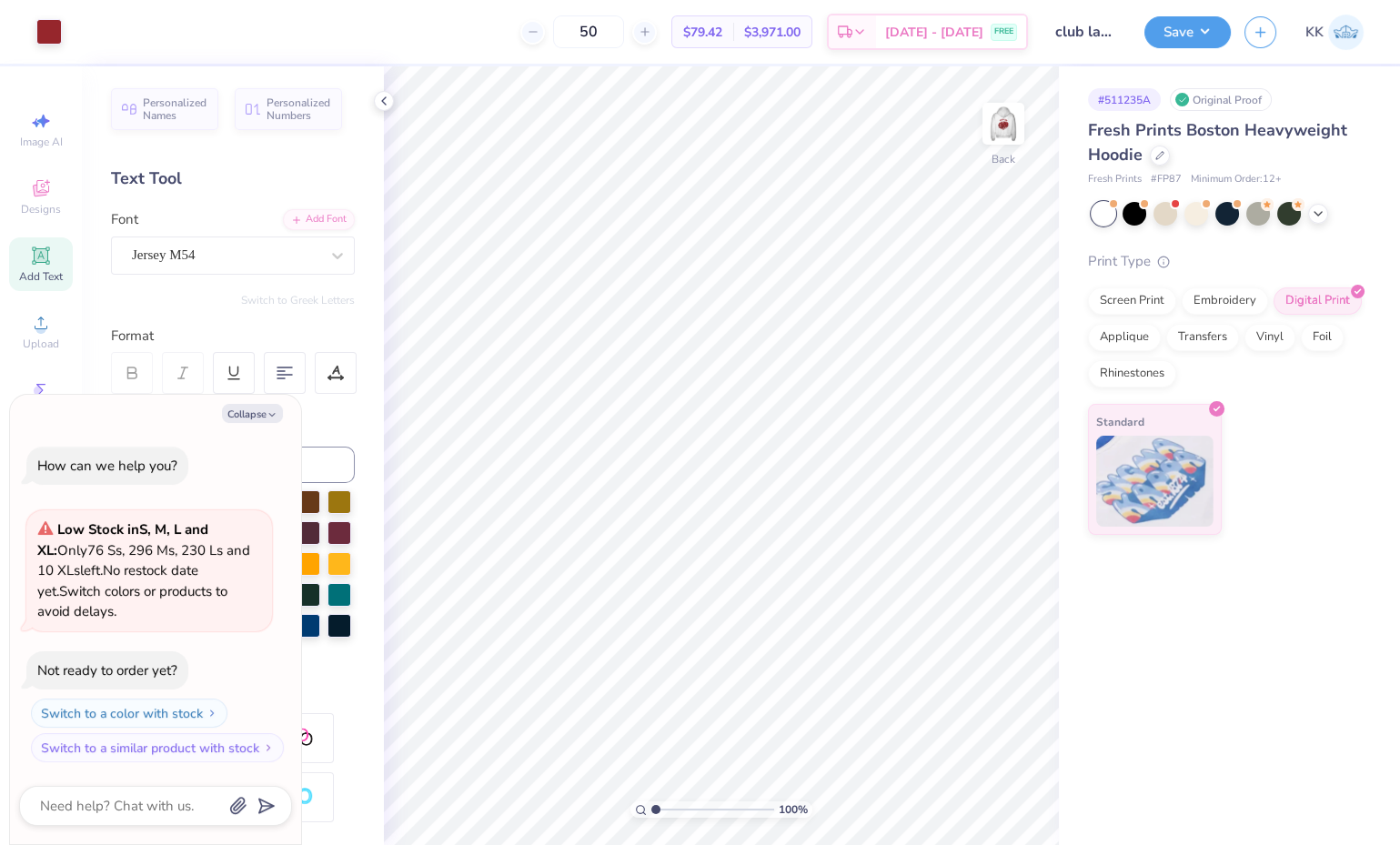
type textarea "x"
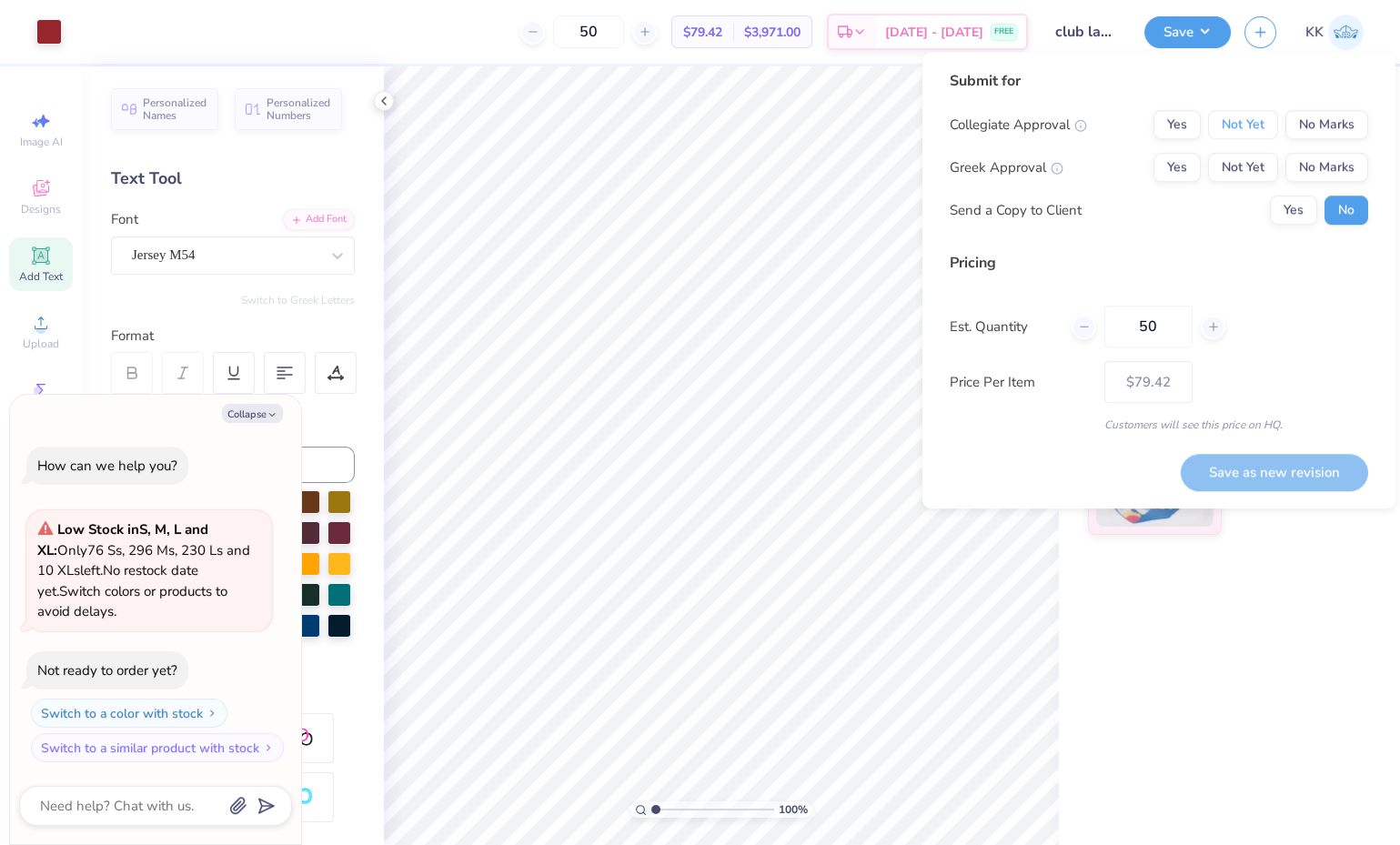
click at [1277, 129] on button "Not Yet" at bounding box center [1243, 125] width 70 height 29
click at [1316, 170] on button "No Marks" at bounding box center [1327, 168] width 83 height 29
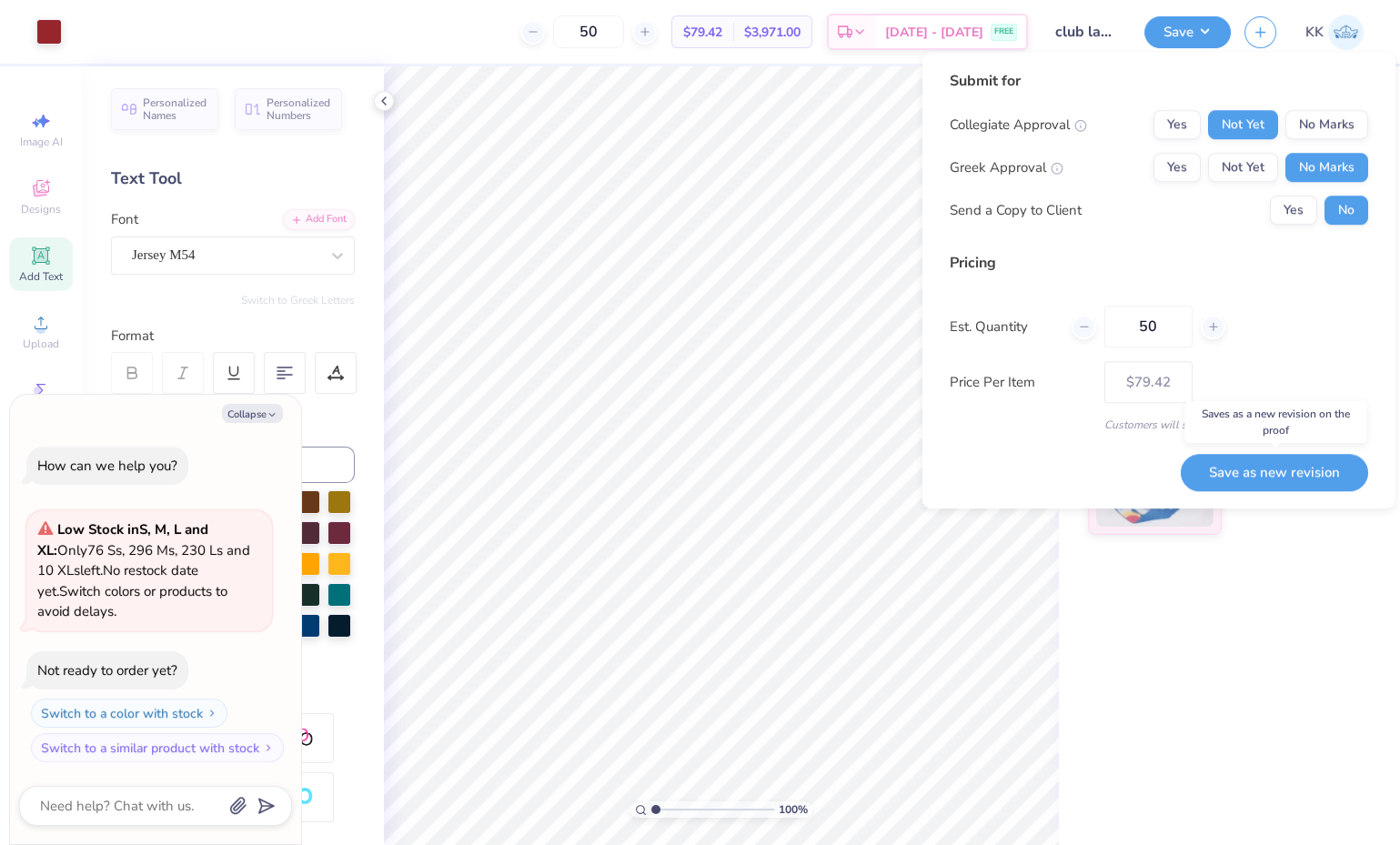
click at [1271, 470] on button "Save as new revision" at bounding box center [1275, 472] width 188 height 36
type input "$79.42"
type textarea "x"
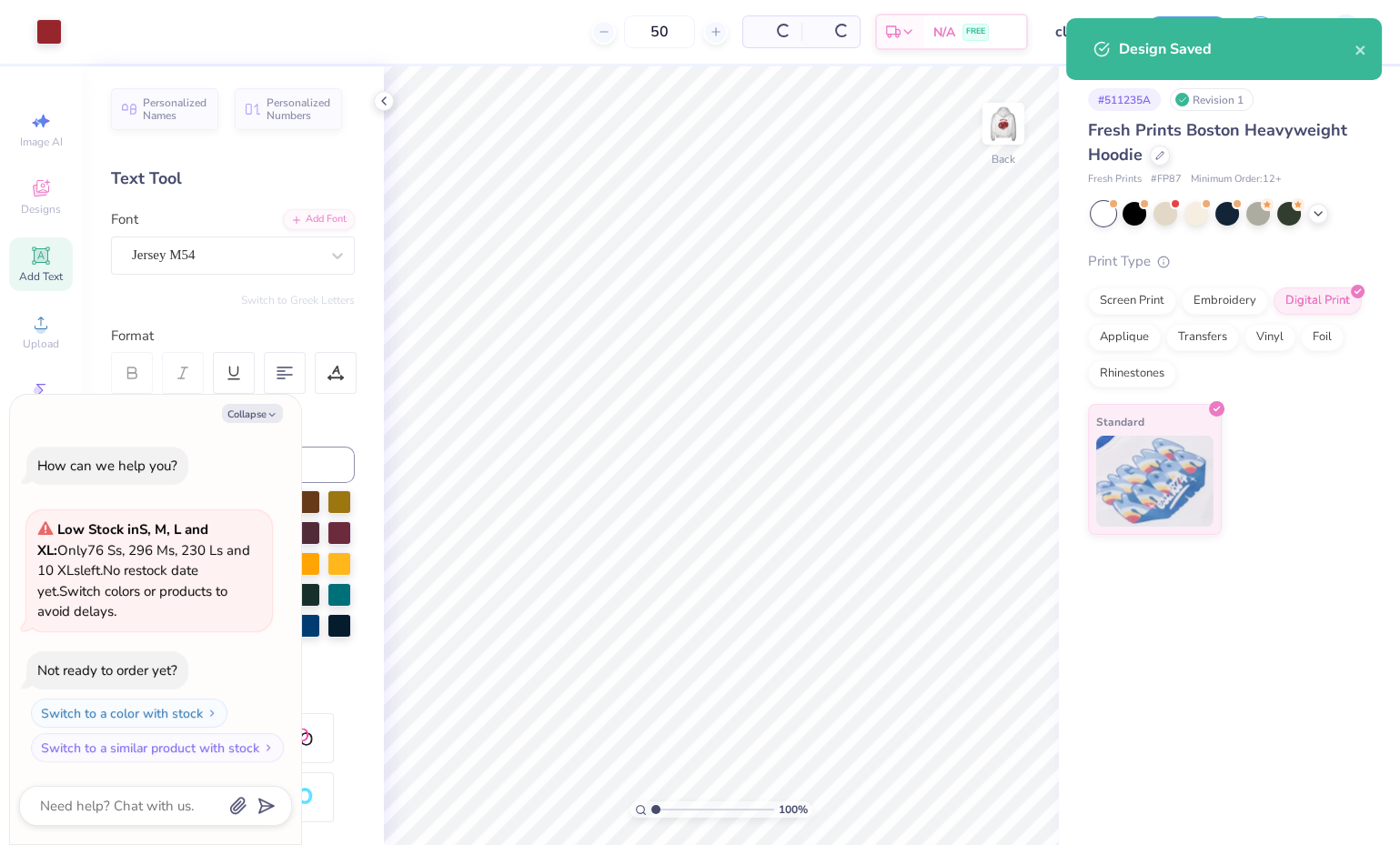
type input "– –"
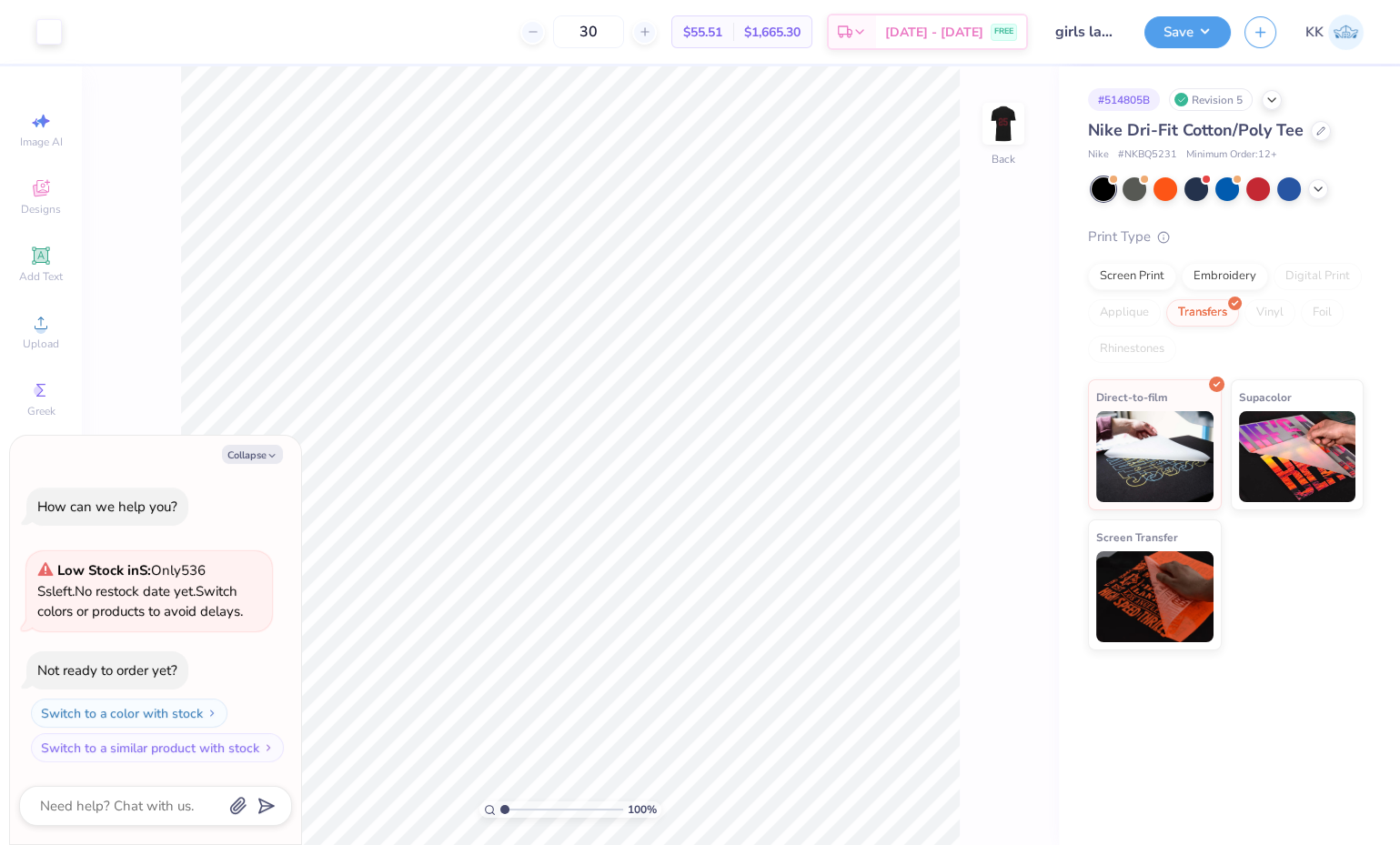
click at [992, 124] on img at bounding box center [1004, 124] width 36 height 36
click at [1196, 38] on button "Save" at bounding box center [1188, 32] width 87 height 32
type textarea "x"
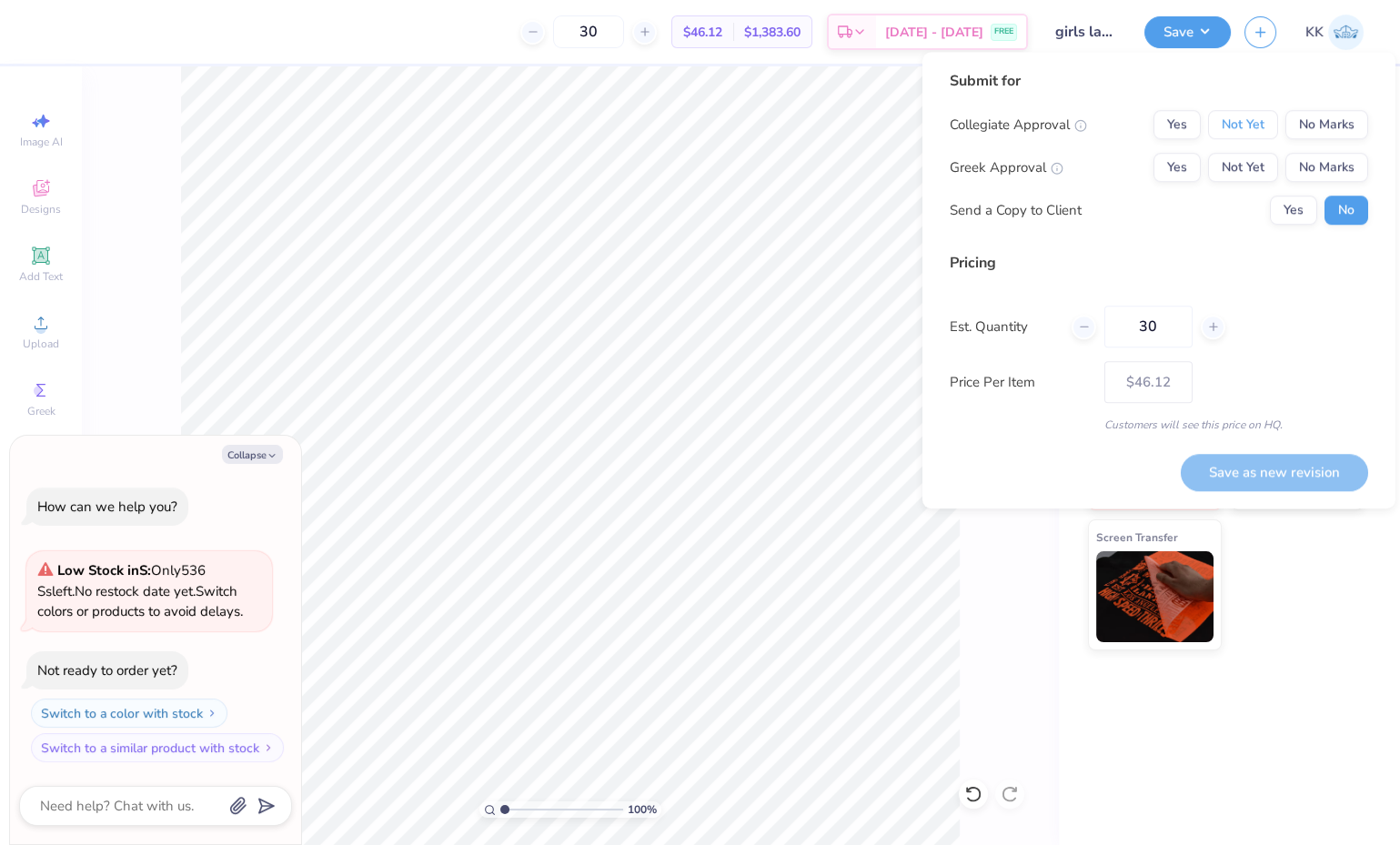
click at [1251, 125] on button "Not Yet" at bounding box center [1243, 125] width 70 height 29
click at [1323, 166] on button "No Marks" at bounding box center [1327, 168] width 83 height 29
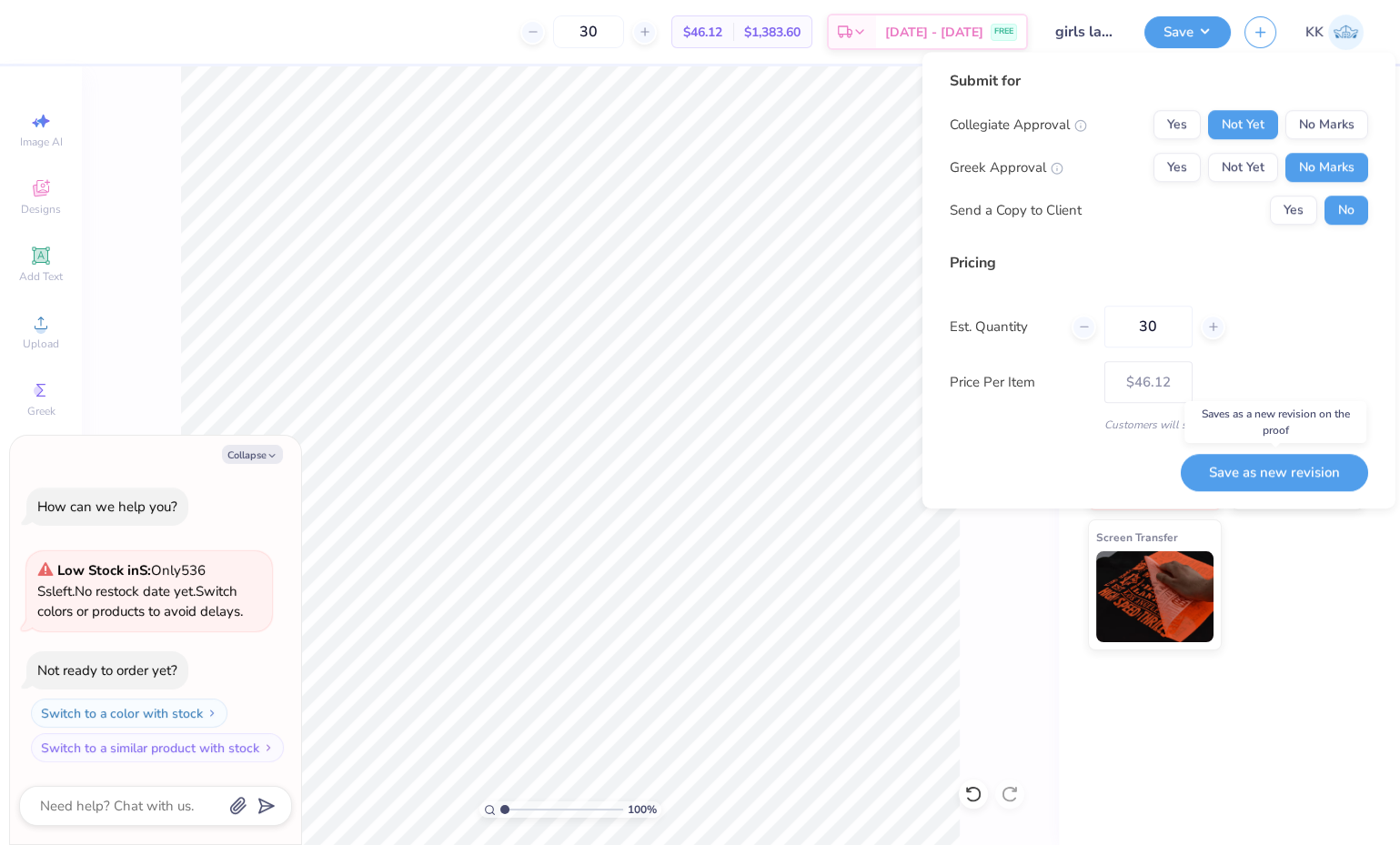
click at [1284, 469] on button "Save as new revision" at bounding box center [1275, 472] width 188 height 36
type input "$46.12"
type textarea "x"
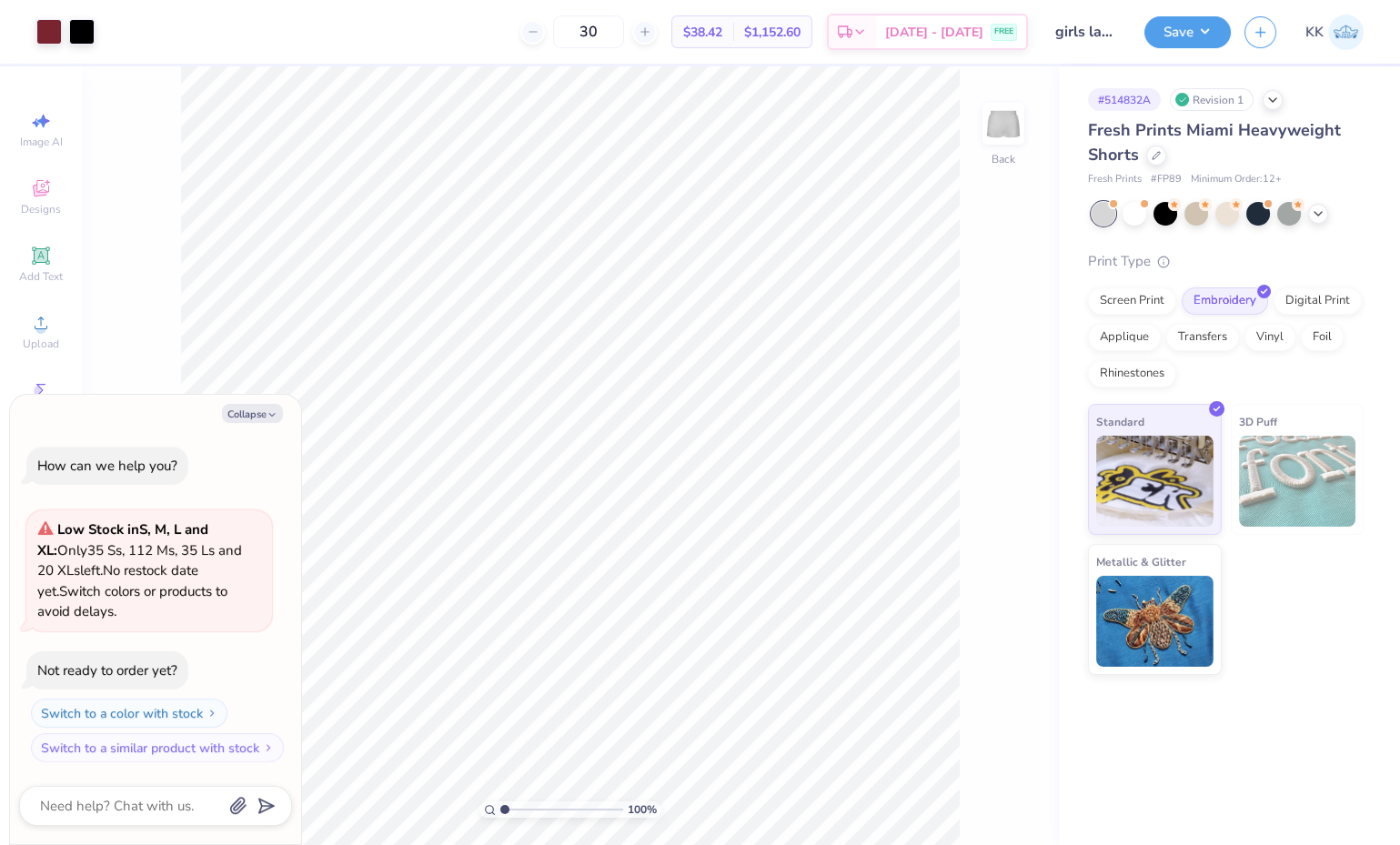
click at [241, 418] on button "Collapse" at bounding box center [252, 413] width 61 height 19
type textarea "x"
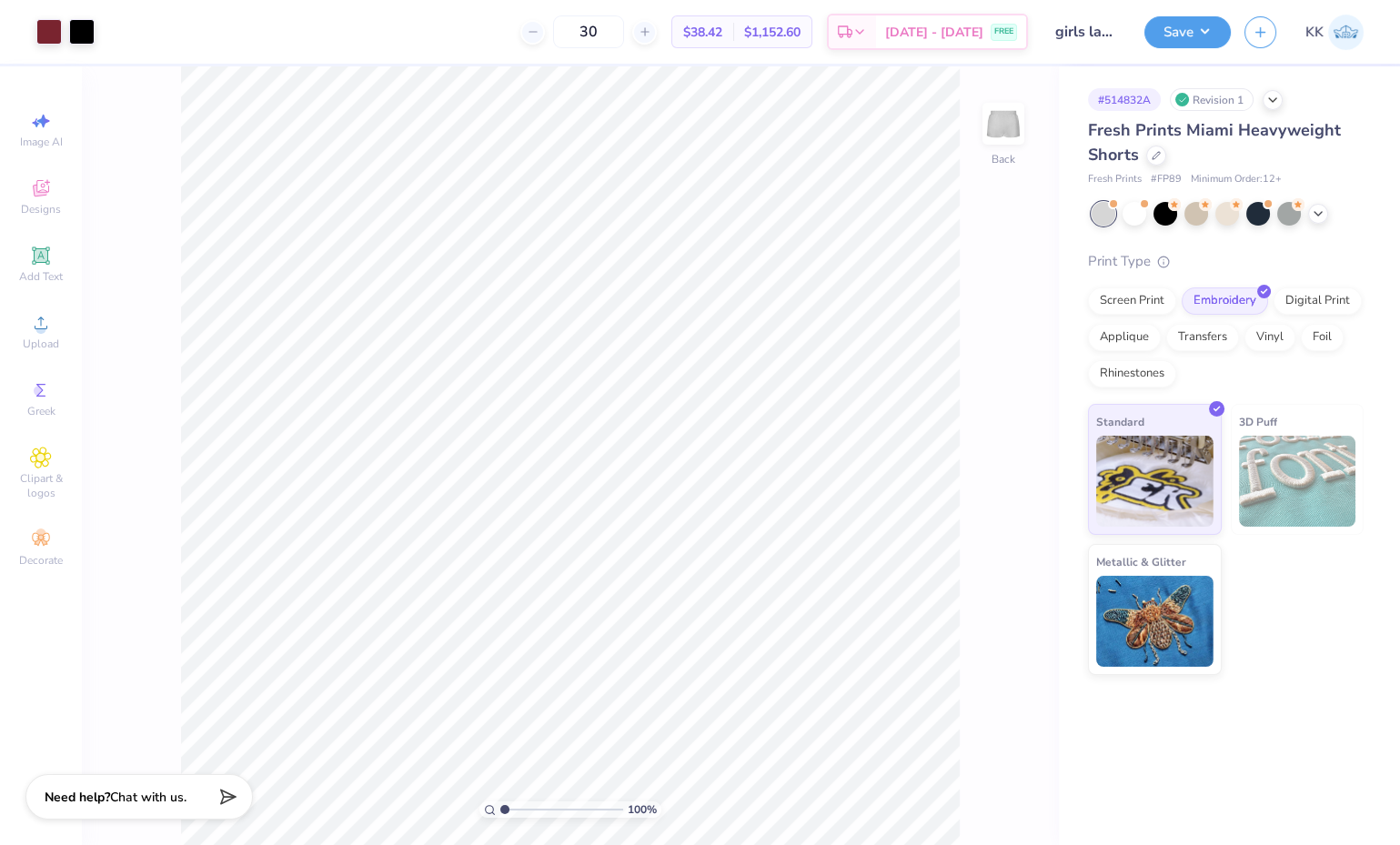
click at [50, 28] on div at bounding box center [49, 32] width 26 height 26
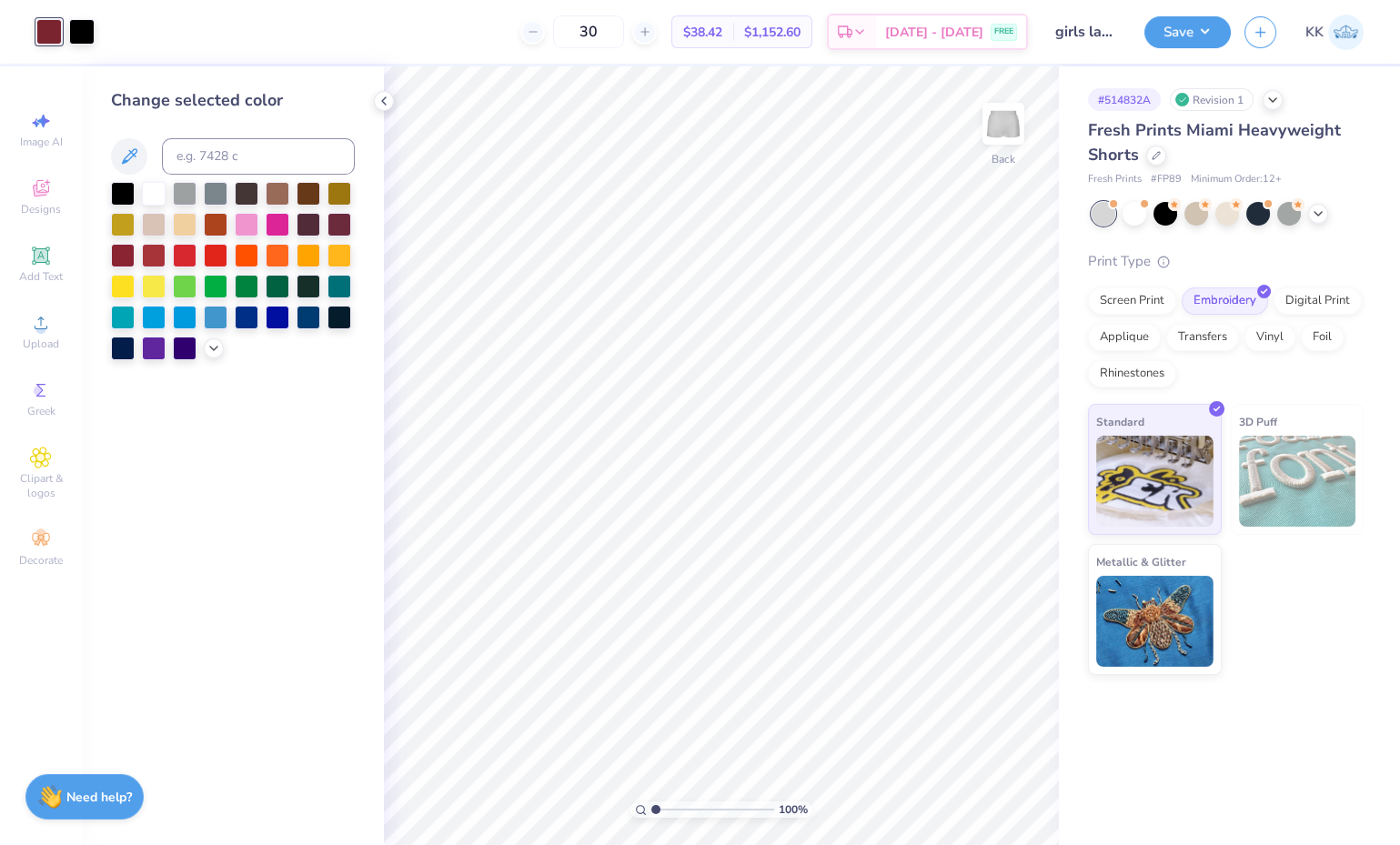
click at [220, 344] on icon at bounding box center [214, 348] width 15 height 15
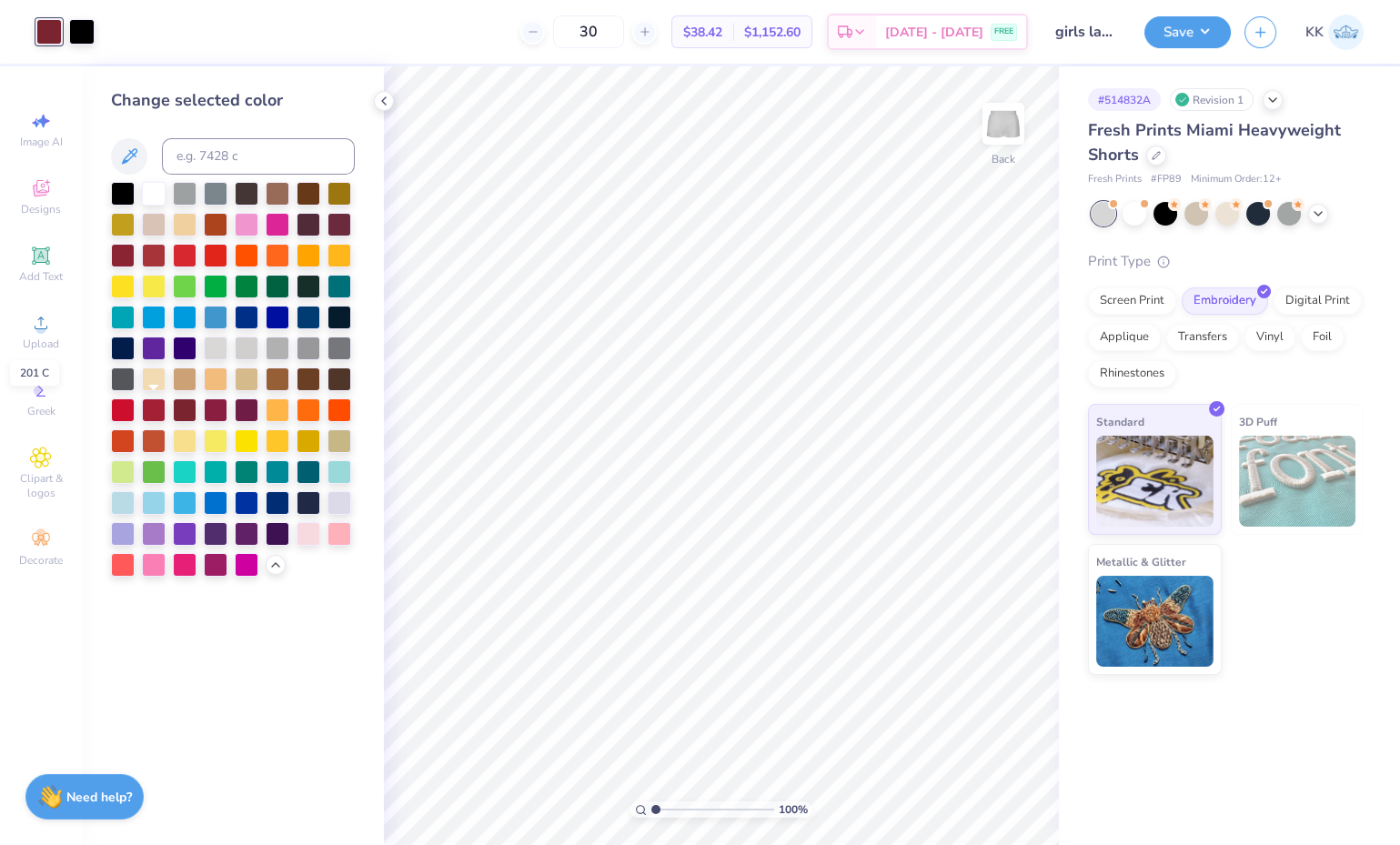
click at [153, 409] on div at bounding box center [154, 410] width 24 height 24
click at [383, 102] on polyline at bounding box center [384, 101] width 4 height 7
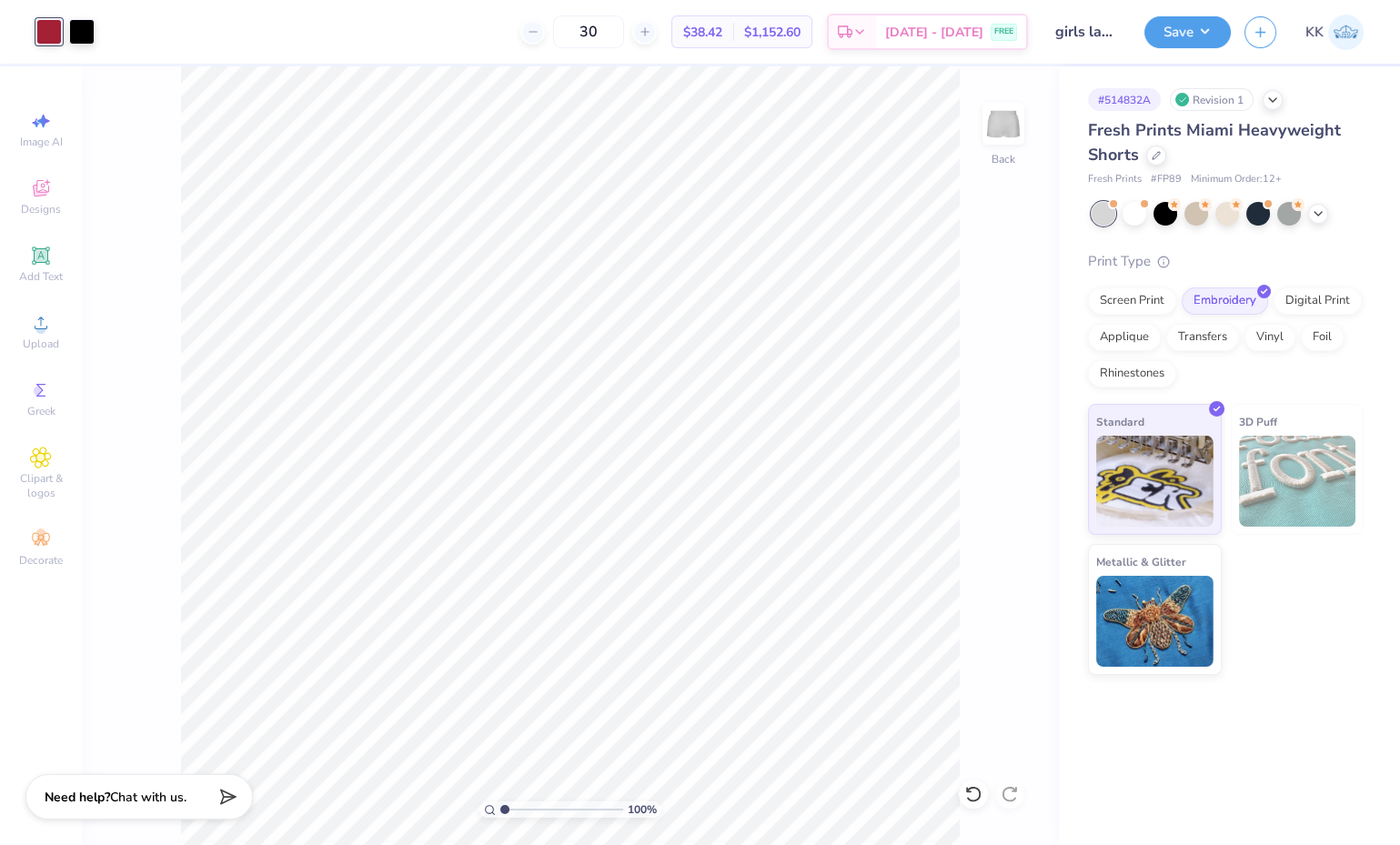
click at [48, 35] on div at bounding box center [49, 32] width 26 height 26
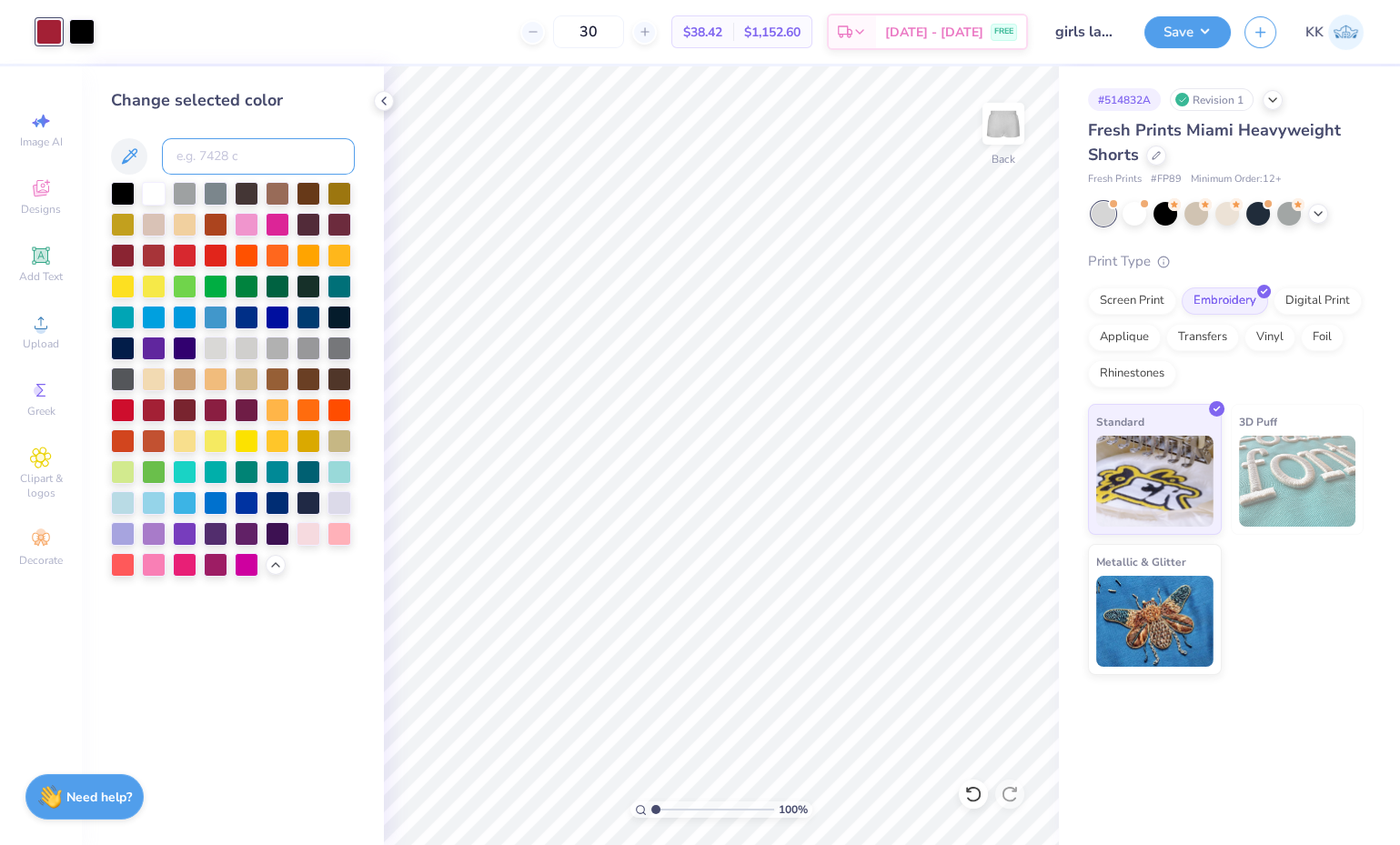
click at [210, 157] on input at bounding box center [259, 157] width 193 height 36
type input "208"
click at [220, 407] on div at bounding box center [216, 410] width 24 height 24
click at [218, 408] on div at bounding box center [216, 410] width 24 height 24
click at [1166, 33] on button "Save" at bounding box center [1188, 32] width 87 height 32
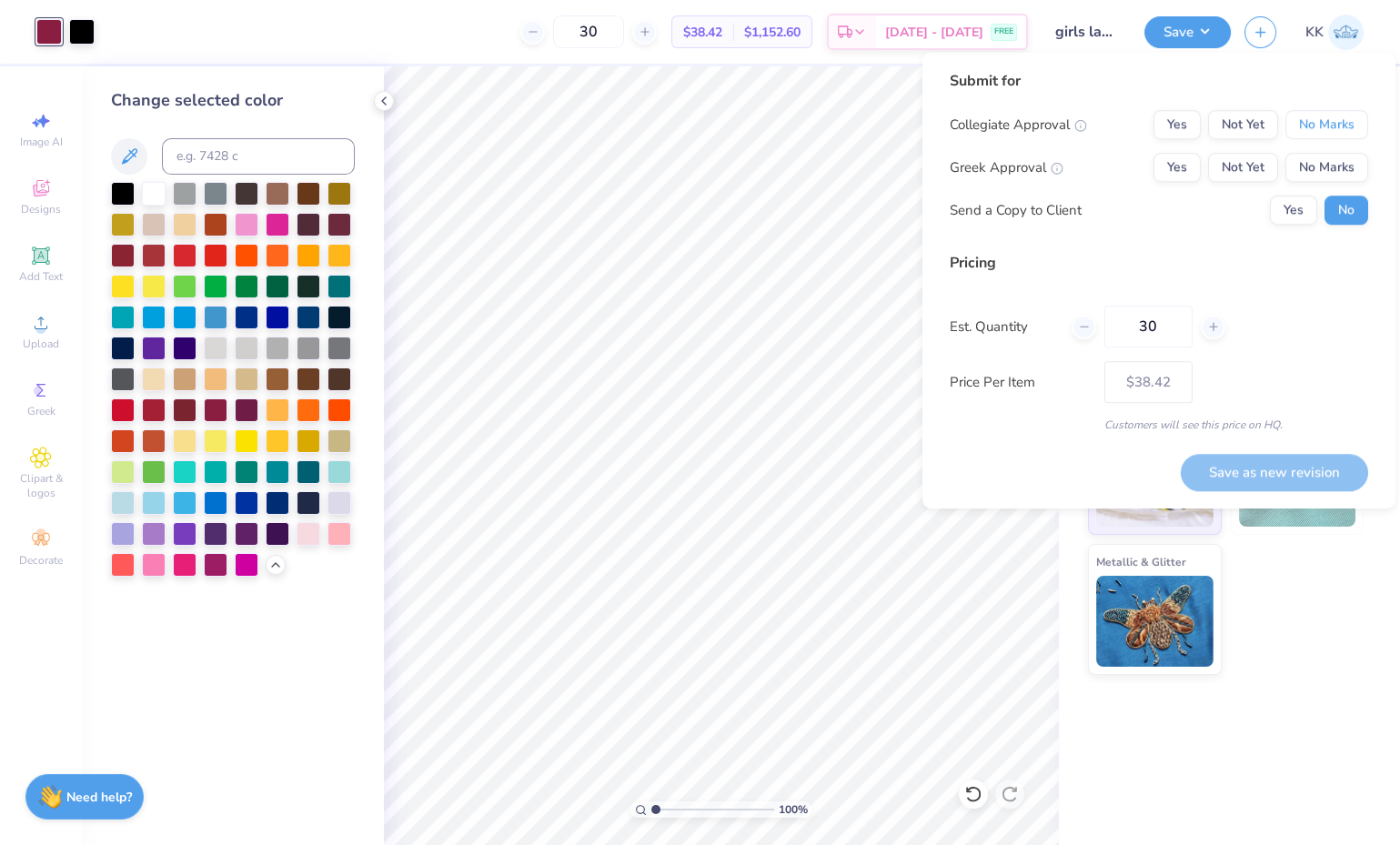
click at [1318, 129] on button "No Marks" at bounding box center [1327, 125] width 83 height 29
click at [1322, 162] on button "No Marks" at bounding box center [1327, 168] width 83 height 29
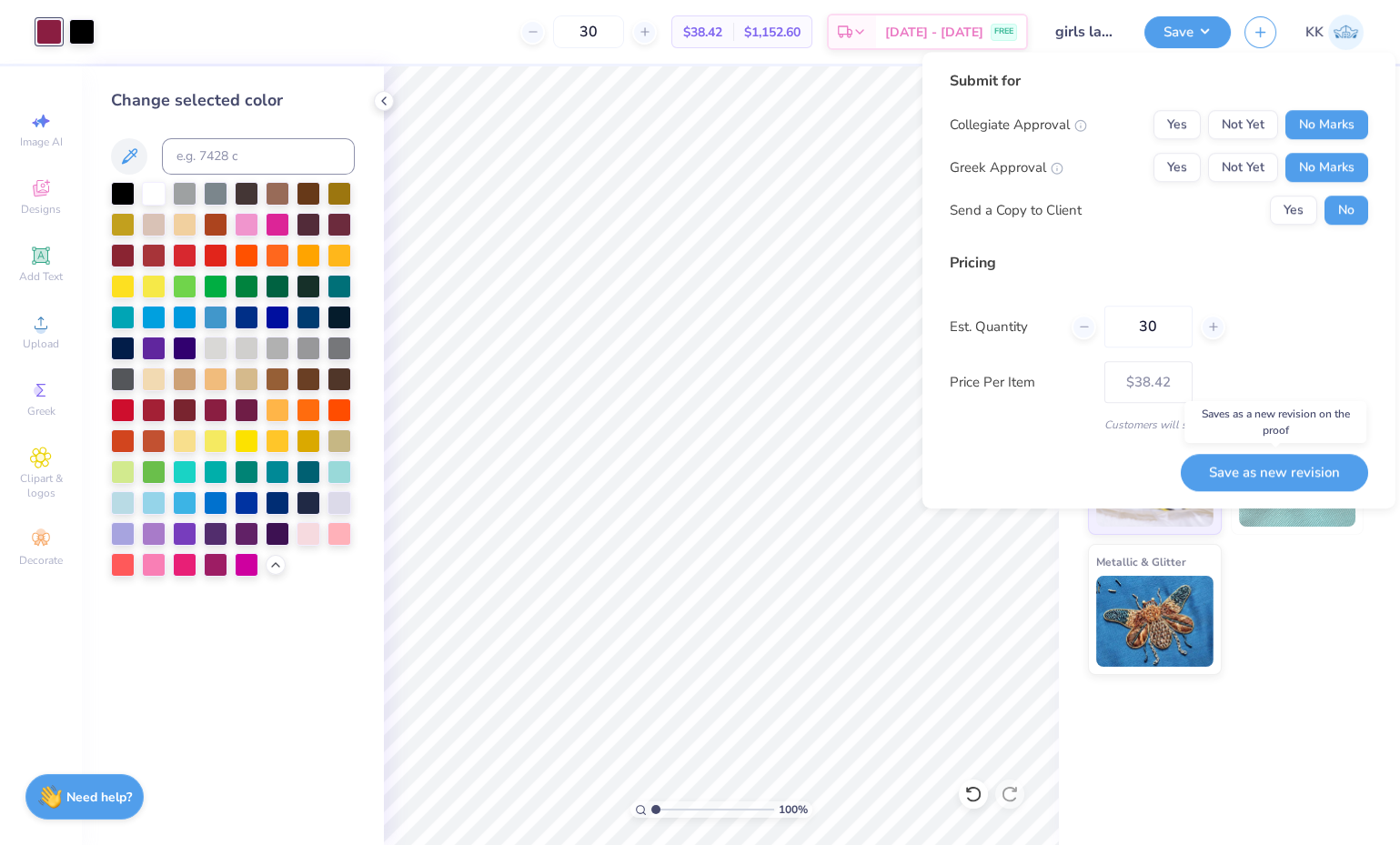
click at [1248, 474] on button "Save as new revision" at bounding box center [1275, 472] width 188 height 36
type input "$38.42"
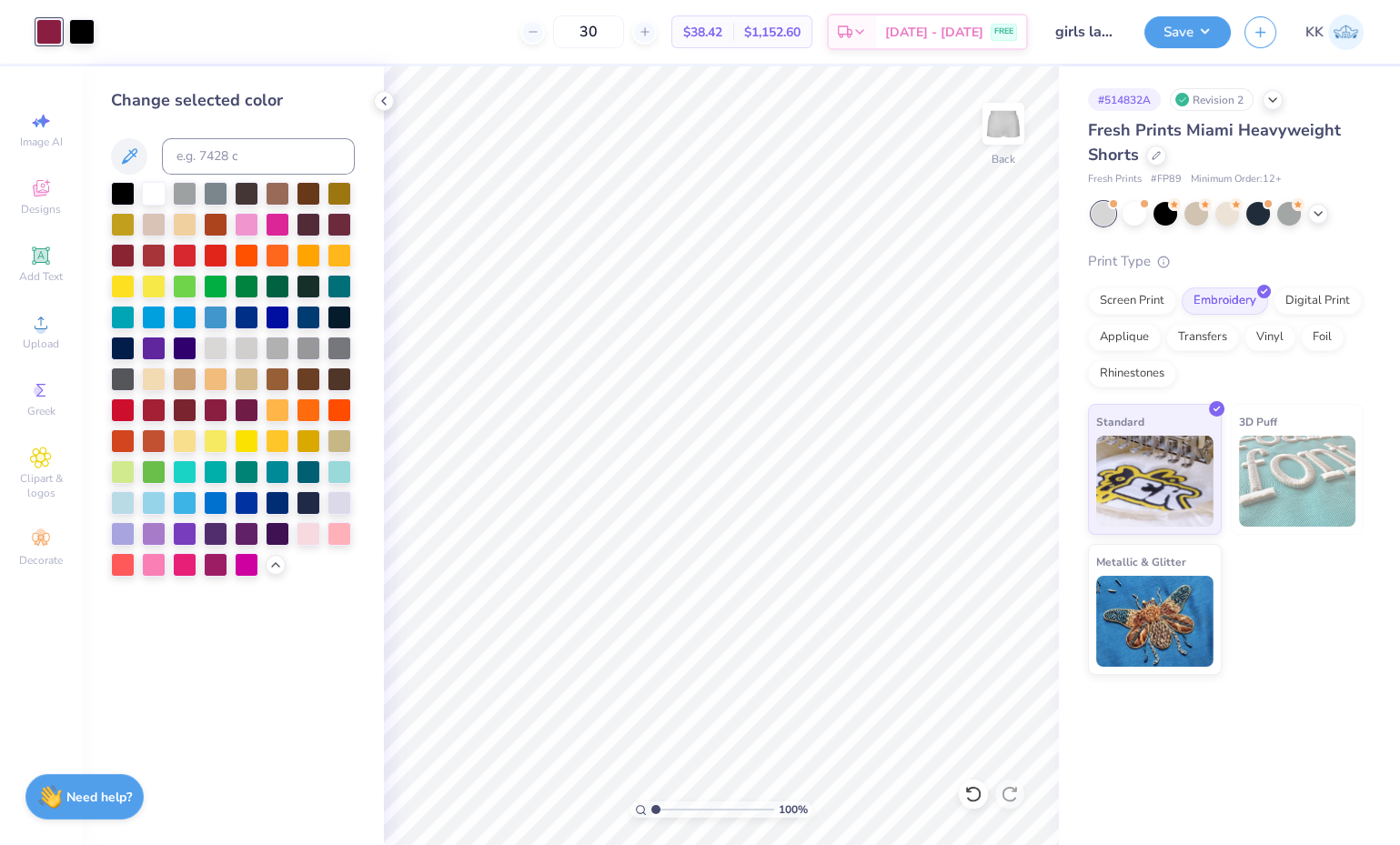
click at [382, 98] on icon at bounding box center [384, 101] width 15 height 15
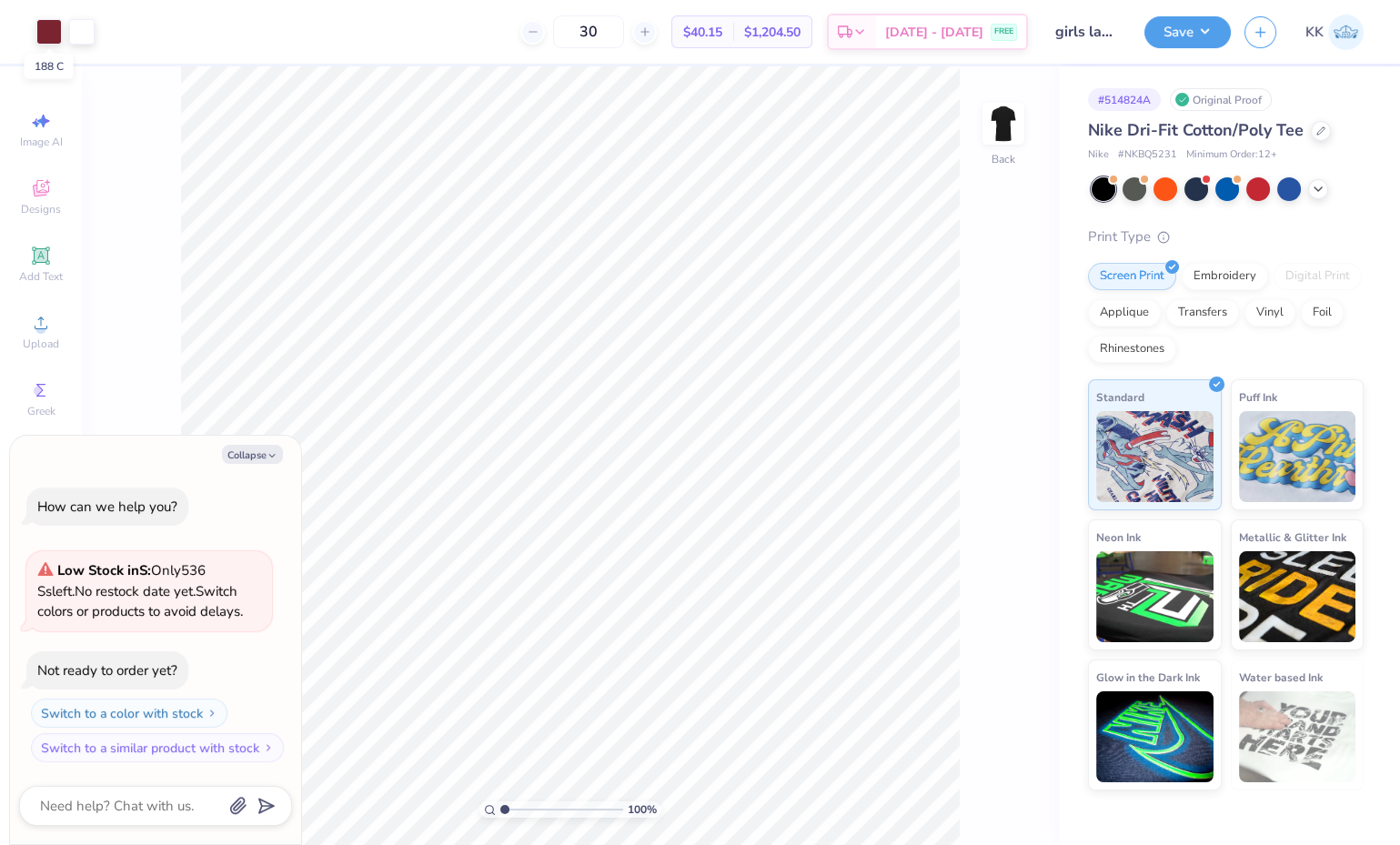
click at [48, 31] on div at bounding box center [49, 32] width 26 height 26
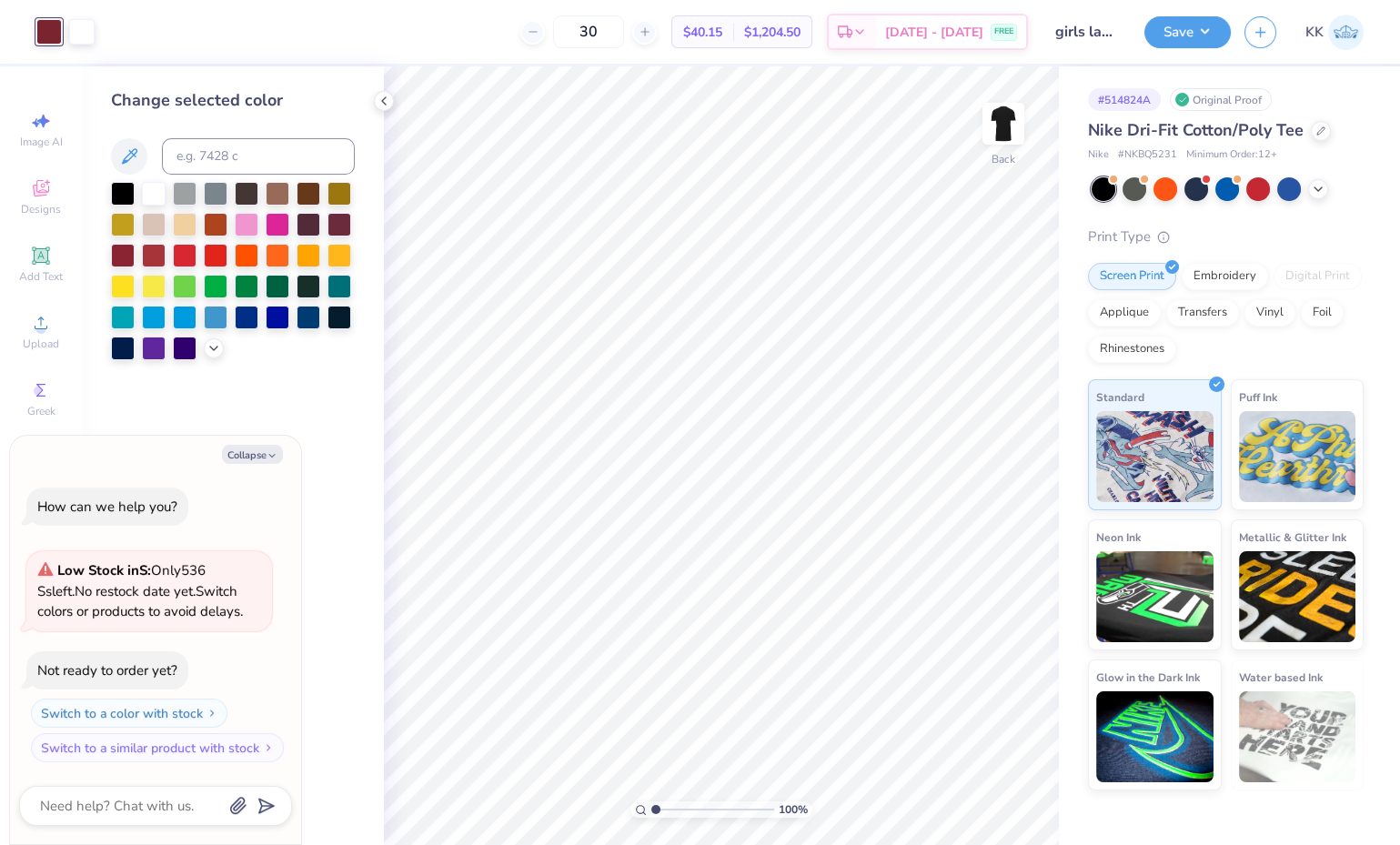
click at [214, 347] on polyline at bounding box center [214, 348] width 7 height 4
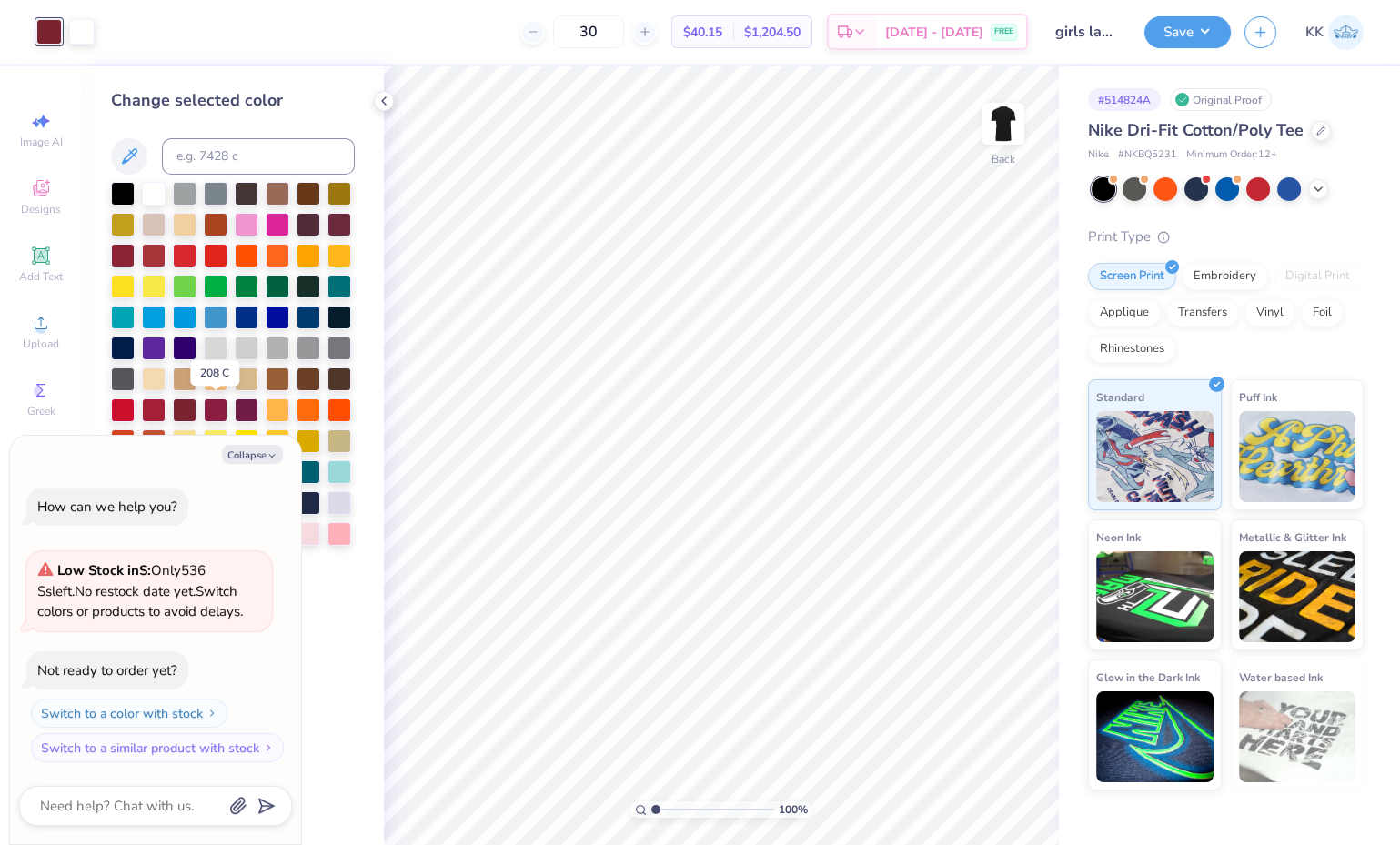
click at [212, 407] on div at bounding box center [216, 410] width 24 height 24
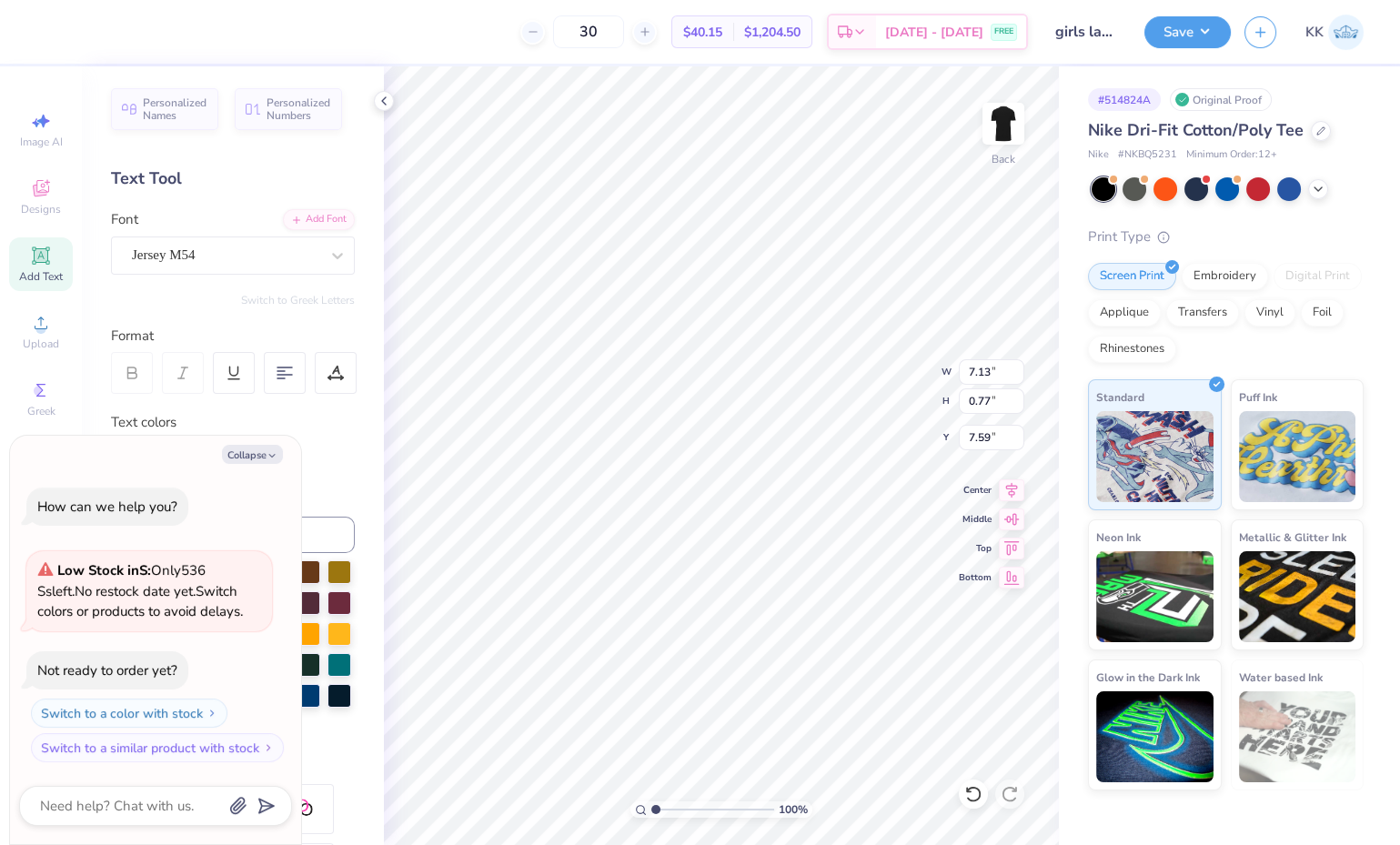
type textarea "x"
type input "7.95"
click at [1192, 32] on button "Save" at bounding box center [1188, 32] width 87 height 32
type textarea "x"
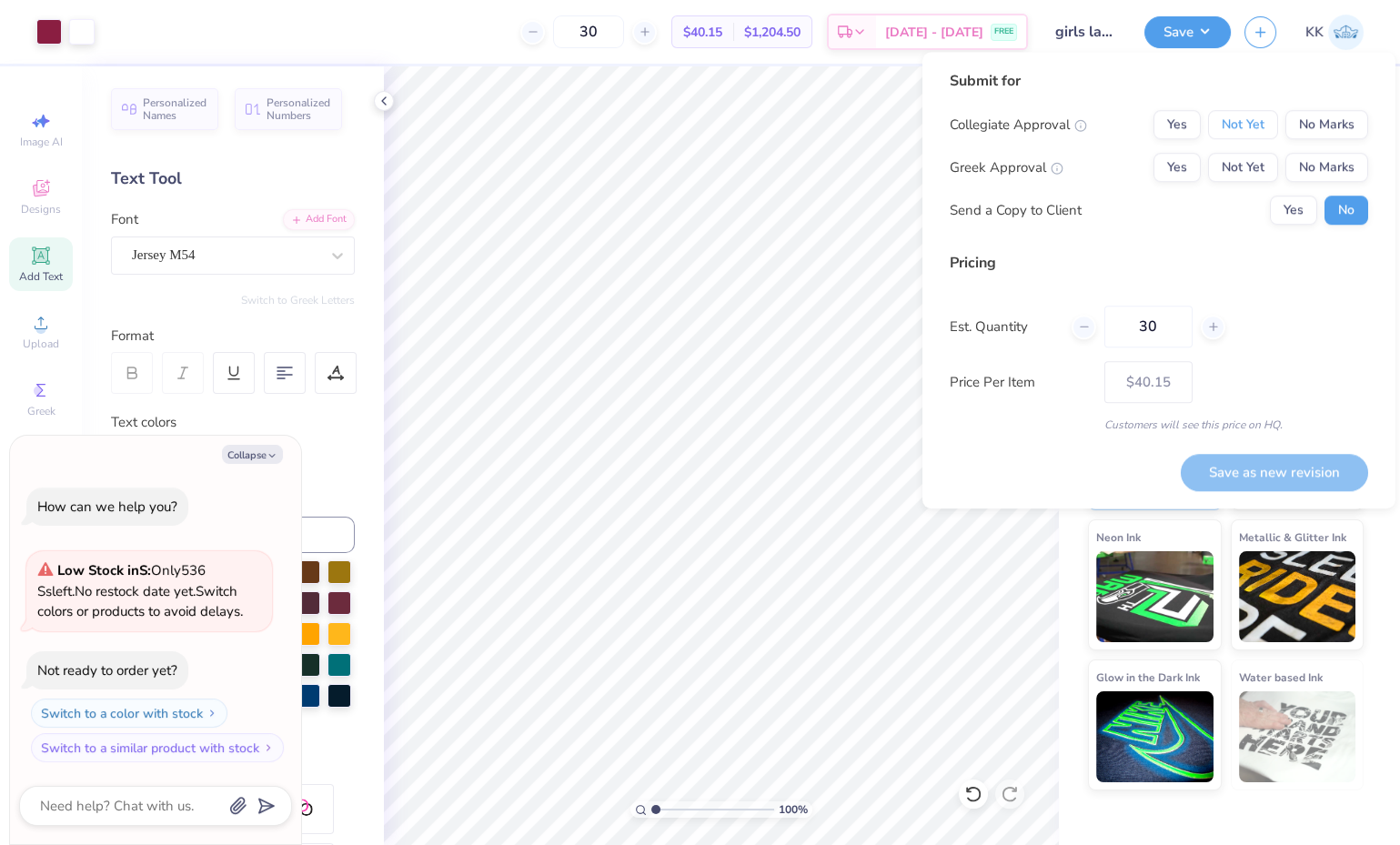
click at [1243, 118] on button "Not Yet" at bounding box center [1243, 125] width 70 height 29
click at [1323, 164] on button "No Marks" at bounding box center [1327, 168] width 83 height 29
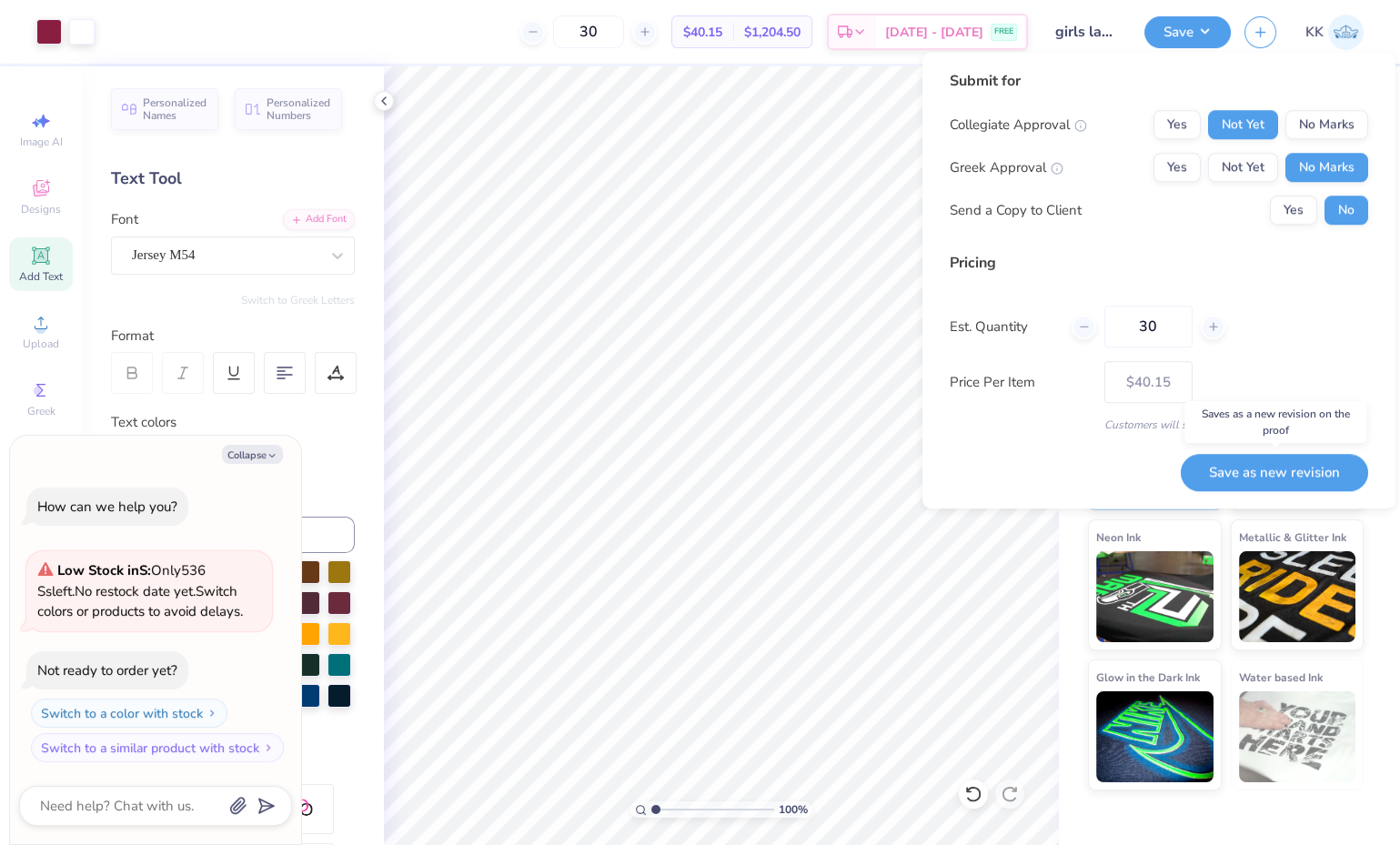
click at [1292, 467] on button "Save as new revision" at bounding box center [1275, 472] width 188 height 36
type input "$40.15"
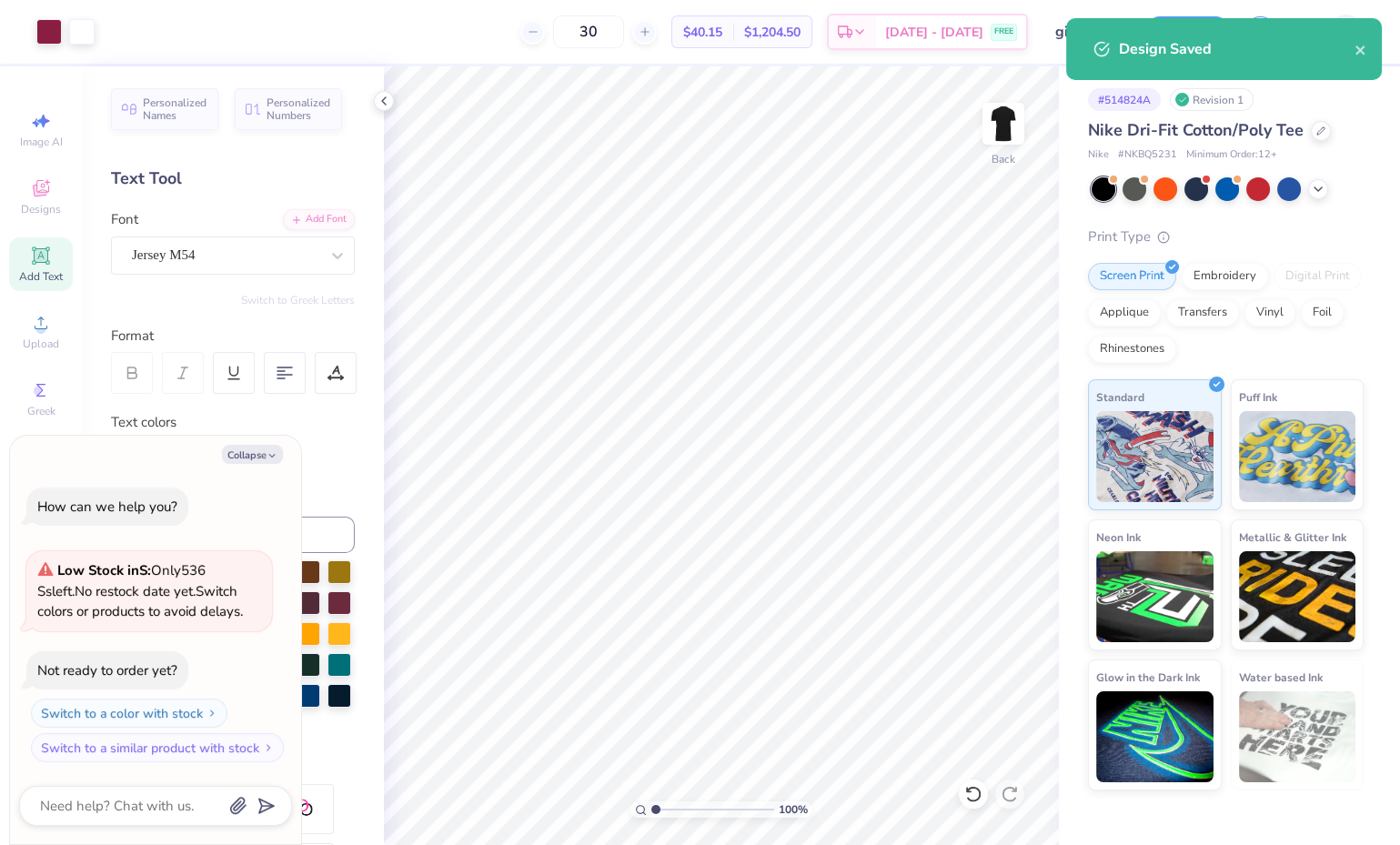
type textarea "x"
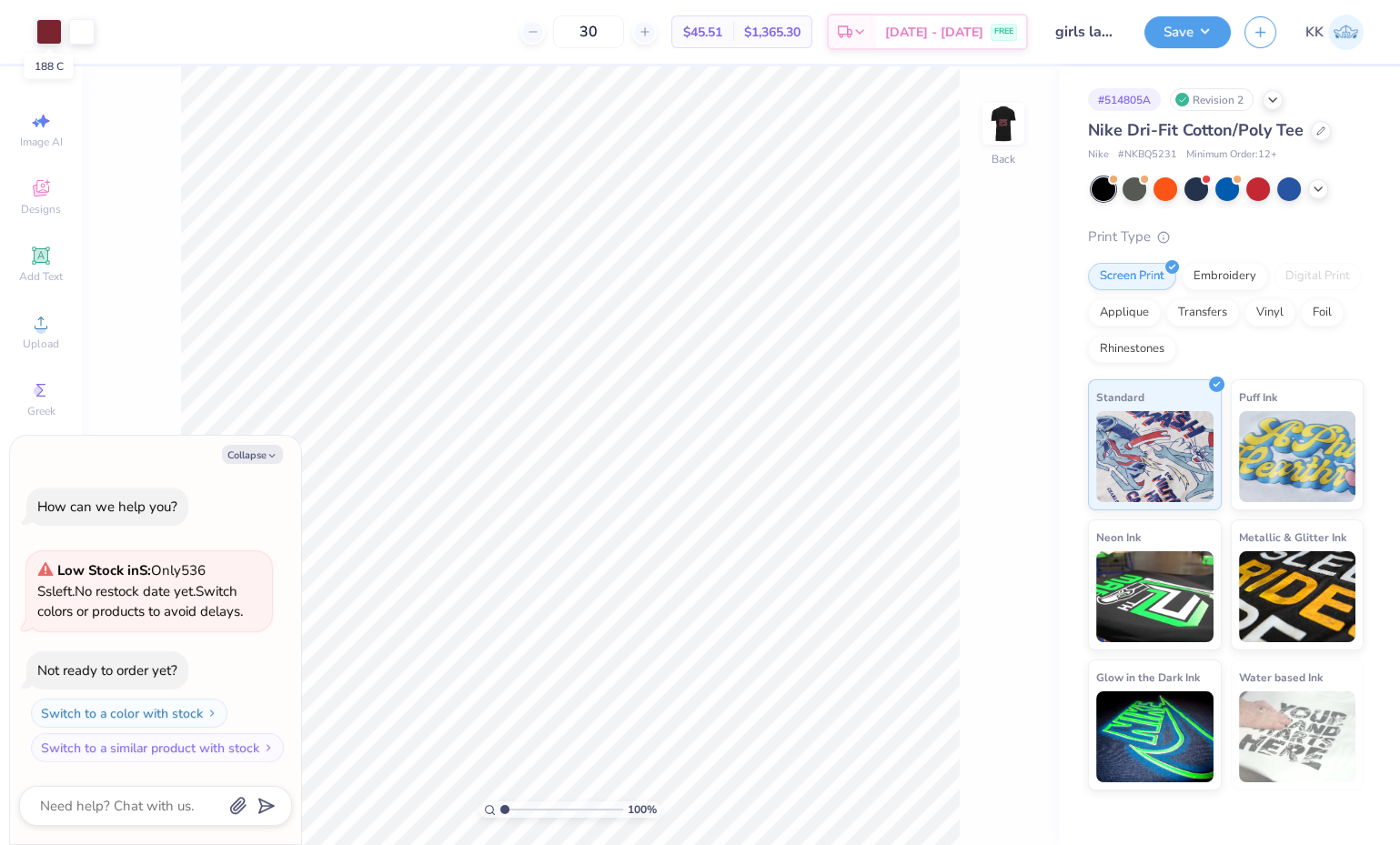
click at [46, 34] on div at bounding box center [49, 32] width 26 height 26
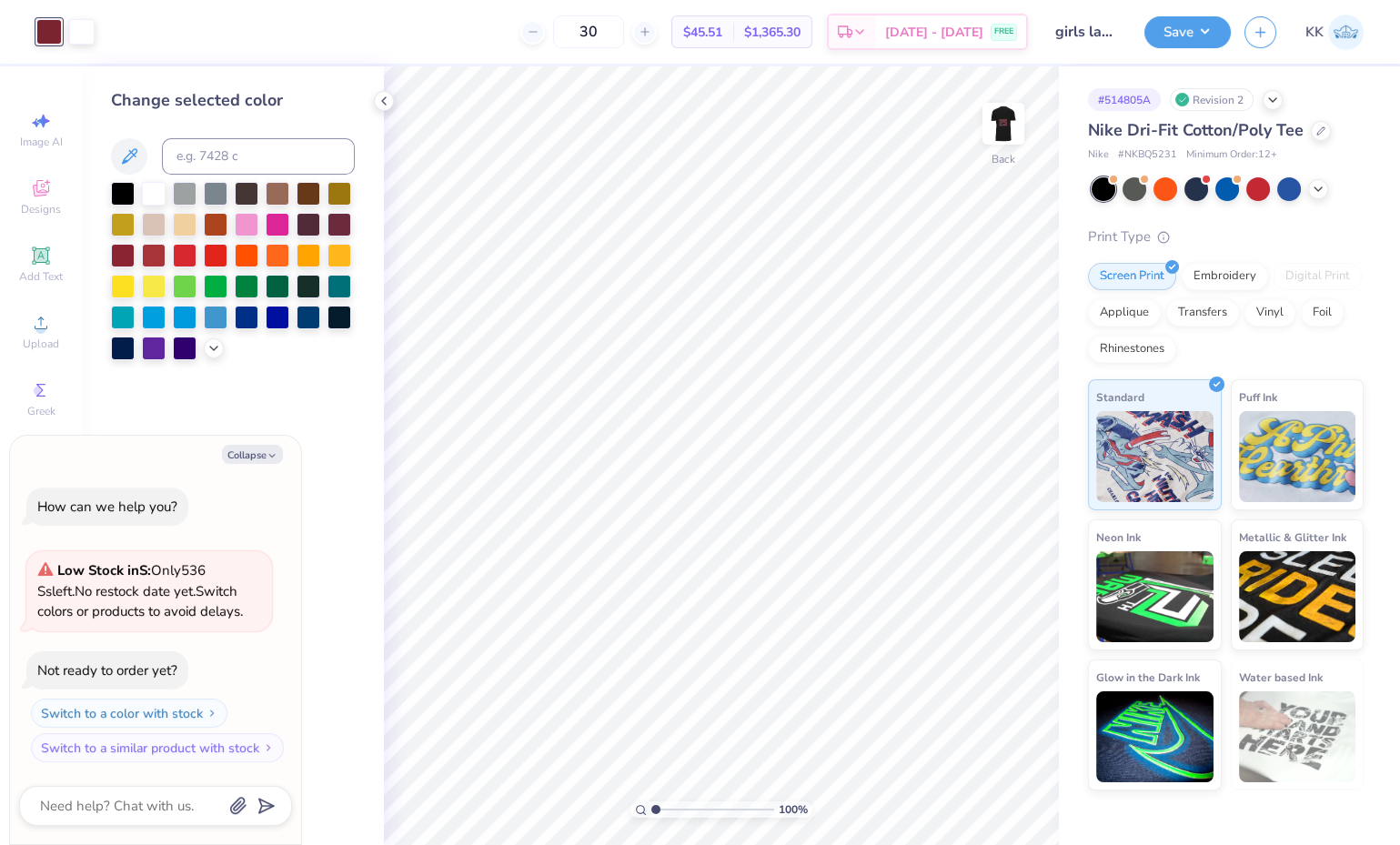
click at [207, 350] on icon at bounding box center [214, 348] width 15 height 15
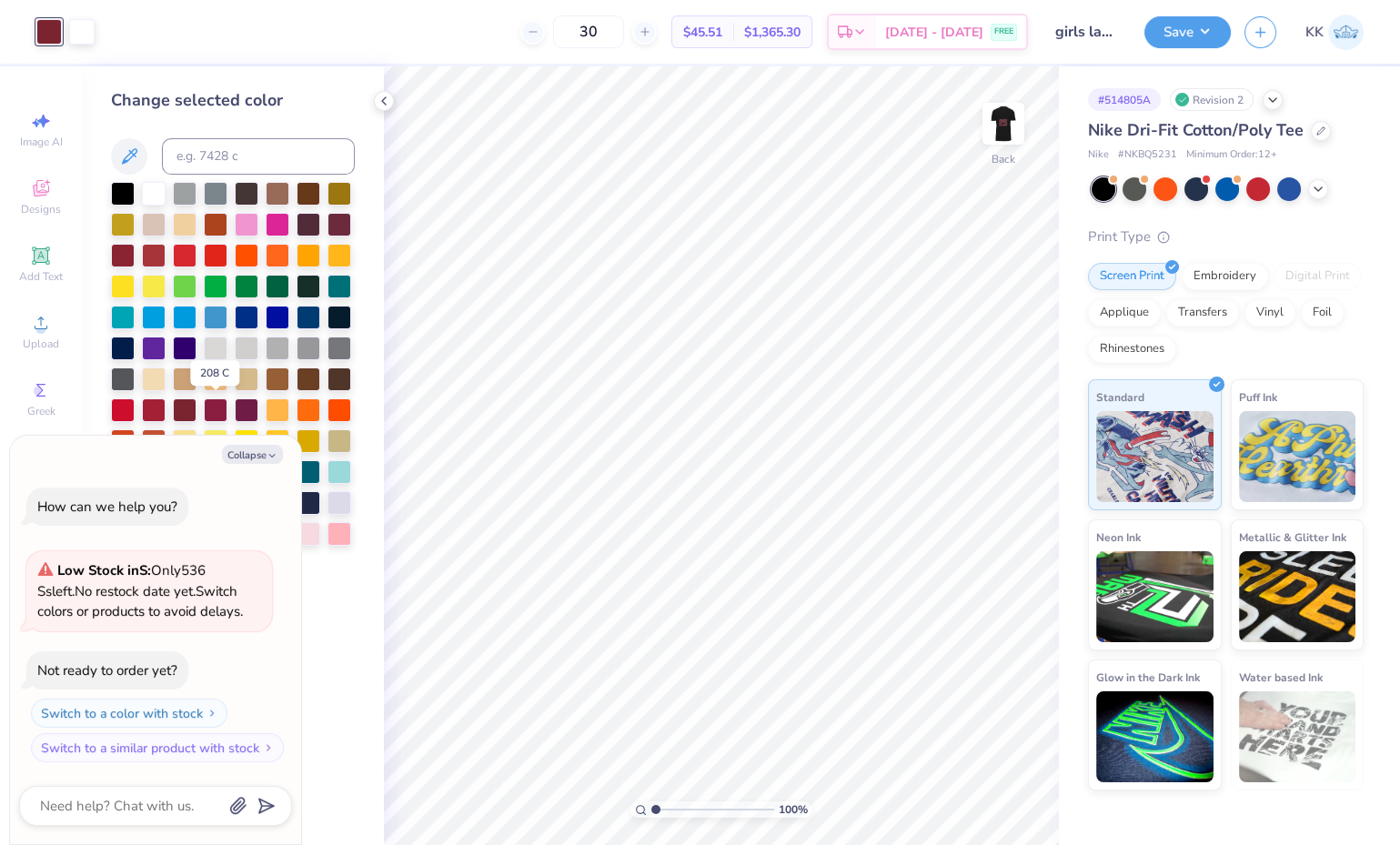
click at [219, 407] on div at bounding box center [216, 410] width 24 height 24
click at [1002, 136] on img at bounding box center [1004, 124] width 36 height 36
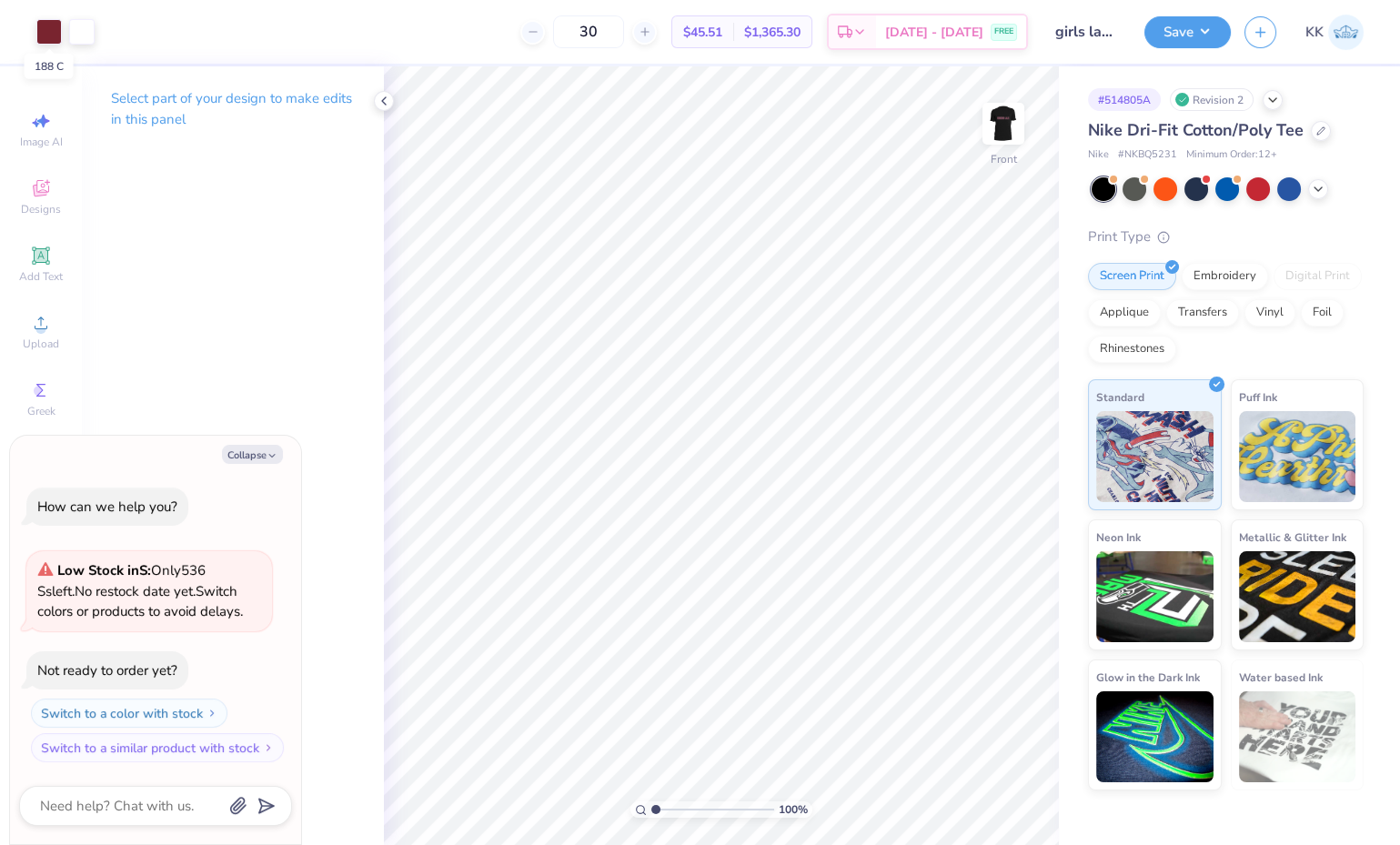
click at [43, 36] on div at bounding box center [49, 32] width 26 height 26
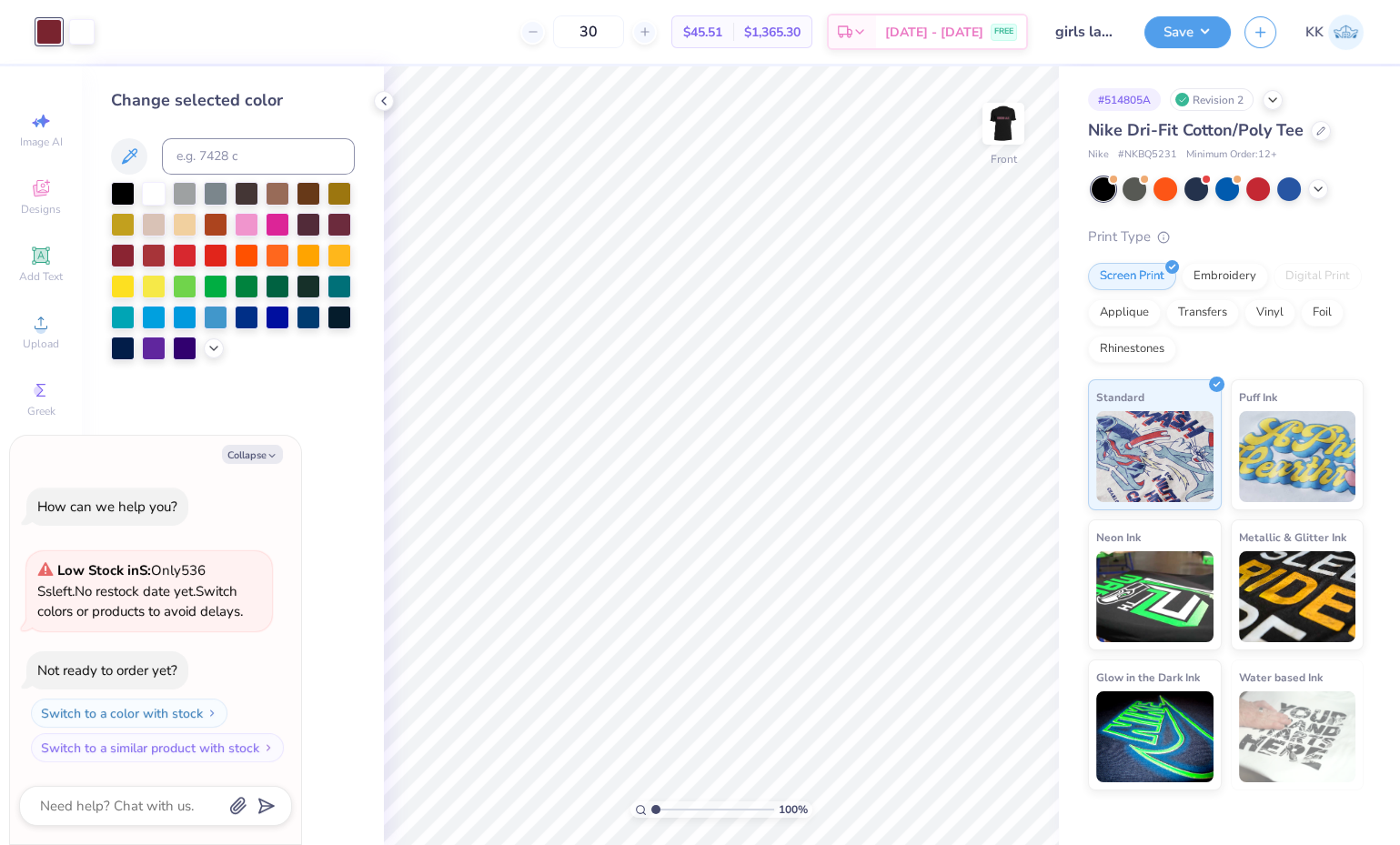
click at [208, 341] on icon at bounding box center [214, 348] width 15 height 15
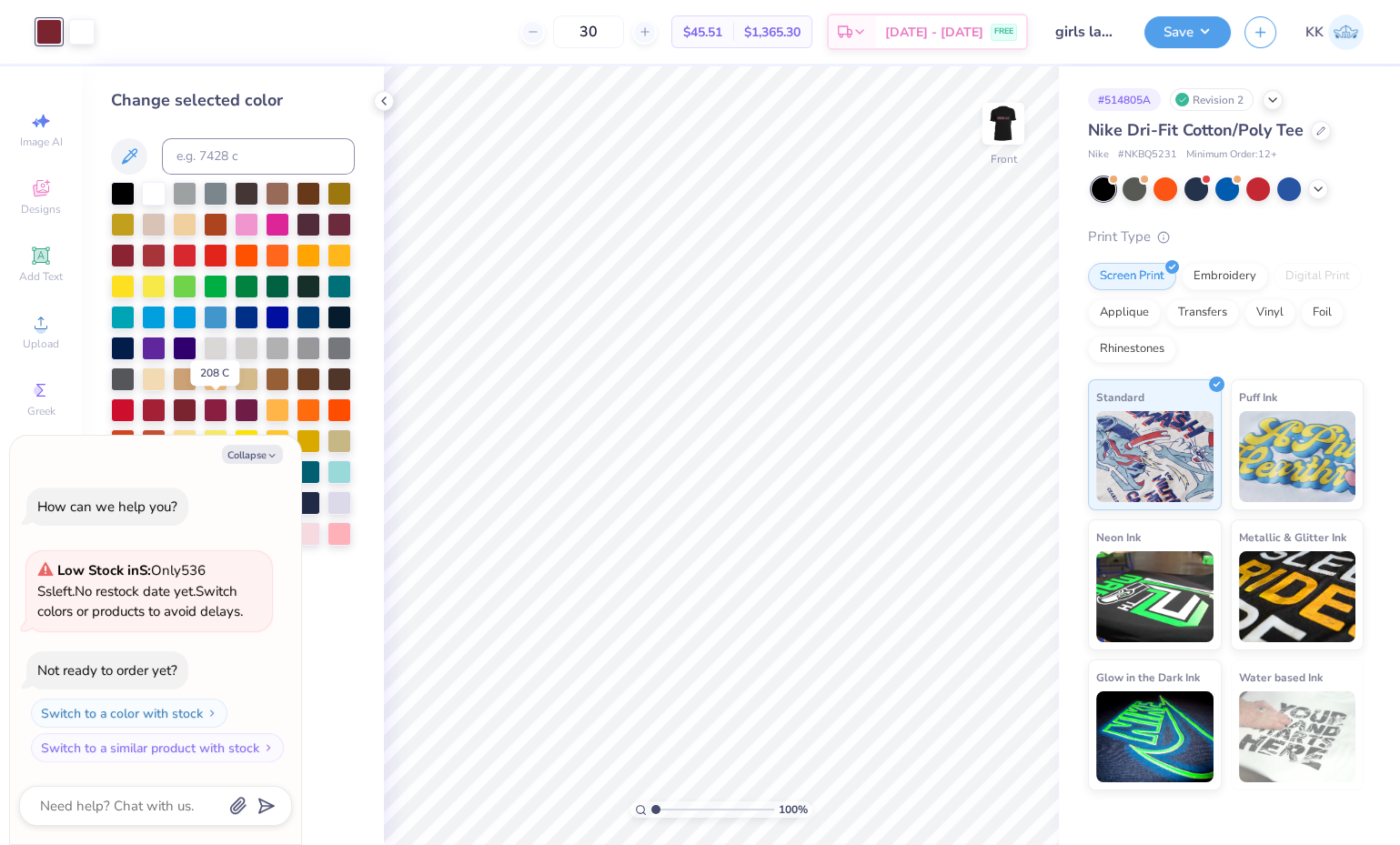
click at [216, 409] on div at bounding box center [216, 410] width 24 height 24
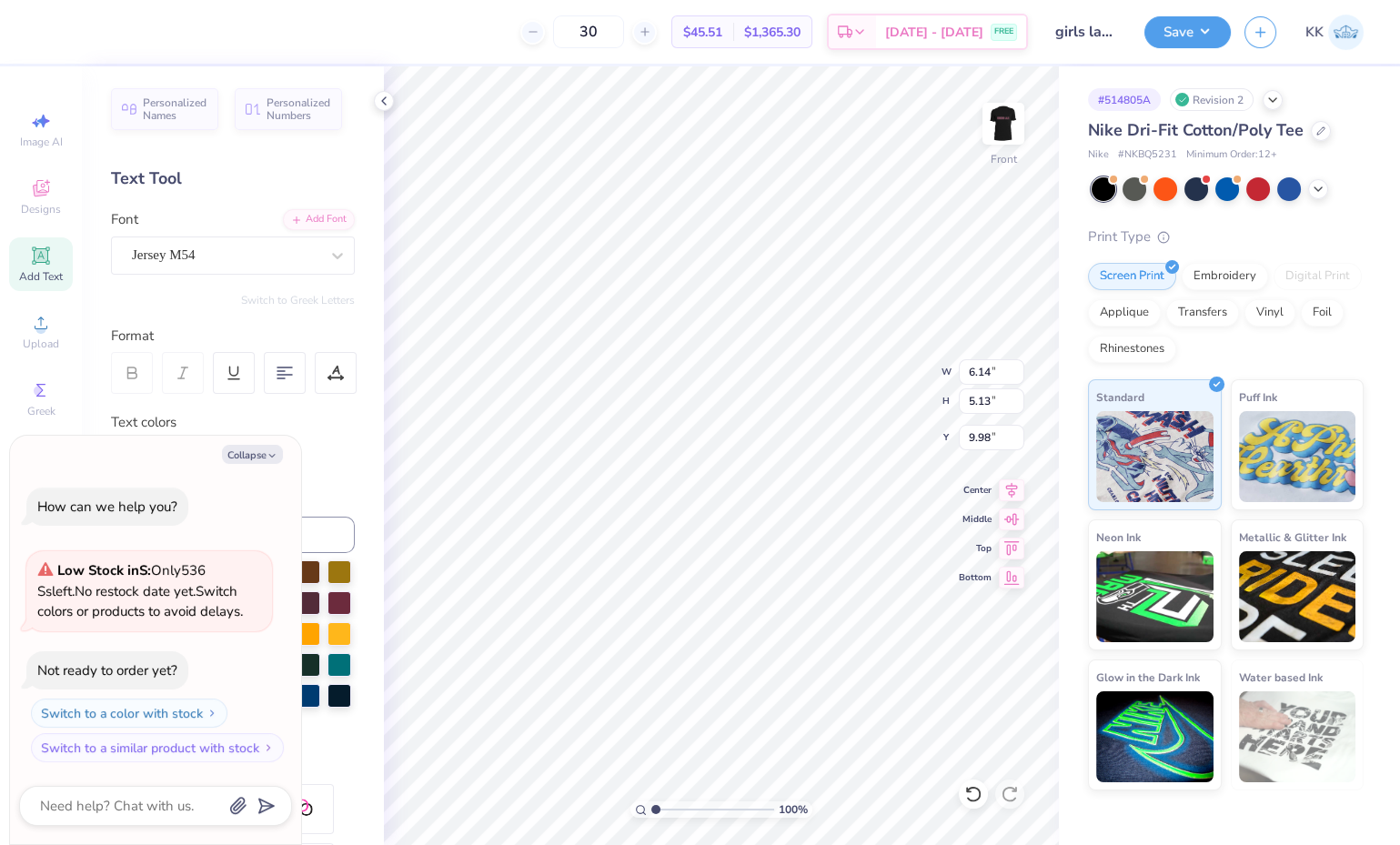
type textarea "x"
type input "9.68"
click at [1193, 22] on button "Save" at bounding box center [1188, 32] width 87 height 32
type textarea "x"
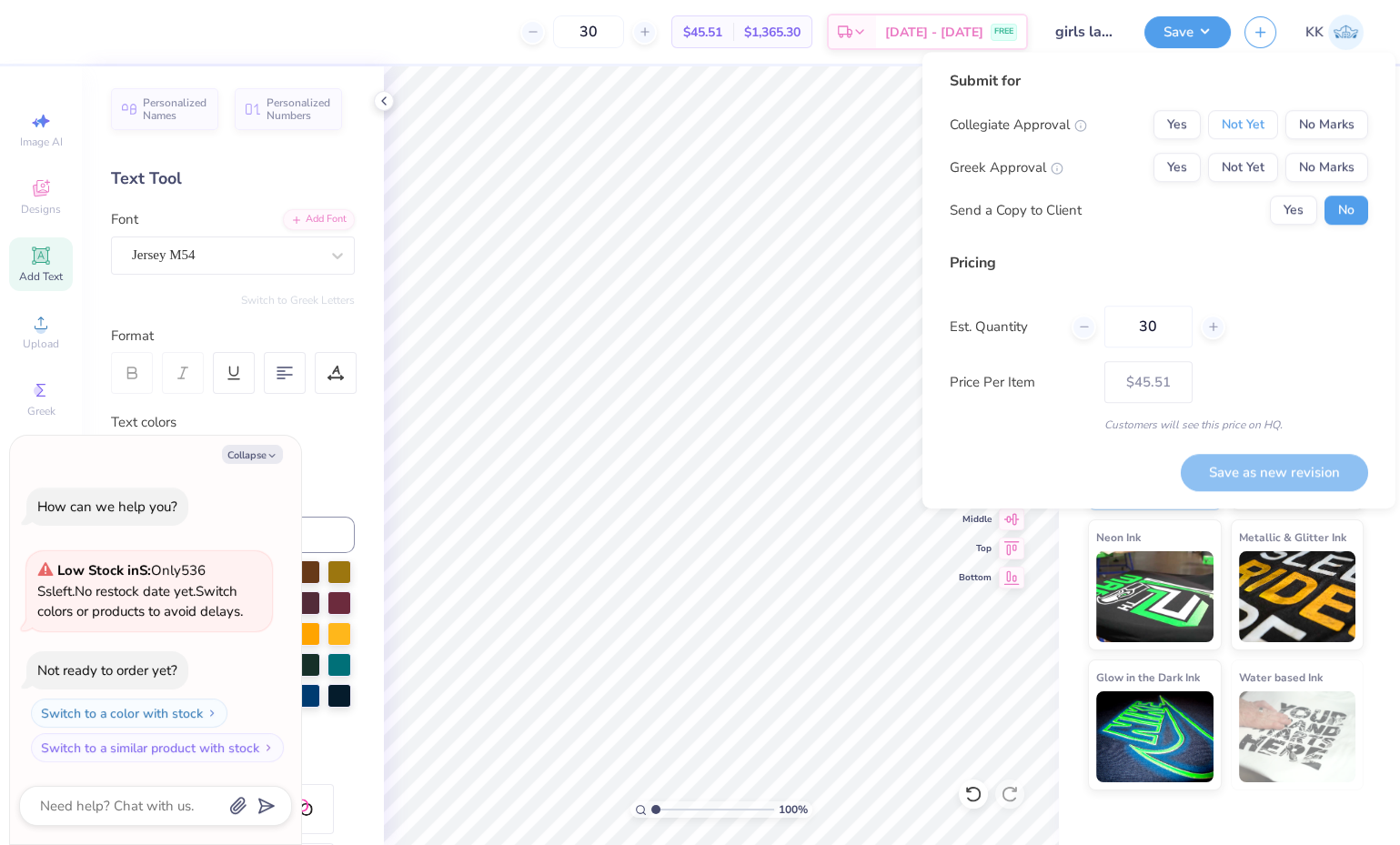
click at [1259, 129] on button "Not Yet" at bounding box center [1243, 125] width 70 height 29
click at [1322, 169] on button "No Marks" at bounding box center [1327, 168] width 83 height 29
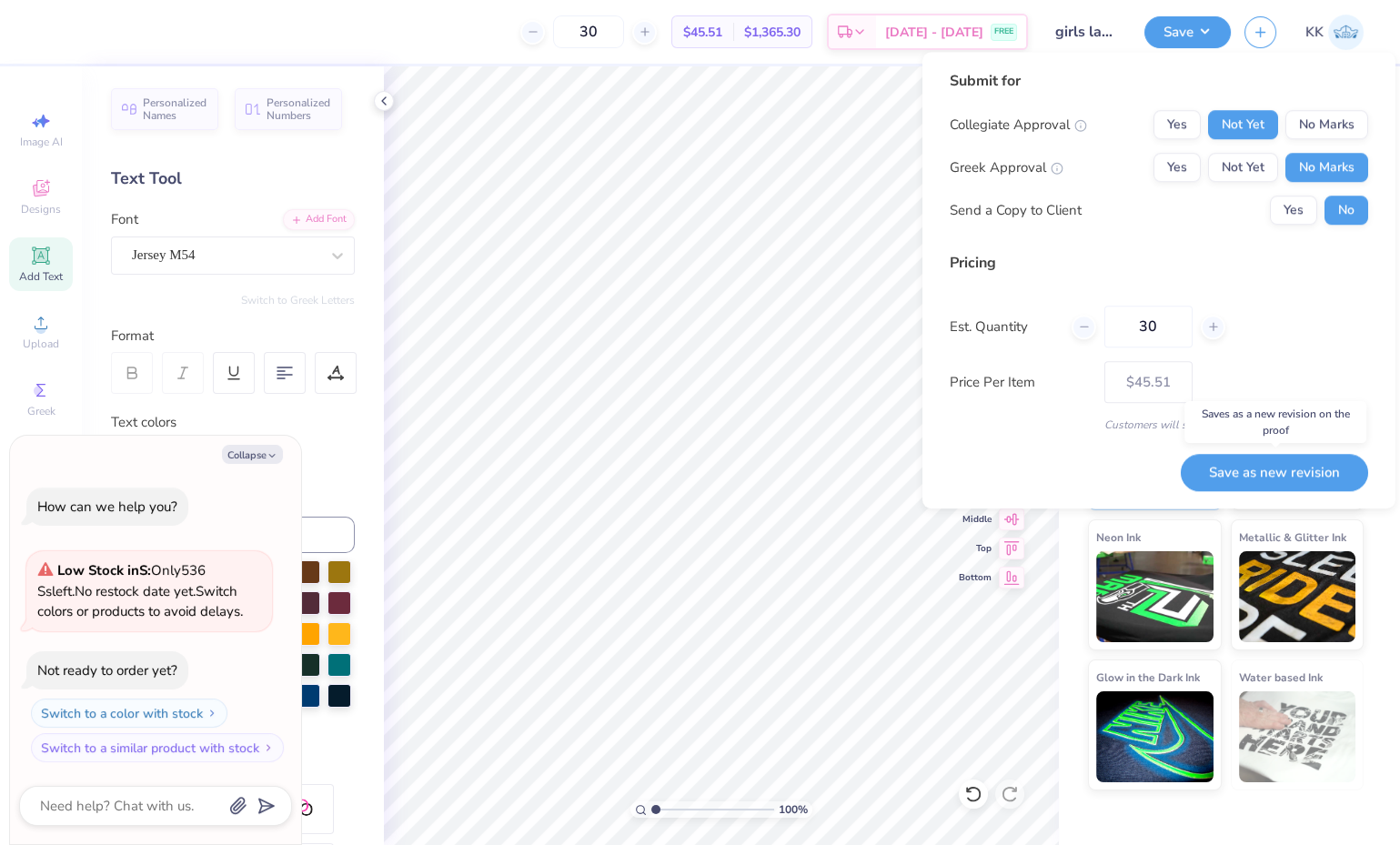
click at [1278, 468] on button "Save as new revision" at bounding box center [1275, 472] width 188 height 36
click at [1278, 468] on div "Save as new revision" at bounding box center [1275, 472] width 188 height 36
type input "$45.51"
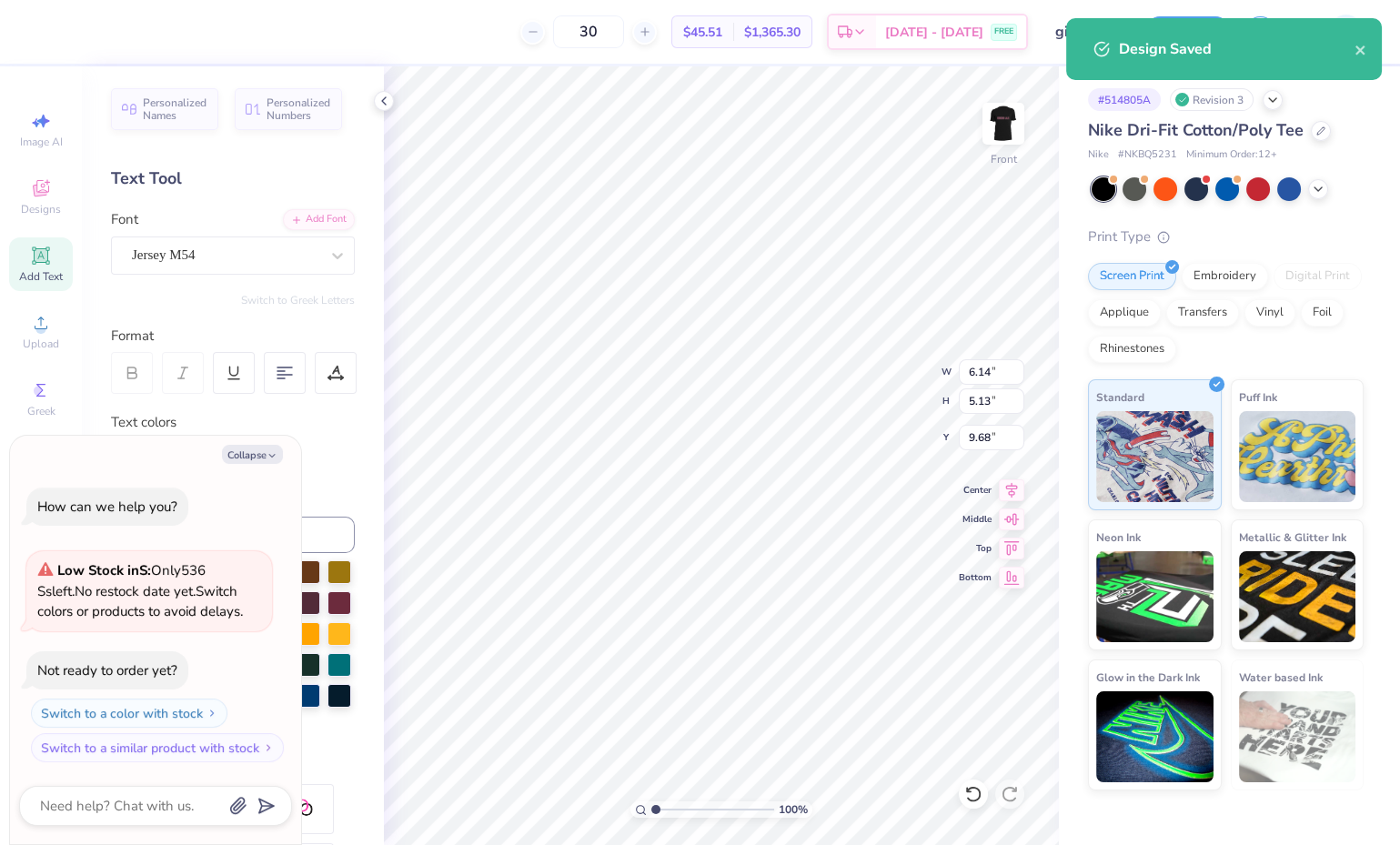
type textarea "x"
